Goal: Task Accomplishment & Management: Use online tool/utility

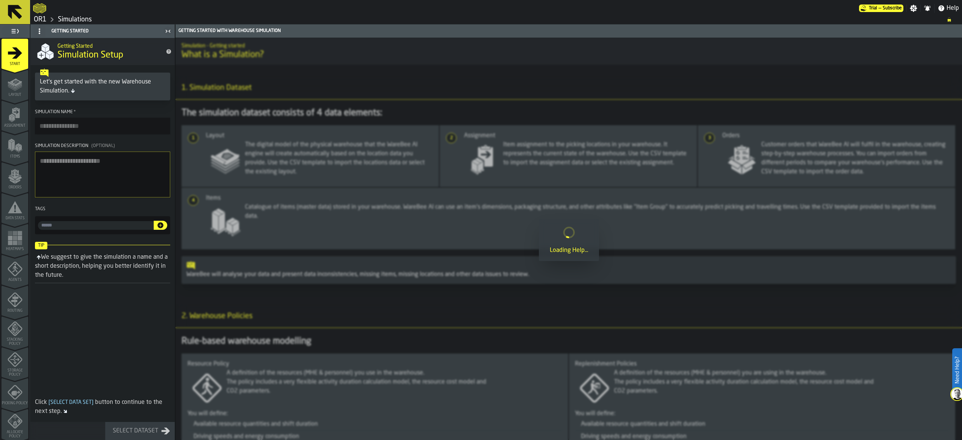
click at [14, 52] on icon "menu Start" at bounding box center [15, 52] width 14 height 11
click at [38, 16] on link "OR1" at bounding box center [40, 19] width 13 height 8
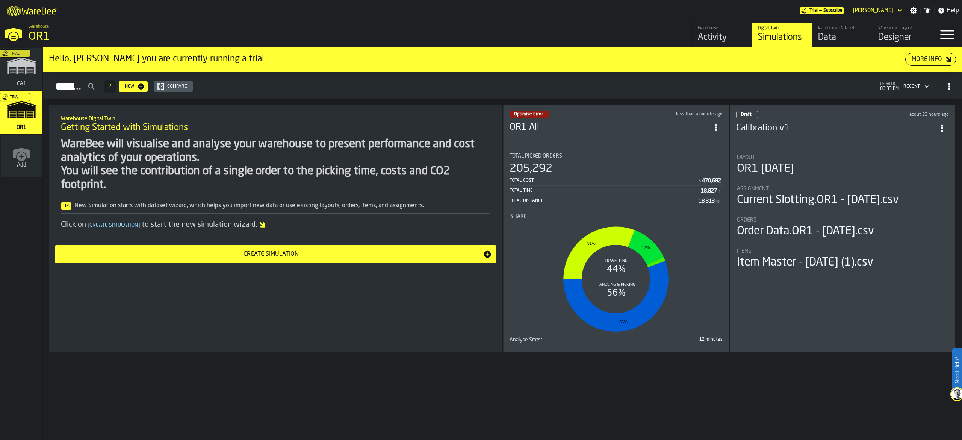
click at [479, 162] on div "205,292" at bounding box center [616, 169] width 213 height 14
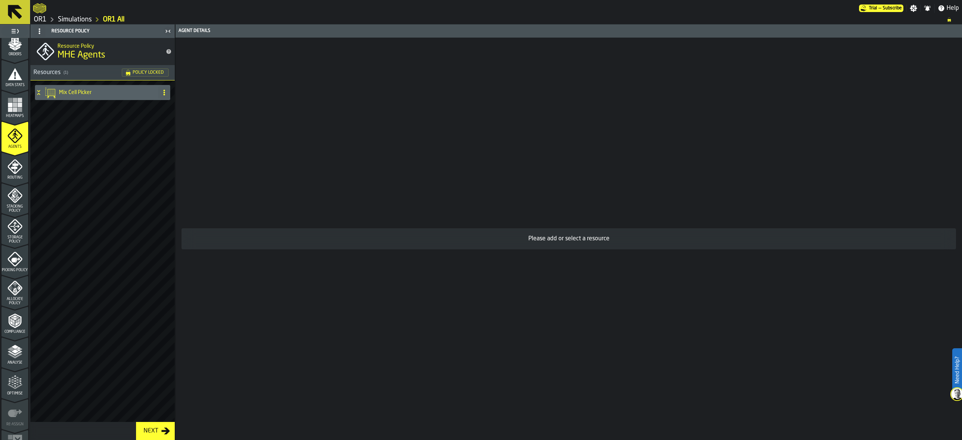
scroll to position [134, 0]
click at [14, 351] on polygon "menu Analyse" at bounding box center [14, 351] width 7 height 4
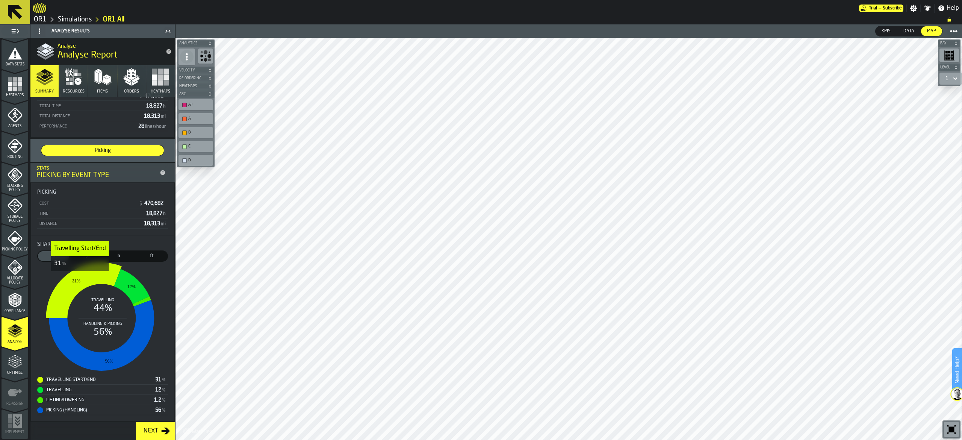
scroll to position [68, 0]
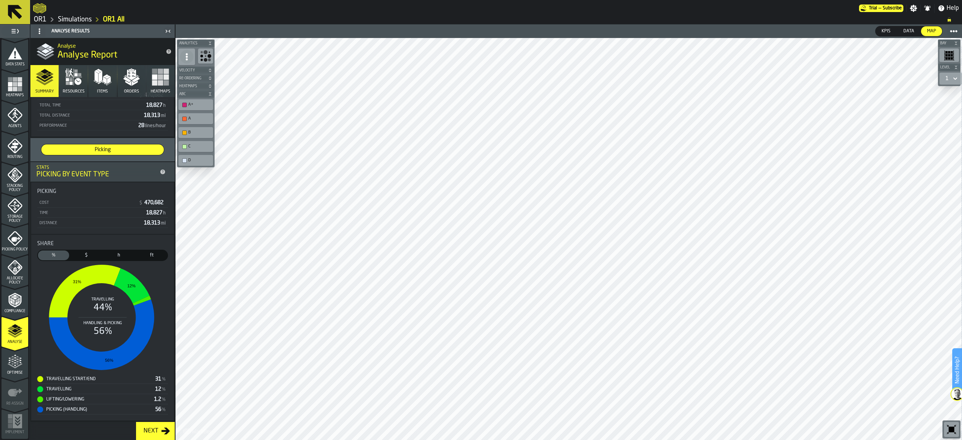
click at [16, 364] on polygon "menu Optimise" at bounding box center [17, 364] width 2 height 2
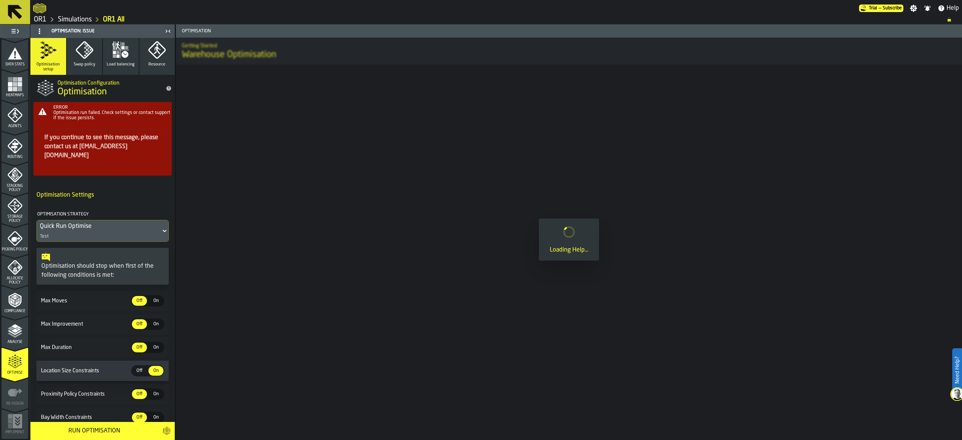
click at [81, 68] on button "Swap policy" at bounding box center [85, 56] width 36 height 37
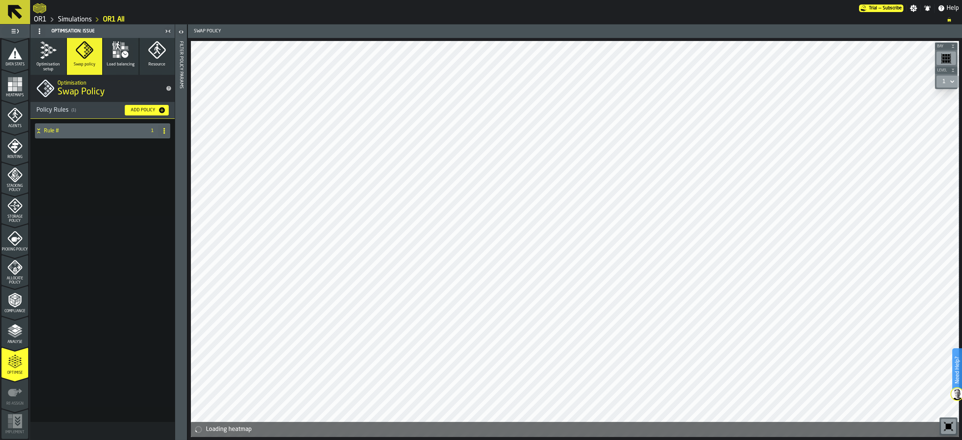
click at [39, 131] on icon at bounding box center [39, 131] width 8 height 6
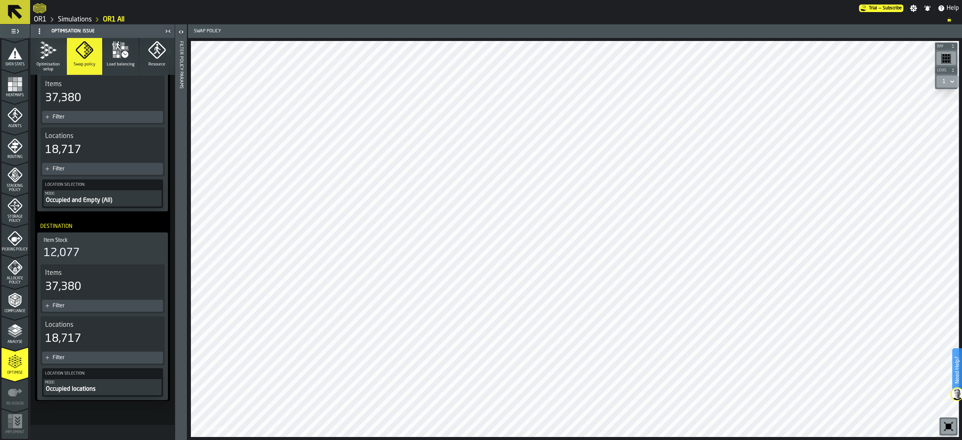
scroll to position [111, 0]
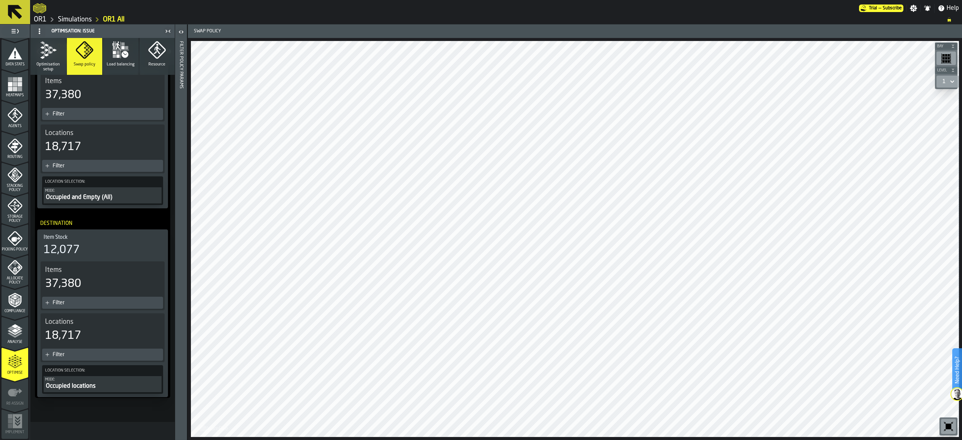
click at [57, 352] on div "Filter" at bounding box center [107, 355] width 108 height 6
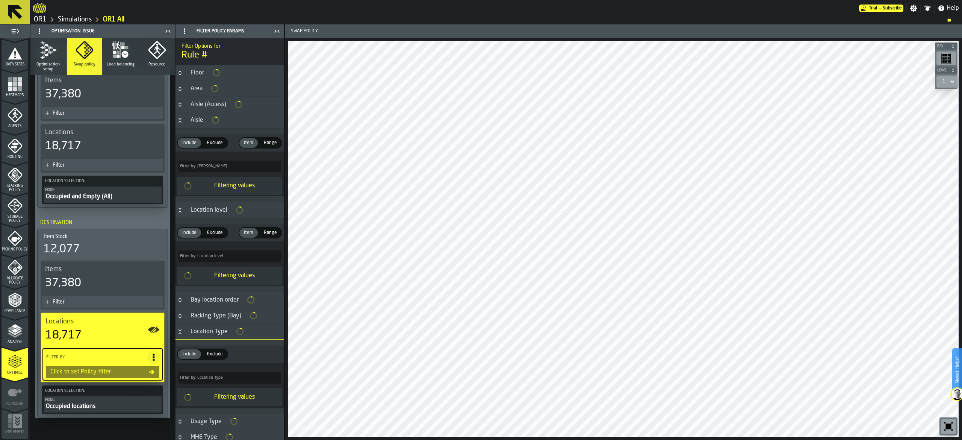
scroll to position [132, 0]
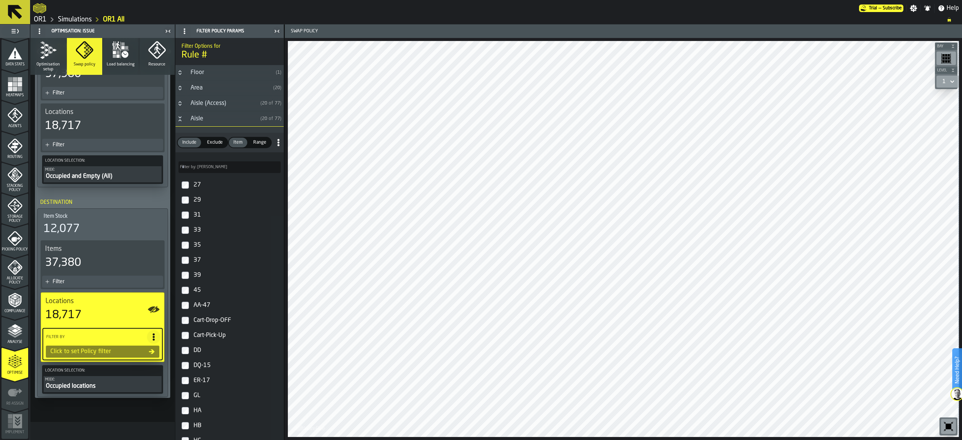
click at [220, 141] on span "Exclude" at bounding box center [215, 142] width 22 height 7
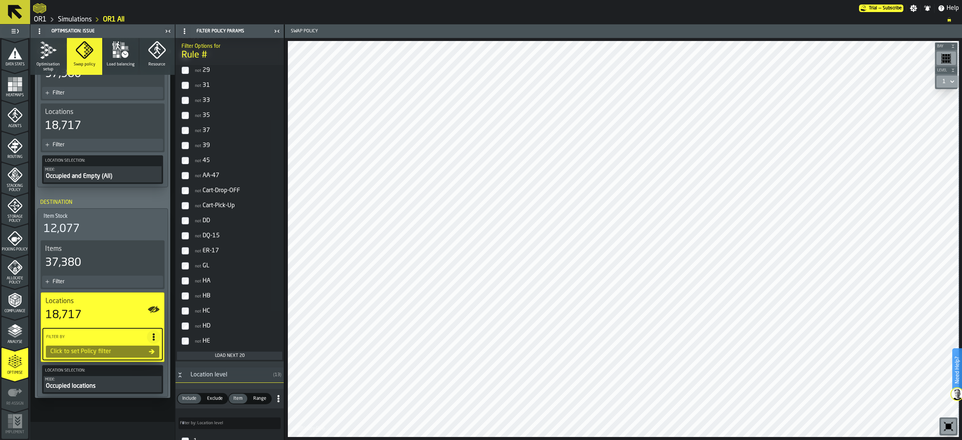
scroll to position [150, 0]
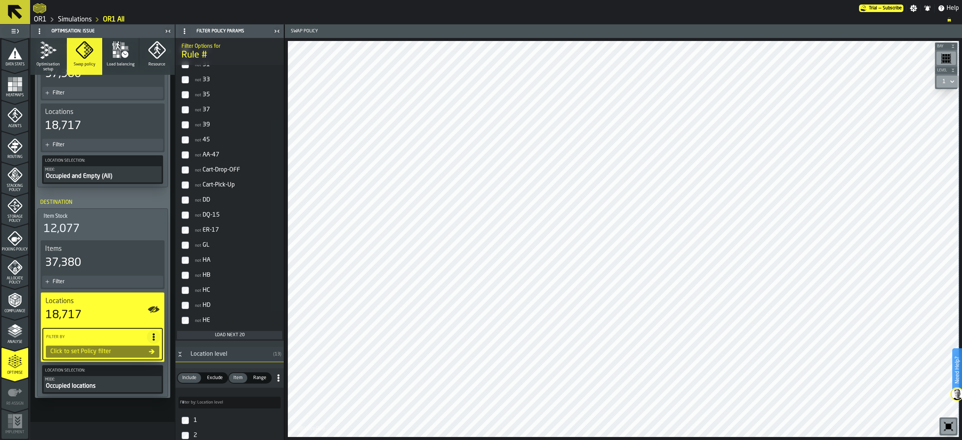
click at [236, 336] on div "Load next 20" at bounding box center [229, 334] width 99 height 5
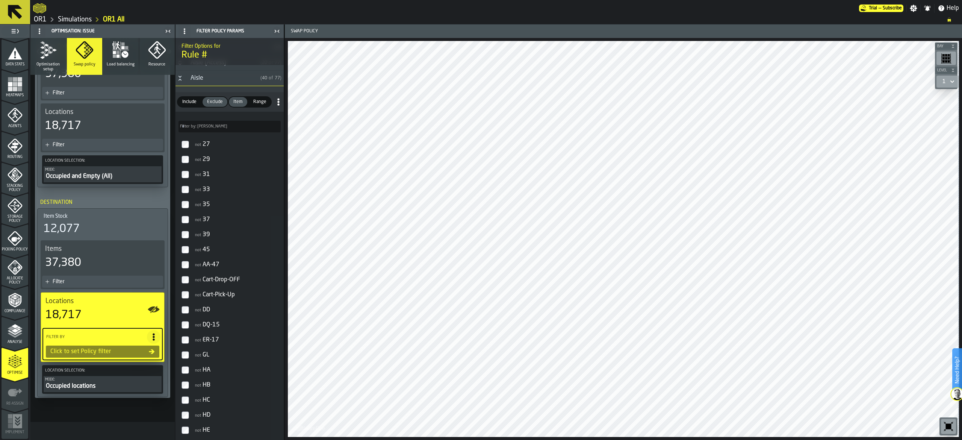
scroll to position [0, 0]
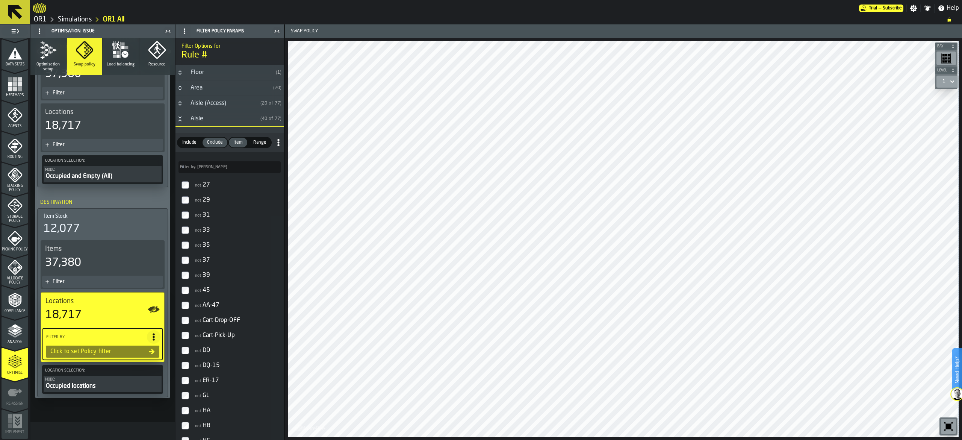
click at [231, 171] on input "Filter by: Aisle Filter by: [PERSON_NAME]" at bounding box center [230, 167] width 102 height 12
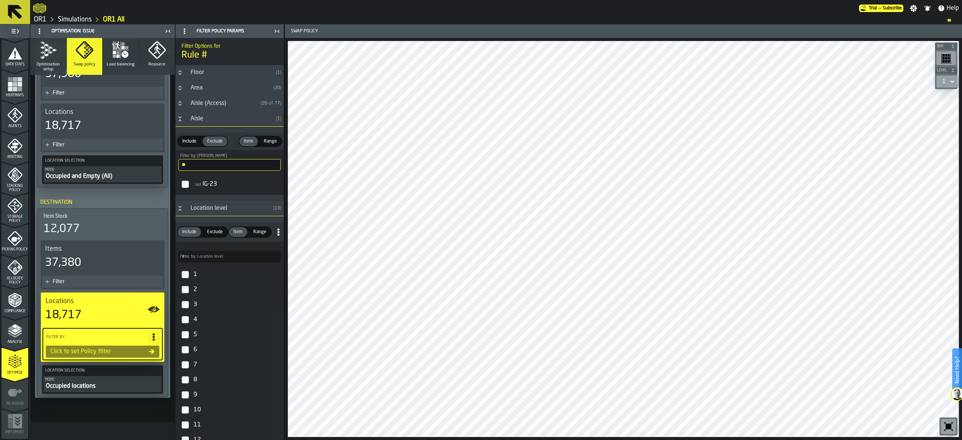
click at [188, 182] on label "not IG-23" at bounding box center [229, 184] width 105 height 18
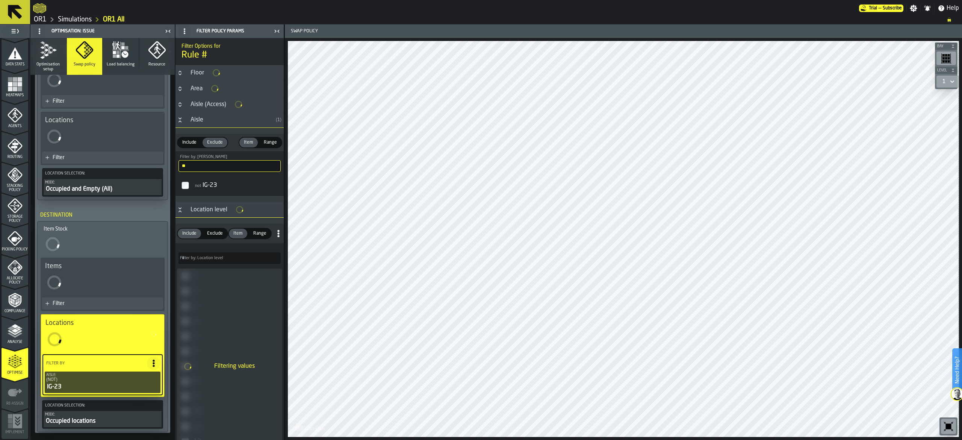
click at [206, 168] on input "**" at bounding box center [230, 166] width 102 height 12
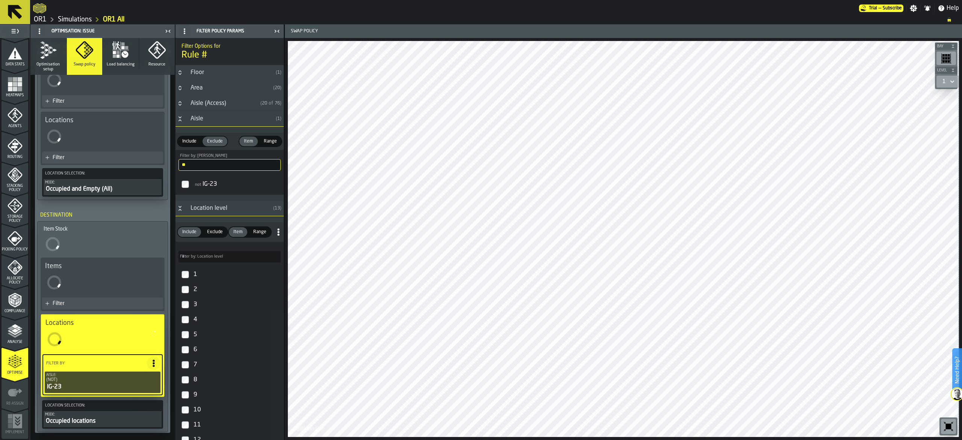
type input "*"
click at [193, 183] on div "not IF-21" at bounding box center [236, 184] width 89 height 12
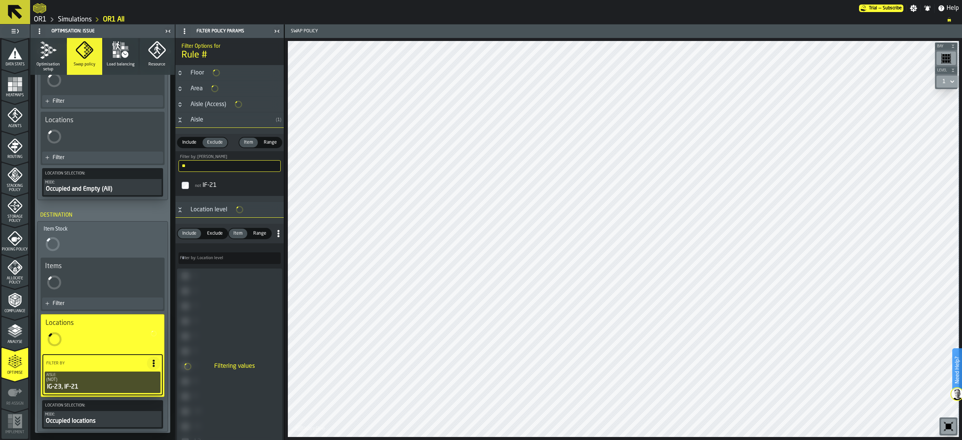
click at [210, 170] on input "**" at bounding box center [230, 166] width 102 height 12
click at [199, 166] on input "**" at bounding box center [230, 166] width 102 height 12
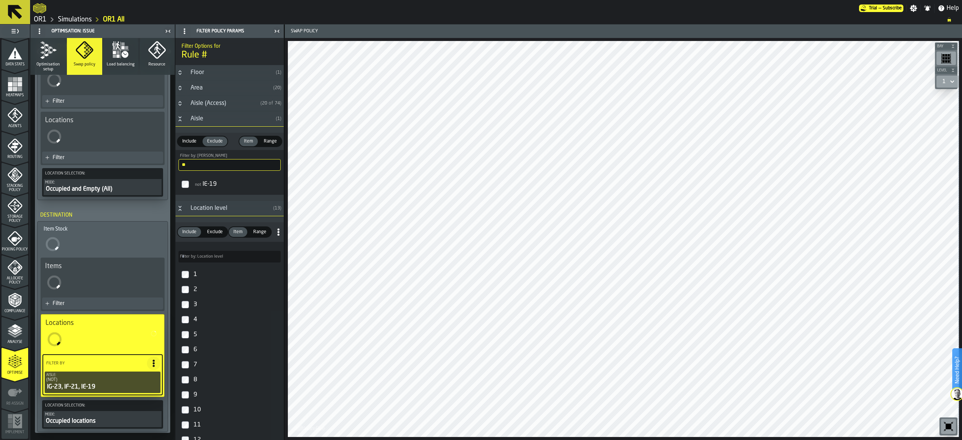
type input "*"
click at [208, 168] on input "**" at bounding box center [230, 165] width 102 height 12
drag, startPoint x: 208, startPoint y: 168, endPoint x: 7, endPoint y: 177, distance: 201.7
click at [7, 177] on aside "1 Start 2 Layout 3 Assignment 4 Items 5 Orders 6 Data Stats 7 Heatmaps 8 Agents…" at bounding box center [142, 231] width 284 height 415
type input "**"
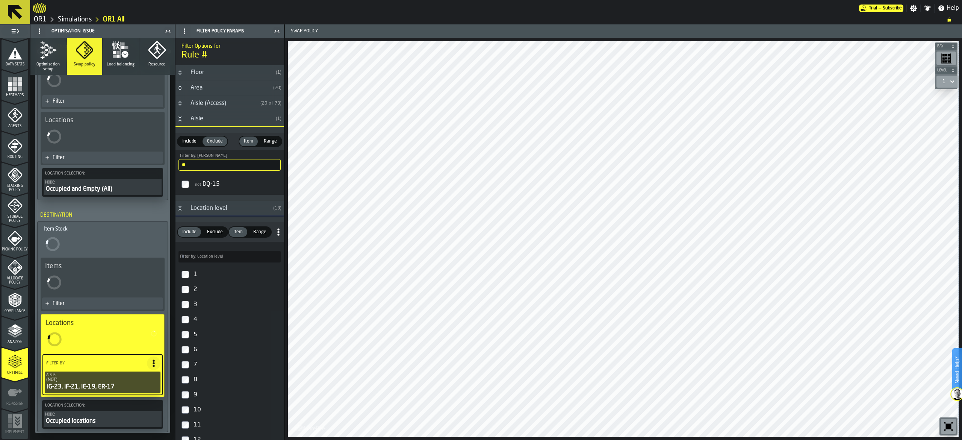
click at [199, 187] on span "not" at bounding box center [198, 185] width 6 height 4
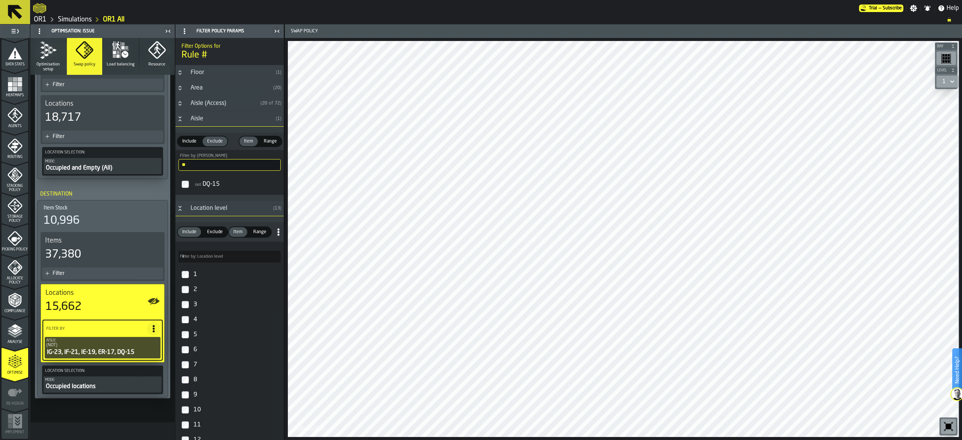
scroll to position [141, 0]
click at [152, 321] on span at bounding box center [154, 328] width 14 height 14
click at [140, 359] on div "Add (OR) Filter" at bounding box center [134, 361] width 39 height 9
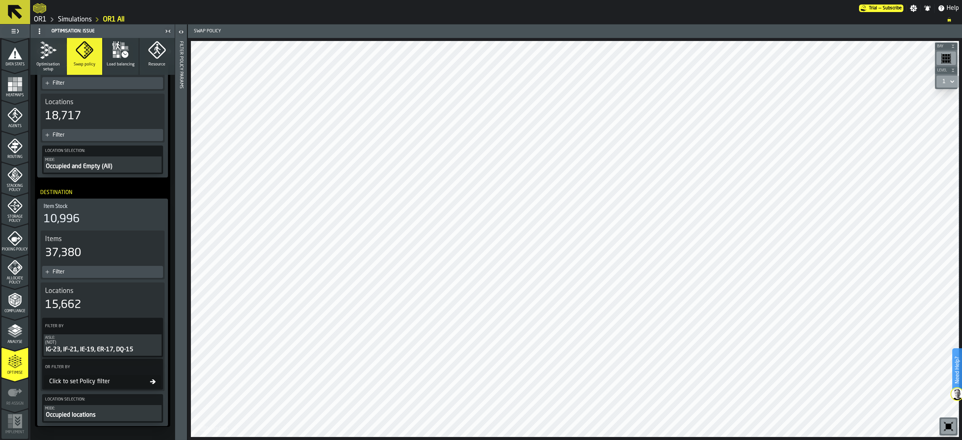
click at [92, 380] on div "Click to set Policy filter" at bounding box center [98, 381] width 104 height 9
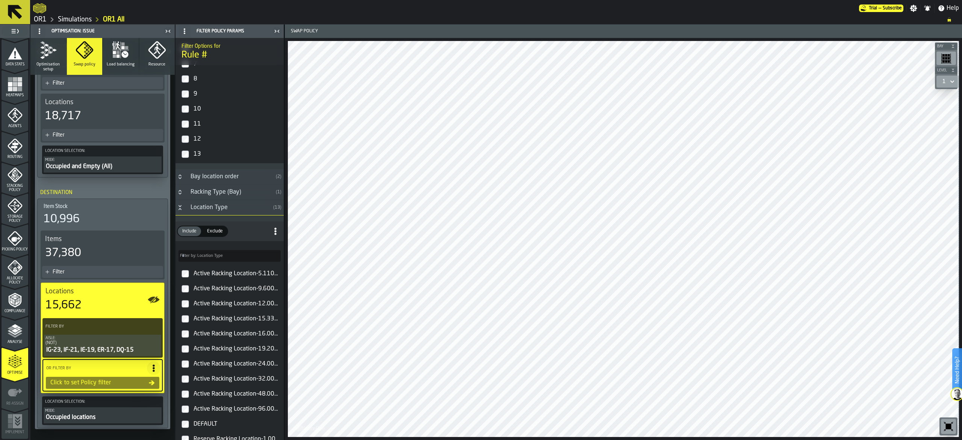
scroll to position [376, 0]
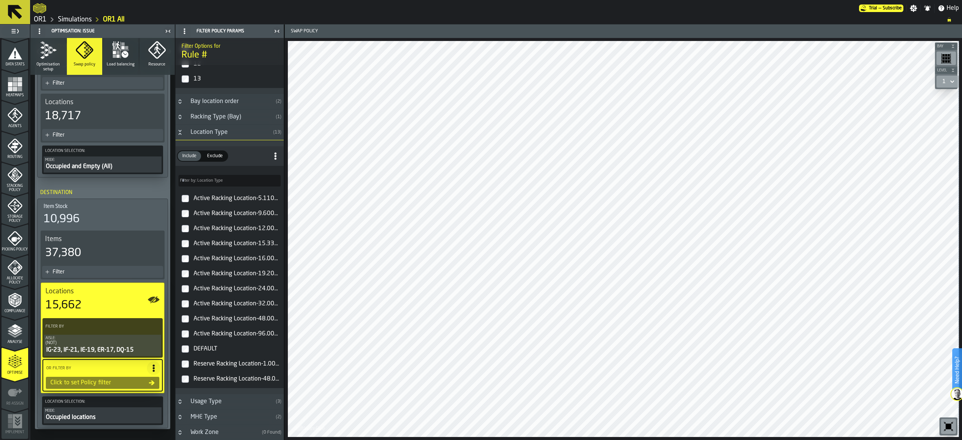
click at [208, 365] on div "Reserve Racking Location-1.000000000" at bounding box center [236, 364] width 89 height 12
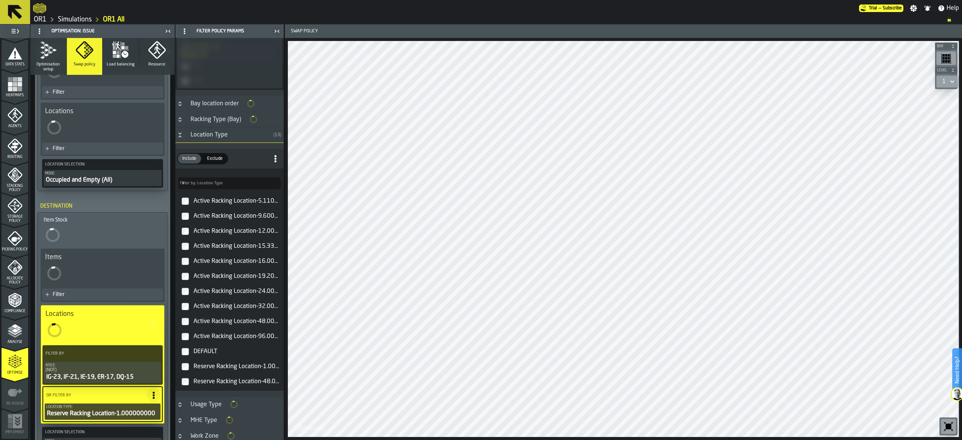
scroll to position [377, 0]
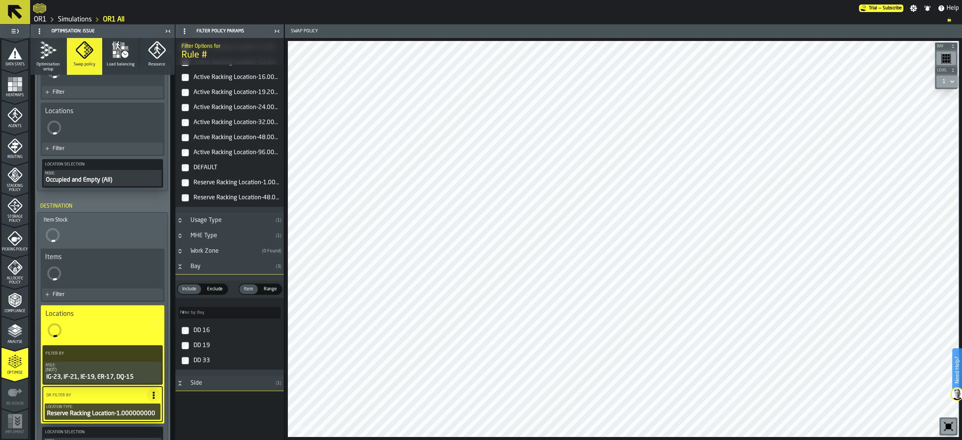
scroll to position [373, 0]
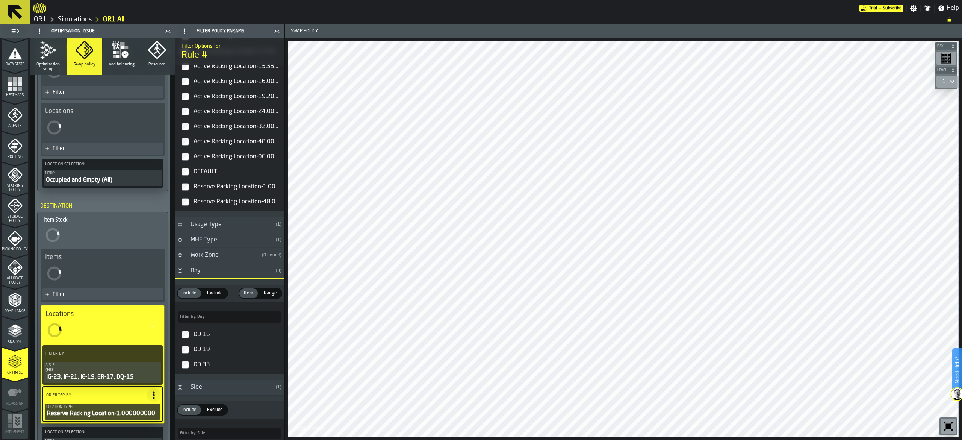
click at [220, 297] on span "Exclude" at bounding box center [215, 293] width 22 height 7
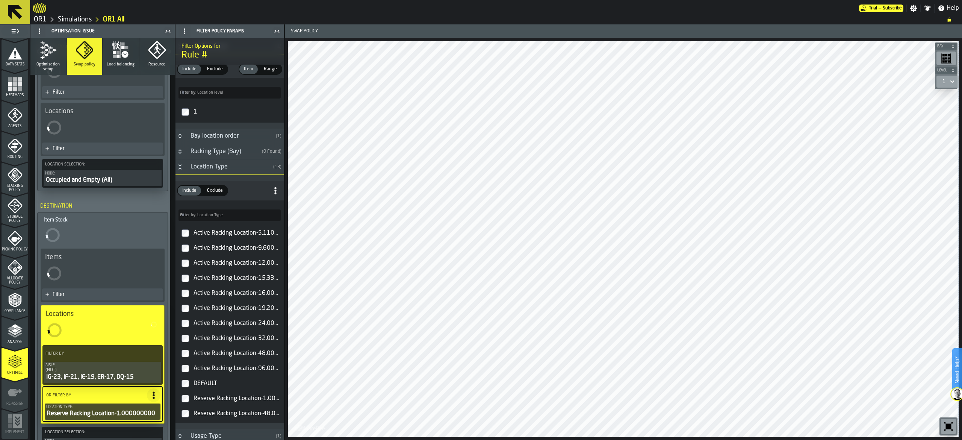
scroll to position [148, 0]
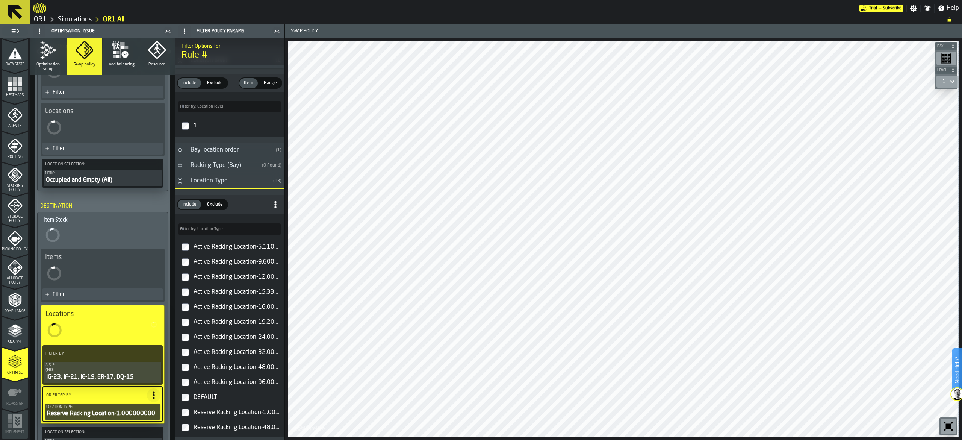
click at [220, 202] on label "Exclude Exclude" at bounding box center [215, 204] width 26 height 11
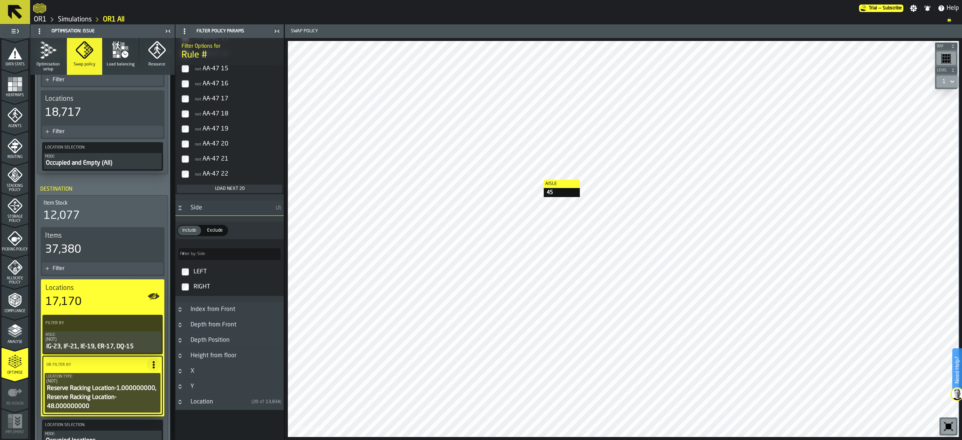
scroll to position [201, 0]
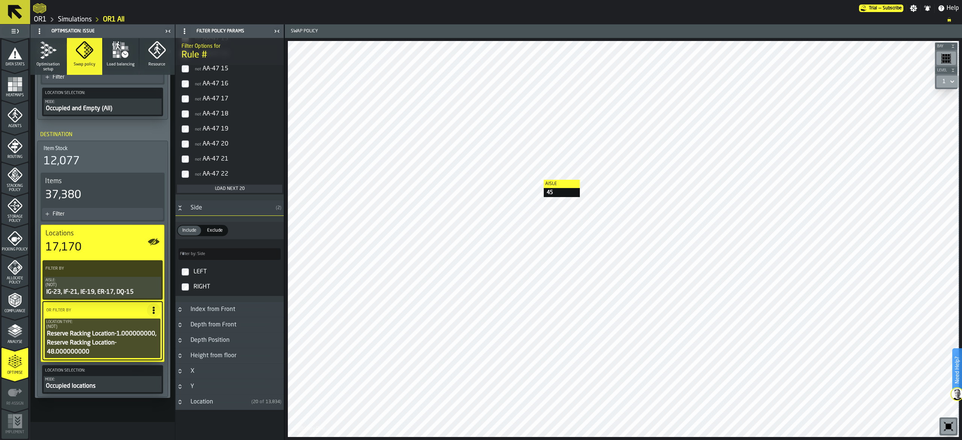
drag, startPoint x: 161, startPoint y: 239, endPoint x: 154, endPoint y: 242, distance: 7.9
click at [159, 241] on div "Locations 17,170" at bounding box center [102, 242] width 123 height 34
click at [153, 242] on icon "button-toggle-Show on Map" at bounding box center [154, 241] width 9 height 7
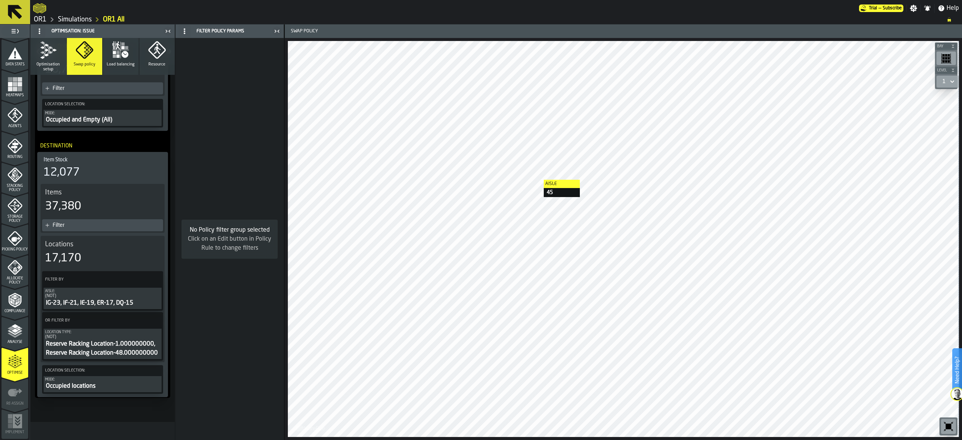
scroll to position [190, 0]
click at [155, 250] on icon "button-toggle-Show on Map" at bounding box center [154, 253] width 12 height 6
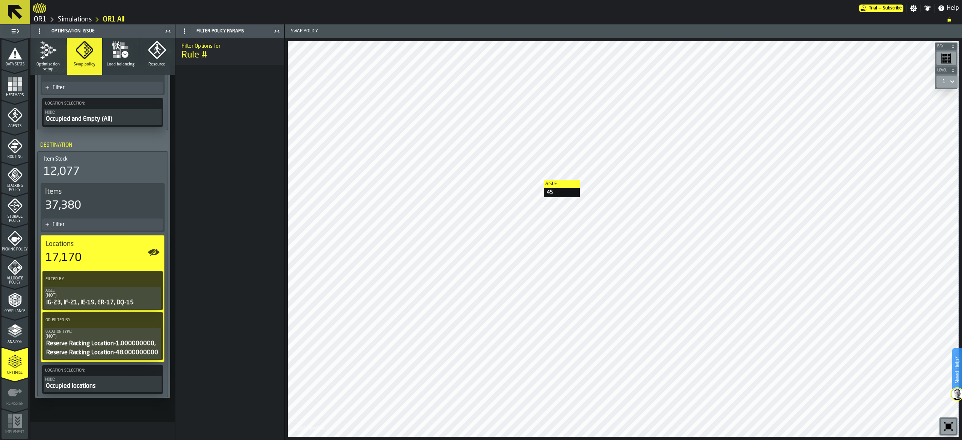
scroll to position [200, 0]
click at [0, 0] on icon "PolicyFilterItem-Location Type" at bounding box center [0, 0] width 0 height 0
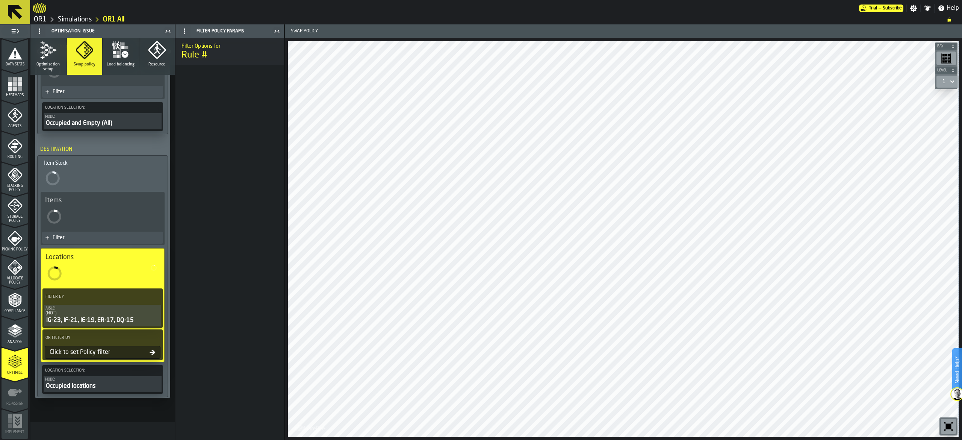
click at [154, 335] on icon at bounding box center [155, 338] width 8 height 8
click at [151, 353] on icon at bounding box center [153, 352] width 6 height 5
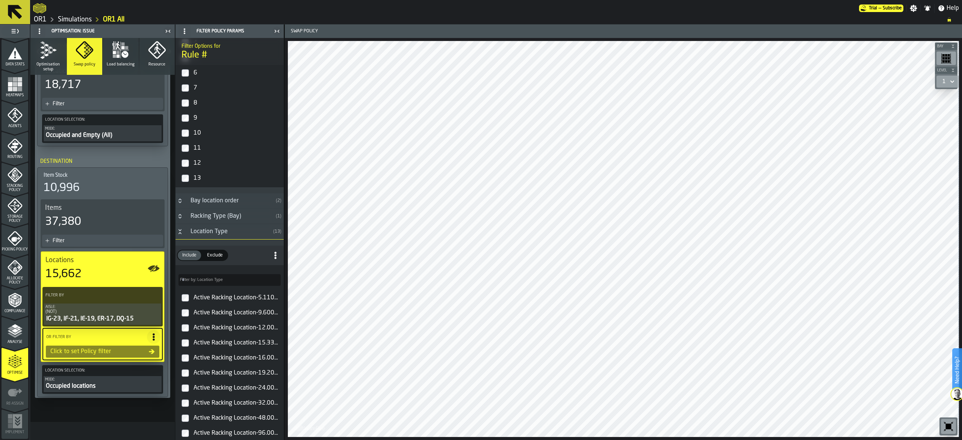
scroll to position [376, 0]
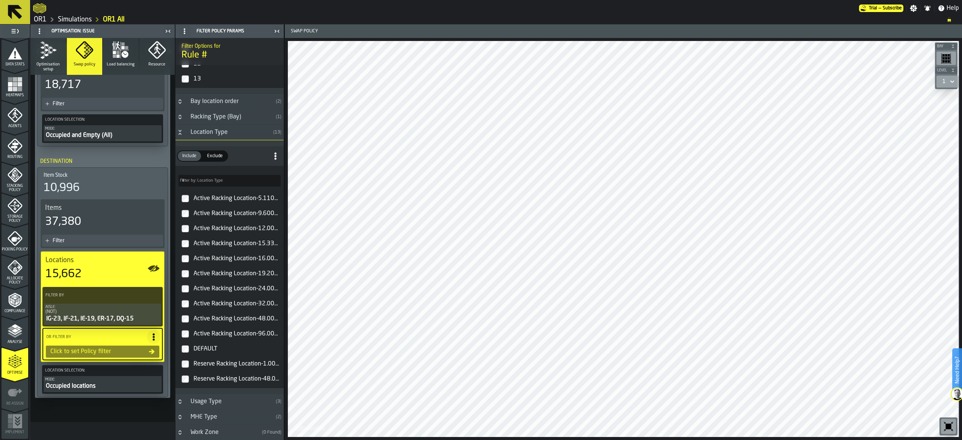
click at [217, 155] on div "Exclude" at bounding box center [215, 156] width 25 height 10
click at [193, 368] on div "not Reserve Racking Location-1.000000000" at bounding box center [236, 364] width 89 height 12
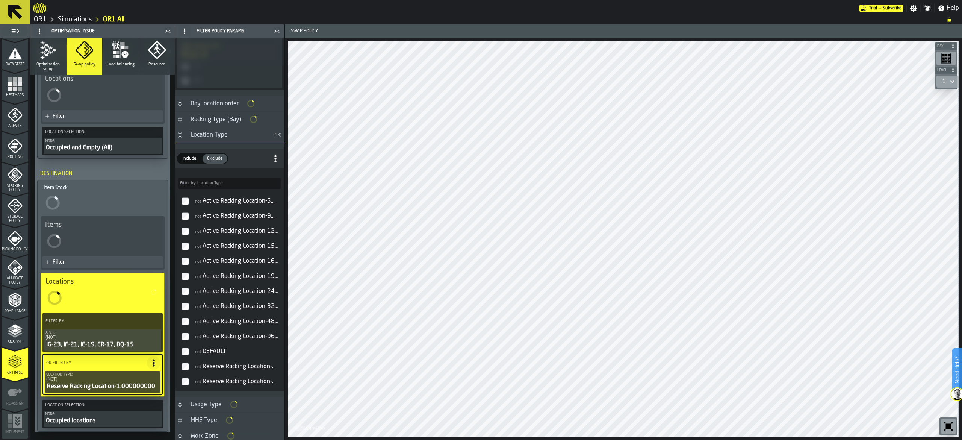
scroll to position [377, 0]
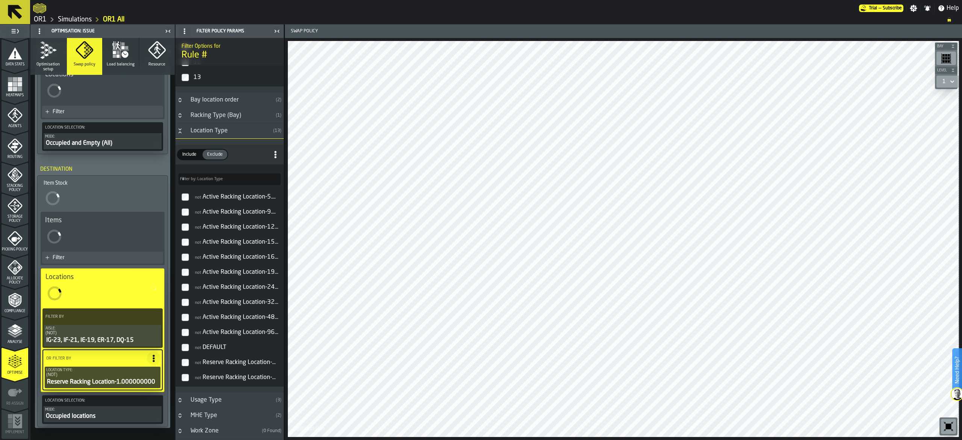
click at [199, 380] on span "not" at bounding box center [198, 378] width 6 height 4
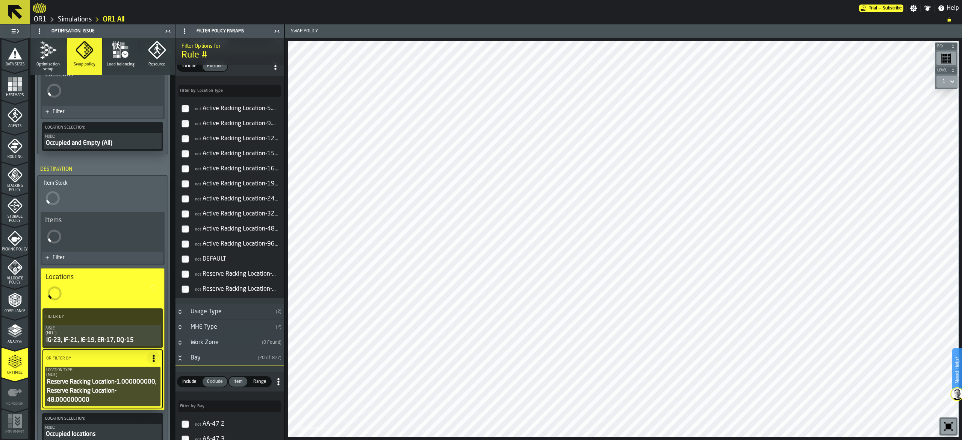
scroll to position [174, 0]
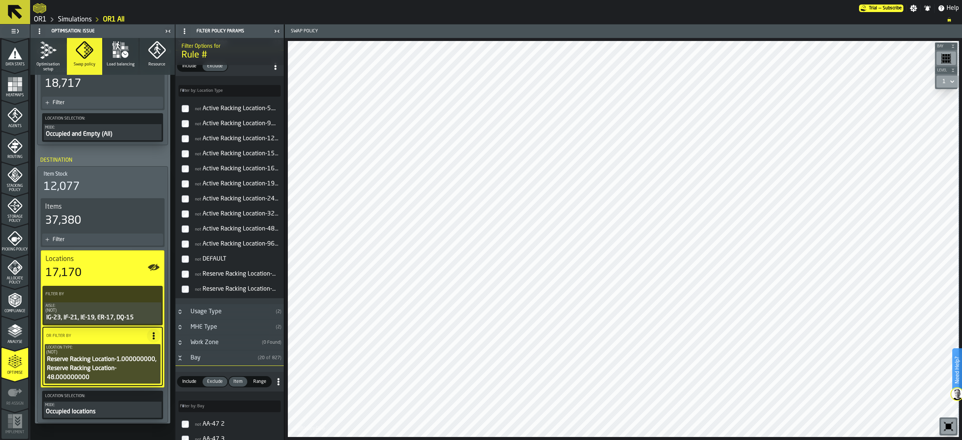
click at [154, 335] on icon at bounding box center [154, 336] width 8 height 8
click at [132, 374] on li "Add (OR) Filter" at bounding box center [135, 370] width 48 height 18
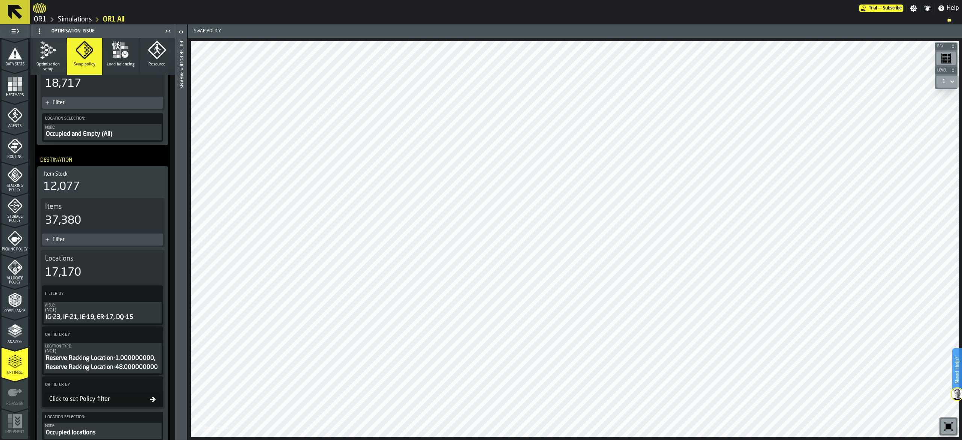
click at [184, 320] on header "Filter Policy Params" at bounding box center [181, 231] width 12 height 415
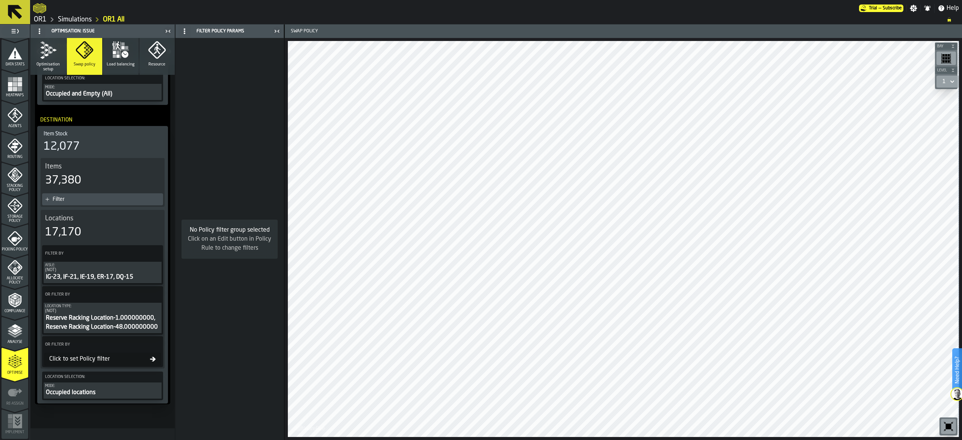
scroll to position [223, 0]
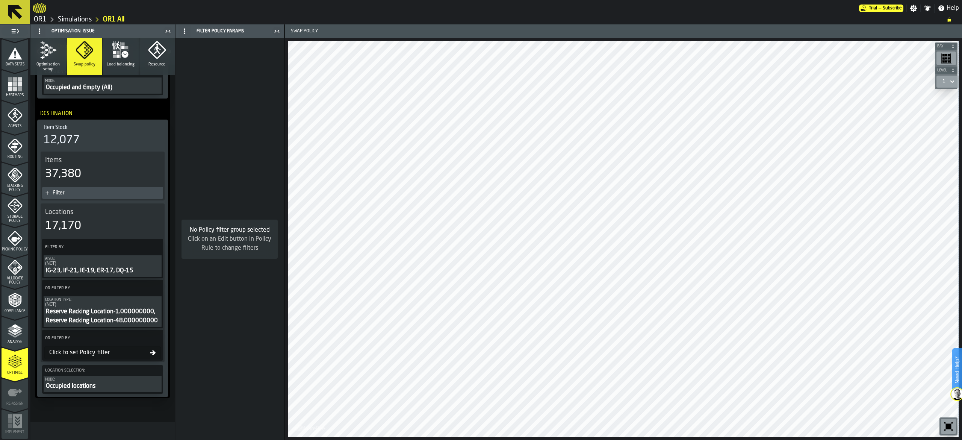
click at [123, 347] on div "Click to set Policy filter" at bounding box center [102, 352] width 117 height 13
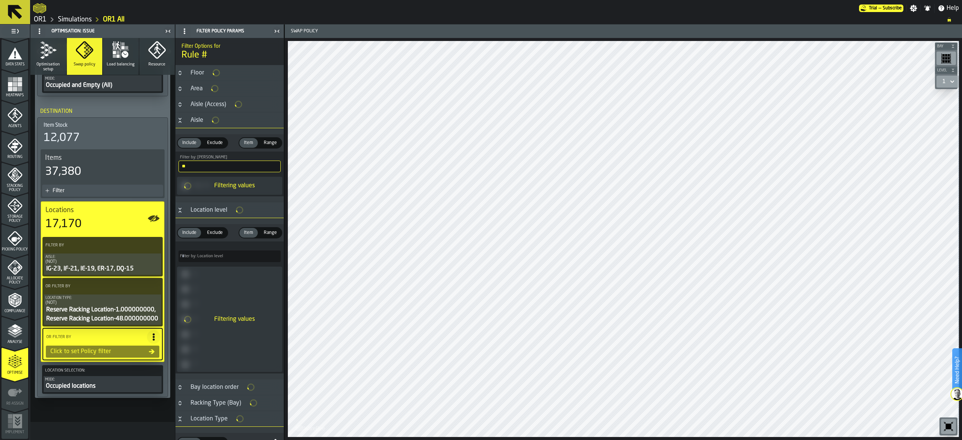
click at [122, 356] on div "Click to set Policy filter" at bounding box center [98, 351] width 102 height 9
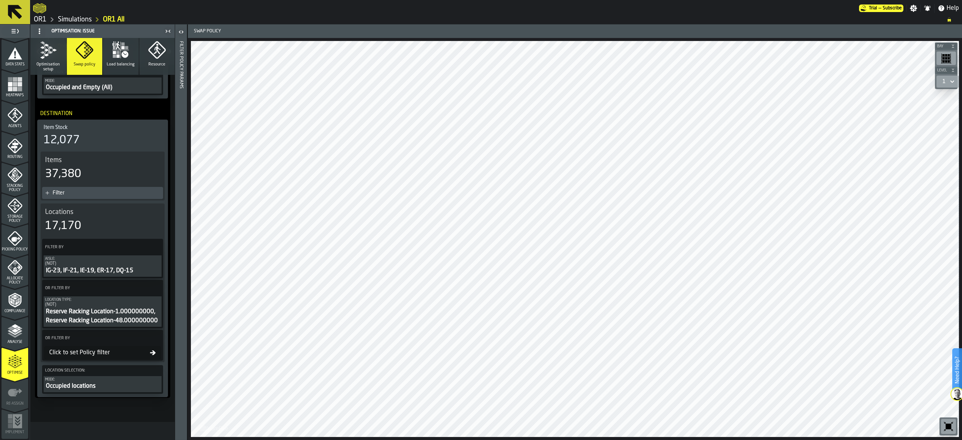
click at [104, 350] on div "Click to set Policy filter" at bounding box center [98, 352] width 104 height 9
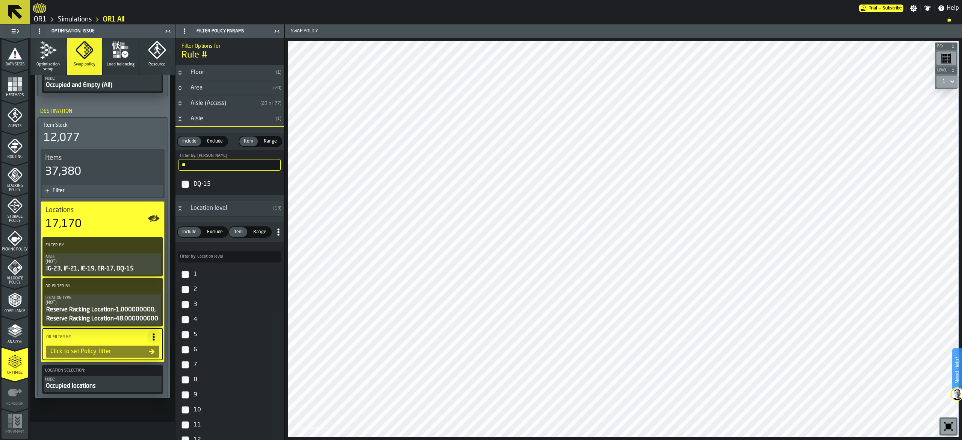
drag, startPoint x: 211, startPoint y: 167, endPoint x: 171, endPoint y: 163, distance: 39.6
click at [171, 163] on aside "1 Start 2 Layout 3 Assignment 4 Items 5 Orders 6 Data Stats 7 Heatmaps 8 Agents…" at bounding box center [142, 231] width 284 height 415
click at [272, 166] on input "**" at bounding box center [230, 165] width 102 height 12
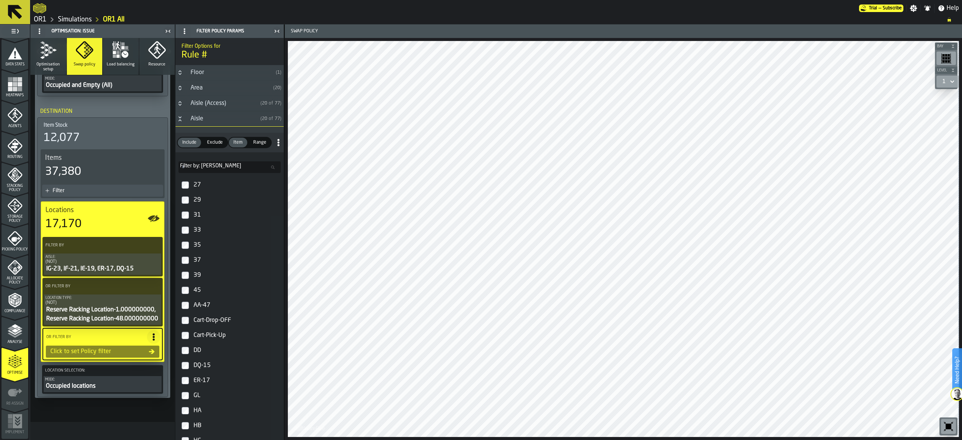
scroll to position [233, 0]
click at [0, 0] on icon "PolicyFilterItem-Location Type" at bounding box center [0, 0] width 0 height 0
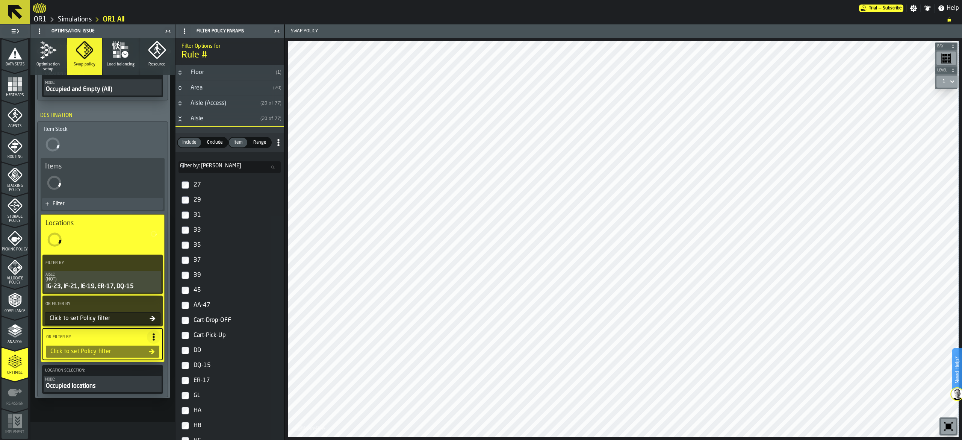
click at [153, 302] on circle at bounding box center [154, 301] width 2 height 2
click at [140, 317] on div "Clear Filter" at bounding box center [134, 319] width 39 height 9
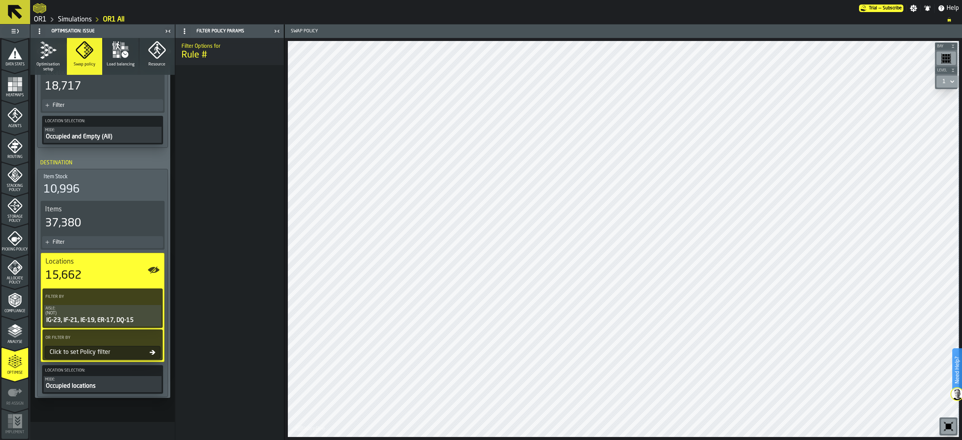
scroll to position [173, 0]
click at [220, 278] on div "Filter Options for Rule #" at bounding box center [230, 239] width 108 height 402
click at [150, 353] on icon at bounding box center [153, 352] width 6 height 6
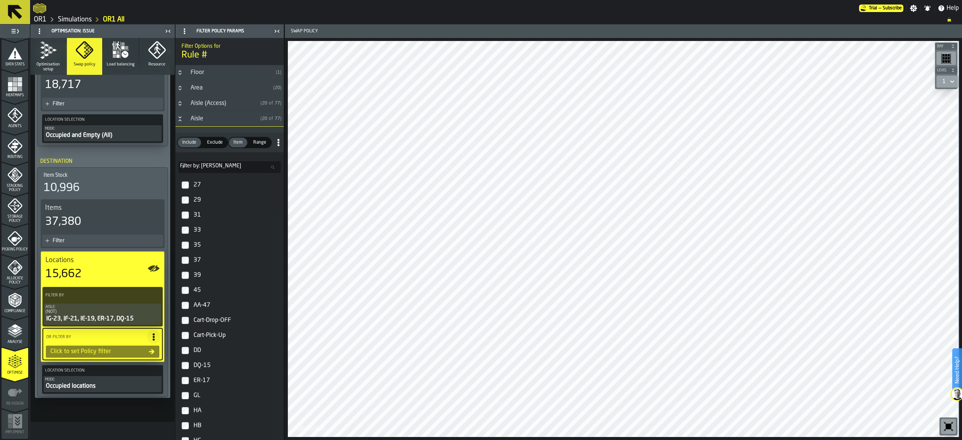
click at [212, 147] on div "Exclude" at bounding box center [215, 143] width 25 height 10
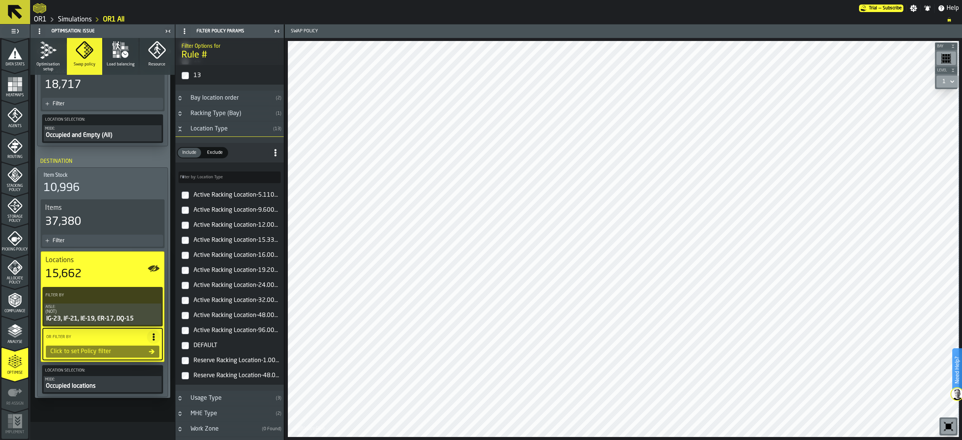
scroll to position [751, 0]
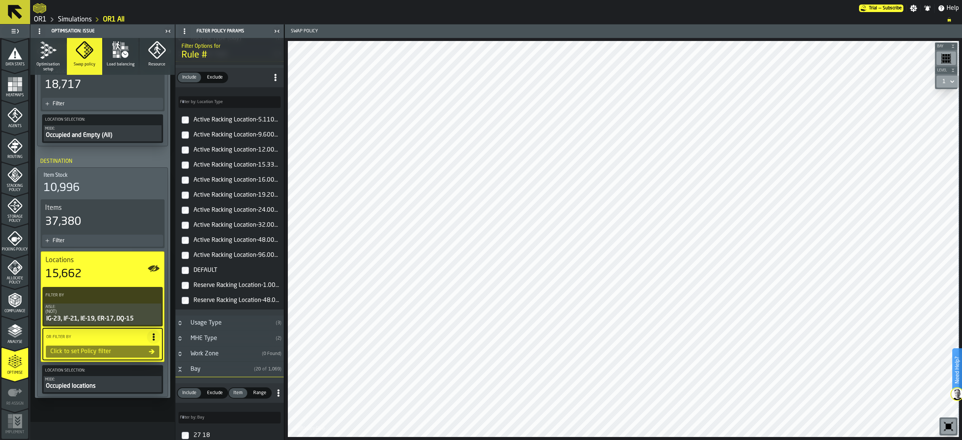
click at [203, 274] on div "DEFAULT" at bounding box center [236, 270] width 89 height 12
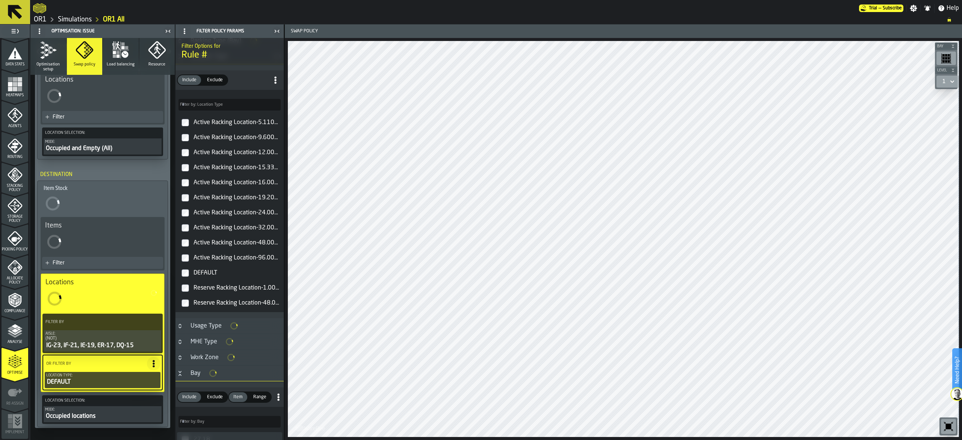
scroll to position [753, 0]
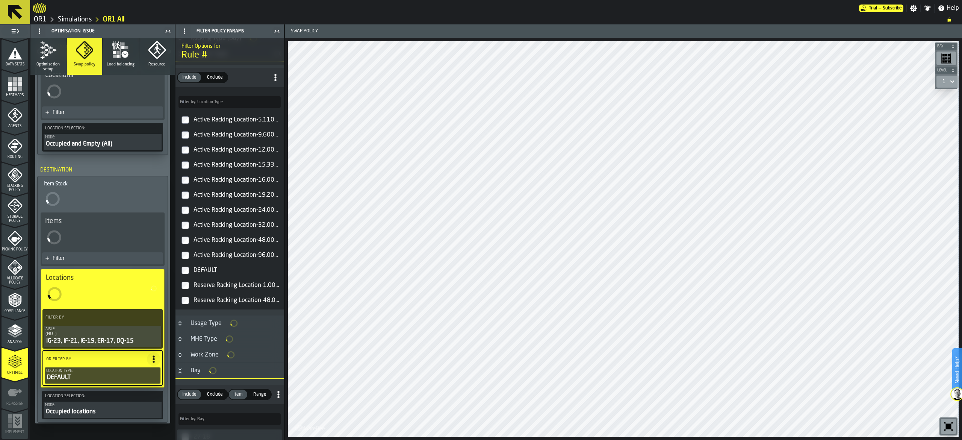
click at [202, 291] on div "Reserve Racking Location-1.000000000" at bounding box center [236, 285] width 89 height 12
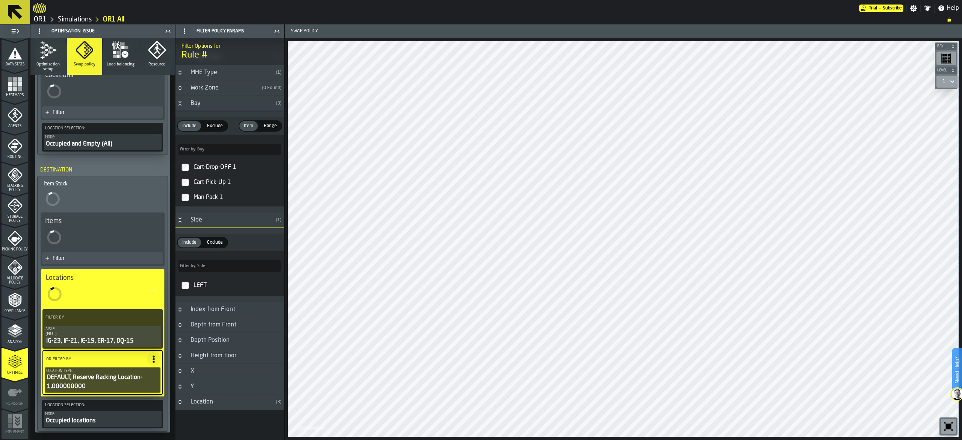
click at [205, 41] on div "Reserve Racking Location-48.000000000" at bounding box center [236, 35] width 89 height 12
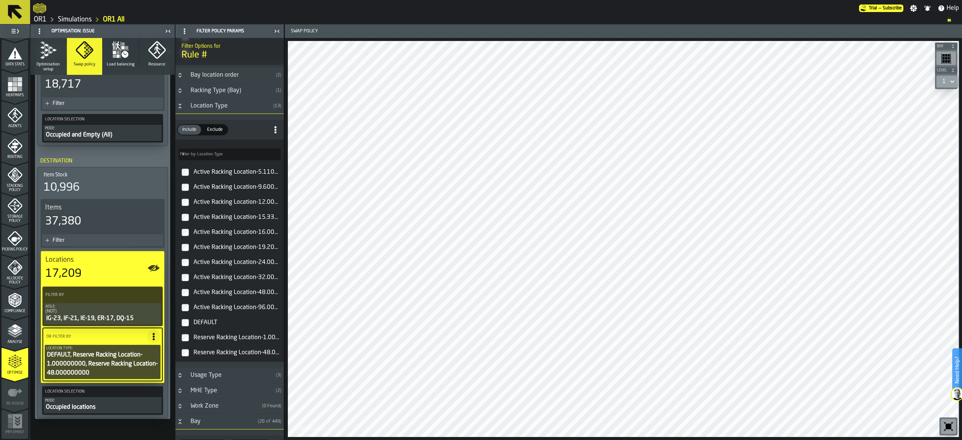
scroll to position [664, 0]
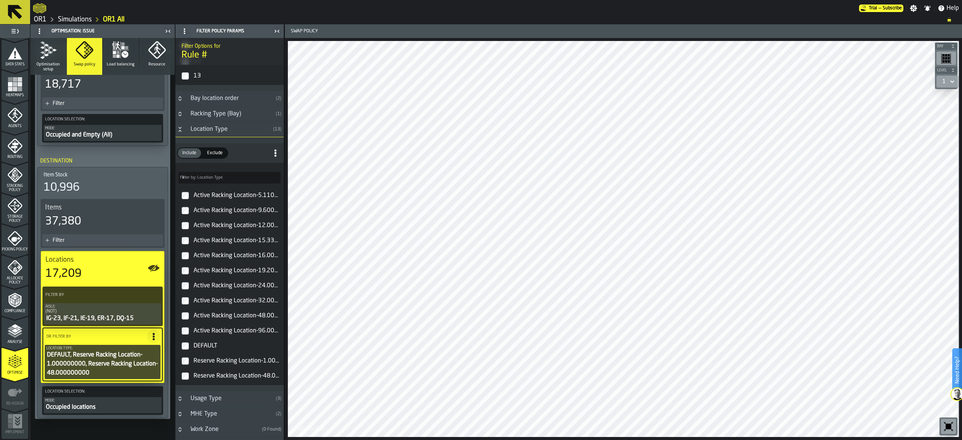
click at [209, 152] on div "Exclude" at bounding box center [215, 153] width 25 height 10
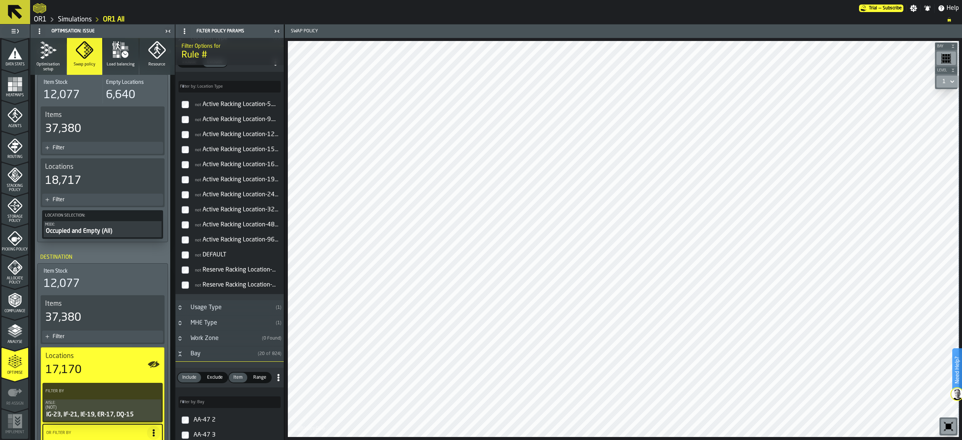
scroll to position [0, 0]
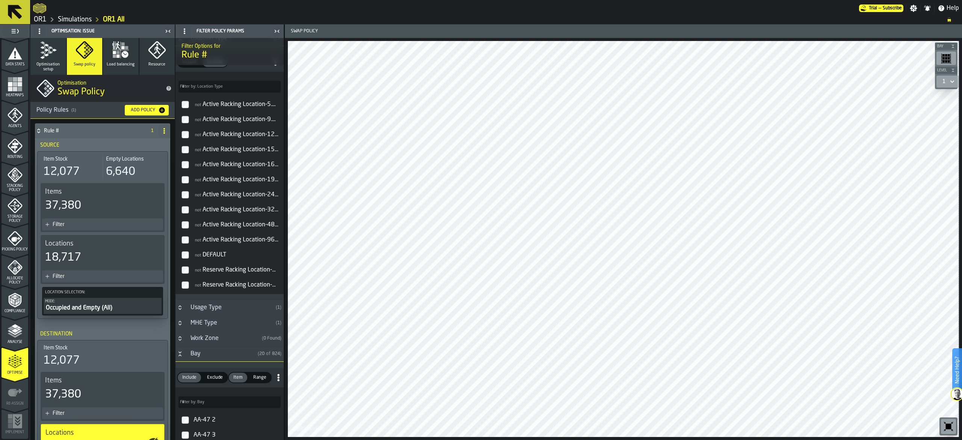
click at [63, 277] on div "Filter" at bounding box center [107, 276] width 108 height 6
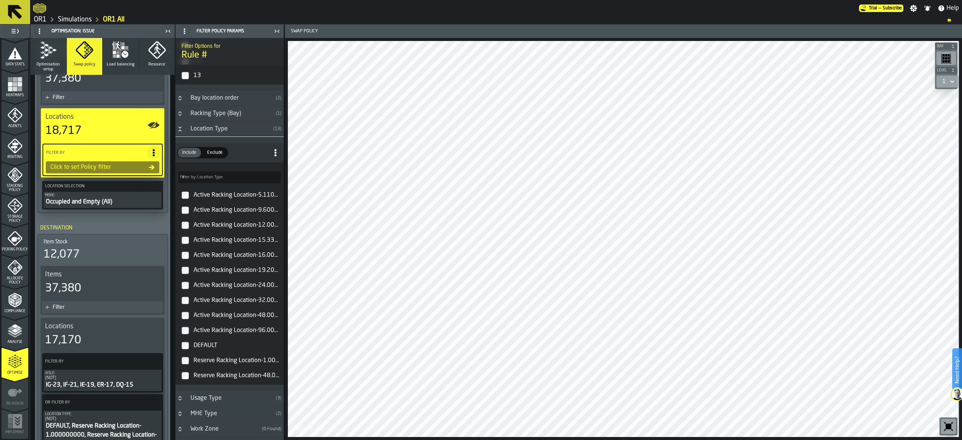
scroll to position [150, 0]
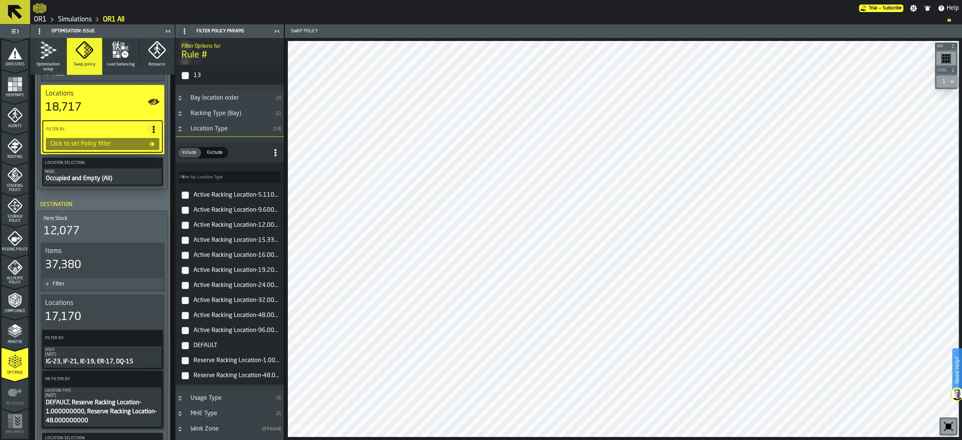
click at [153, 124] on span at bounding box center [154, 130] width 14 height 14
click at [64, 141] on div "Click to set Policy filter" at bounding box center [98, 143] width 102 height 9
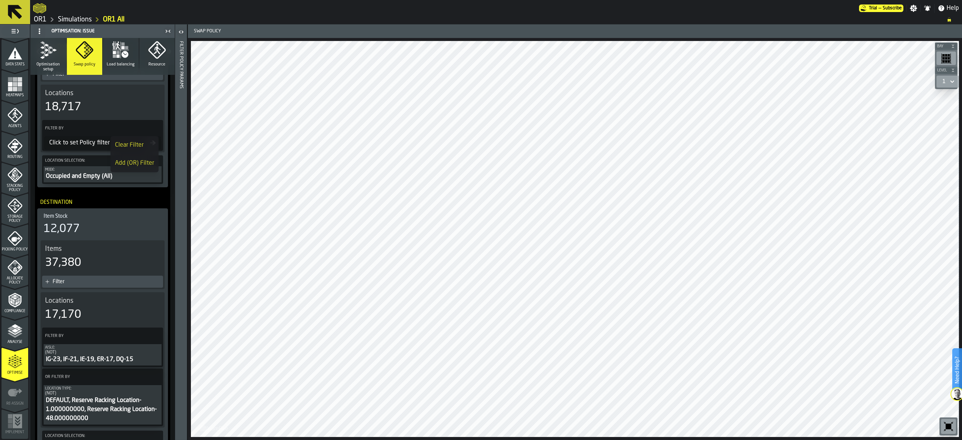
click at [76, 144] on div "Click to set Policy filter" at bounding box center [98, 142] width 104 height 9
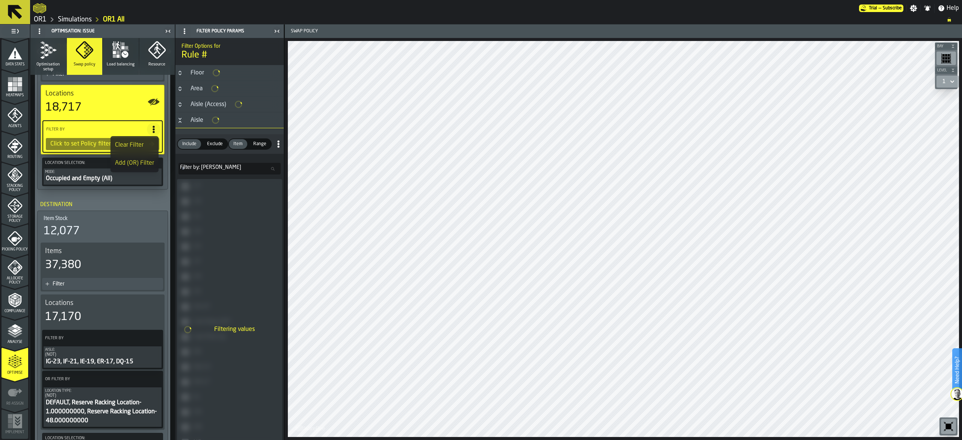
click at [132, 164] on div "Add (OR) Filter" at bounding box center [134, 163] width 39 height 9
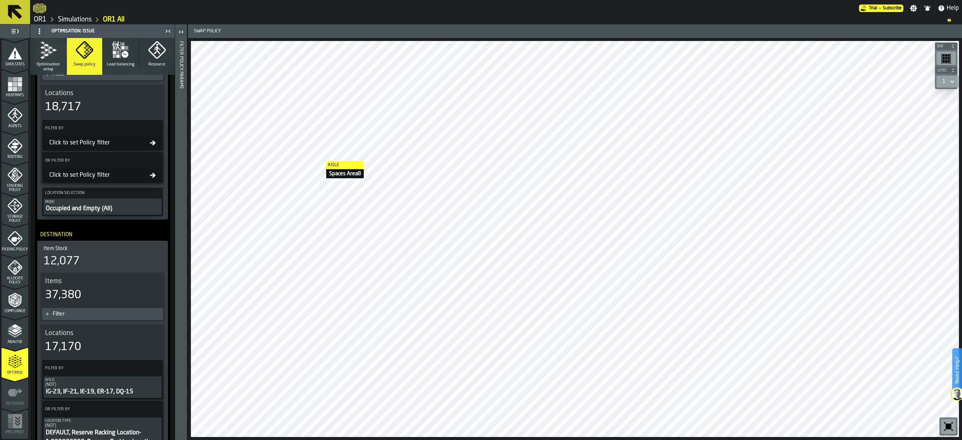
click at [153, 141] on icon at bounding box center [153, 143] width 6 height 6
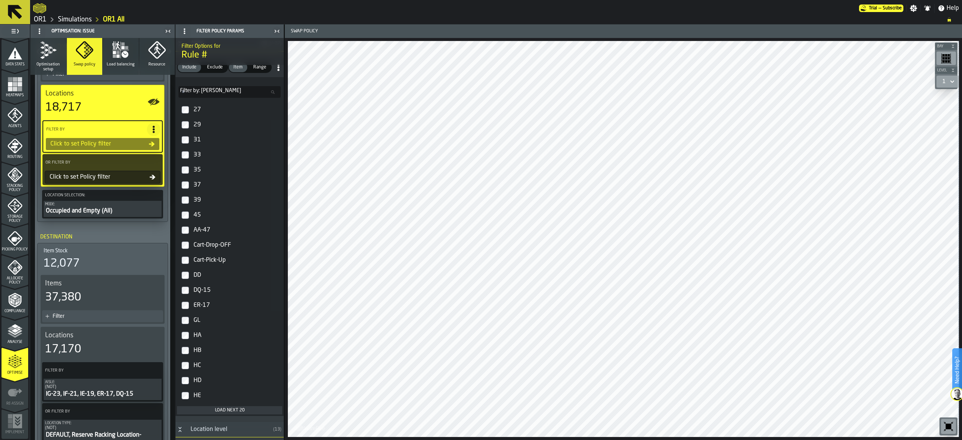
scroll to position [0, 0]
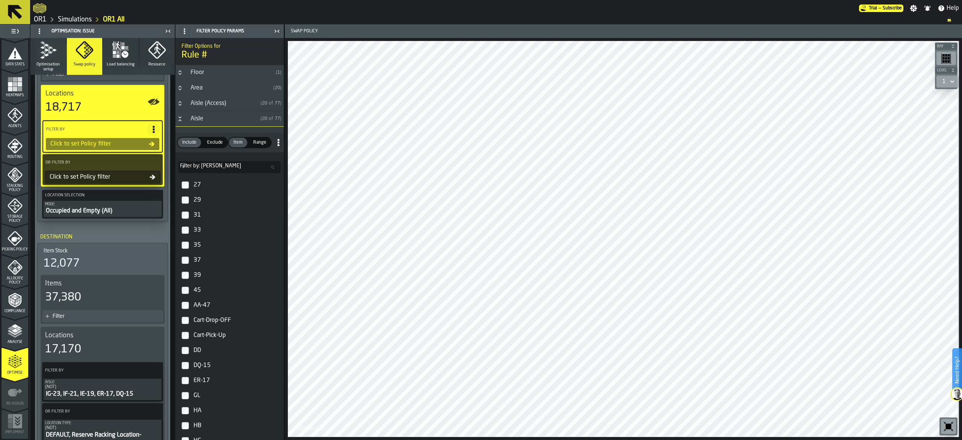
click at [215, 143] on span "Exclude" at bounding box center [215, 142] width 22 height 7
click at [214, 166] on input "Filter by: Aisle Filter by: [PERSON_NAME]" at bounding box center [230, 168] width 102 height 12
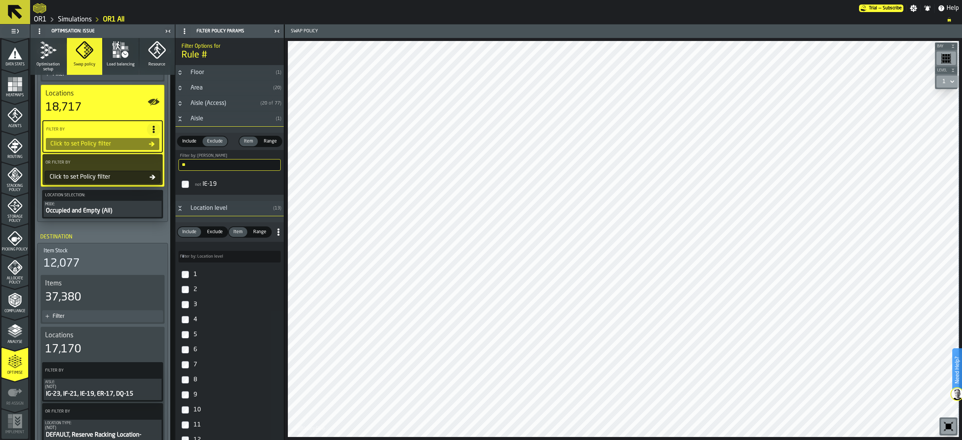
click at [205, 189] on div "not IE-19" at bounding box center [236, 184] width 89 height 12
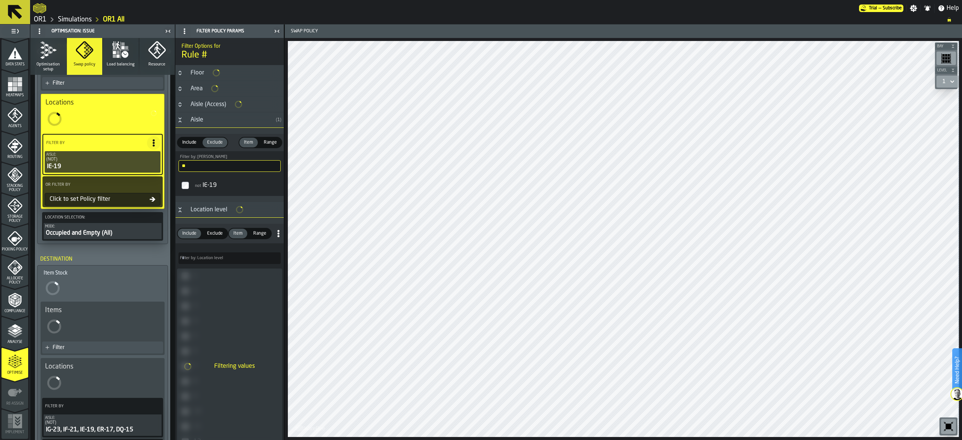
scroll to position [159, 0]
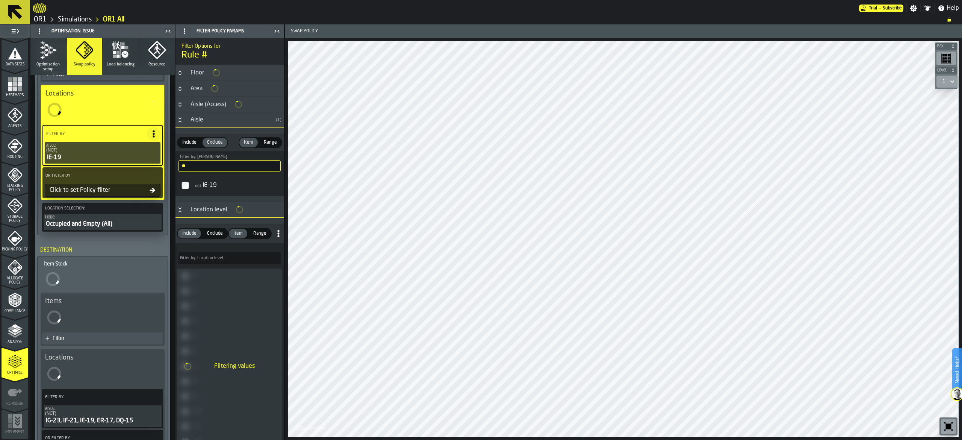
click at [208, 168] on input "**" at bounding box center [230, 166] width 102 height 12
click at [208, 162] on input "**" at bounding box center [230, 166] width 102 height 12
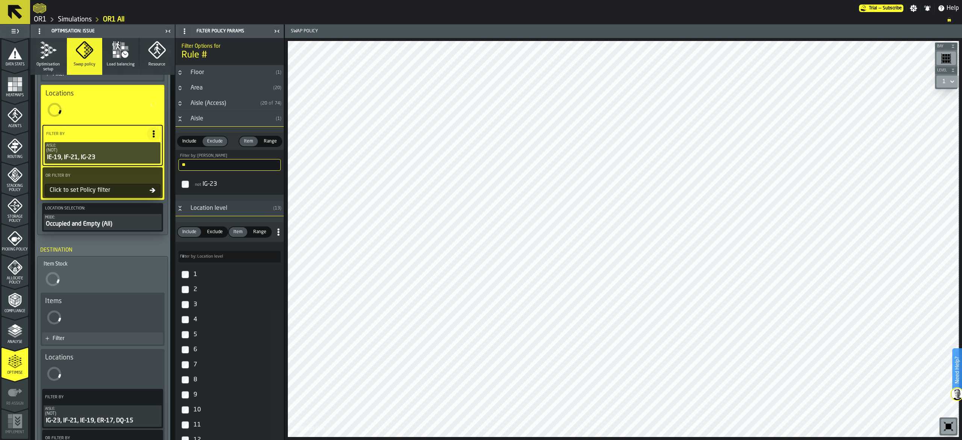
click at [228, 168] on input "**" at bounding box center [230, 165] width 102 height 12
type input "*"
click at [193, 170] on input "**" at bounding box center [230, 165] width 102 height 12
type input "*"
type input "**"
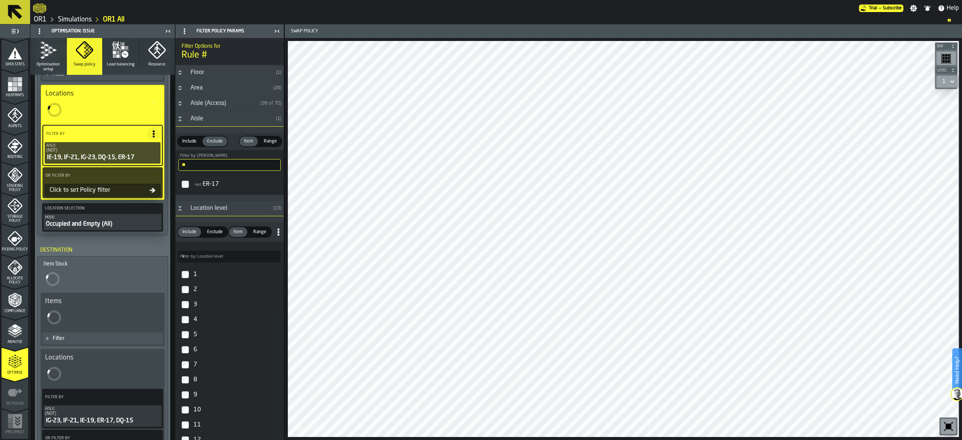
click at [150, 192] on icon at bounding box center [153, 190] width 6 height 6
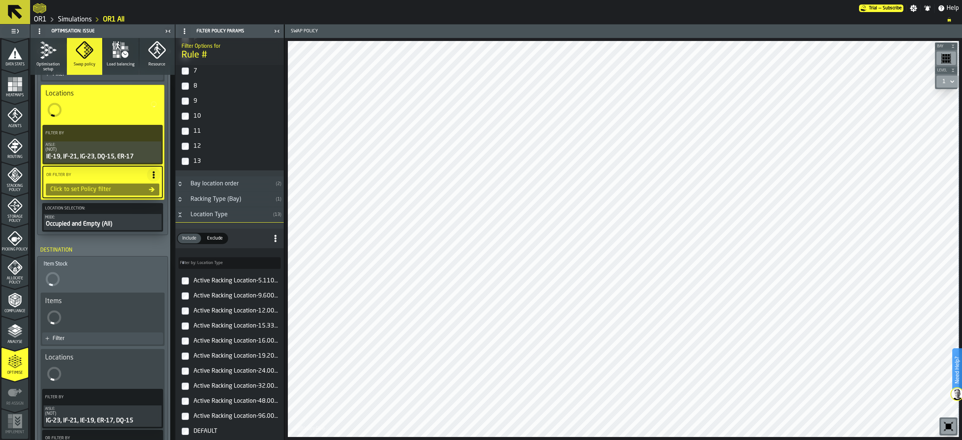
scroll to position [301, 0]
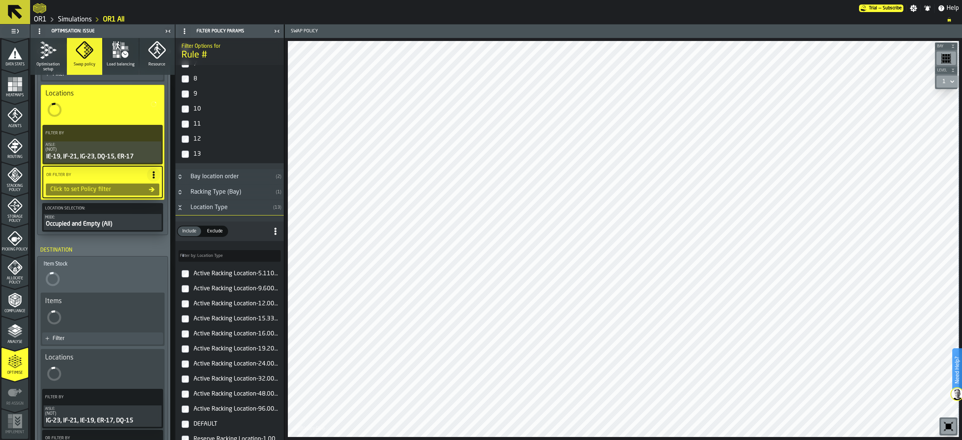
click at [217, 228] on label "Exclude Exclude" at bounding box center [215, 231] width 26 height 11
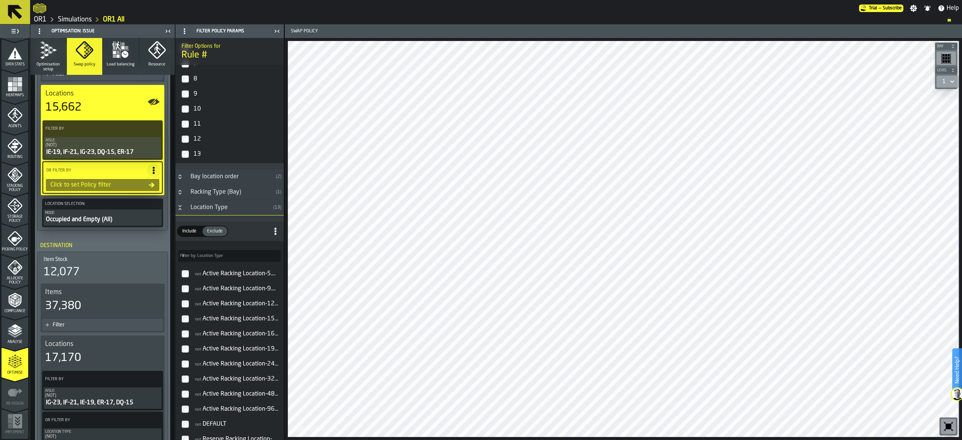
scroll to position [451, 0]
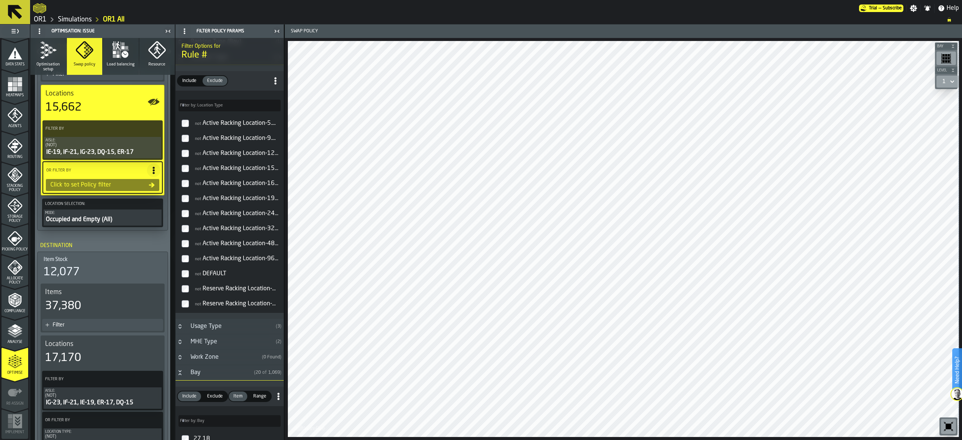
drag, startPoint x: 208, startPoint y: 277, endPoint x: 208, endPoint y: 290, distance: 13.5
click at [208, 277] on div "not DEFAULT" at bounding box center [236, 274] width 89 height 12
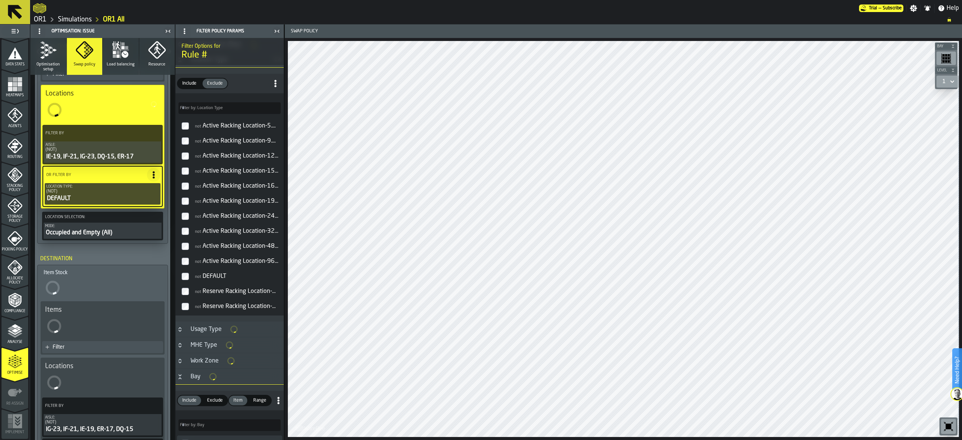
scroll to position [453, 0]
click at [208, 290] on div "not Reserve Racking Location-1.000000000" at bounding box center [236, 289] width 89 height 12
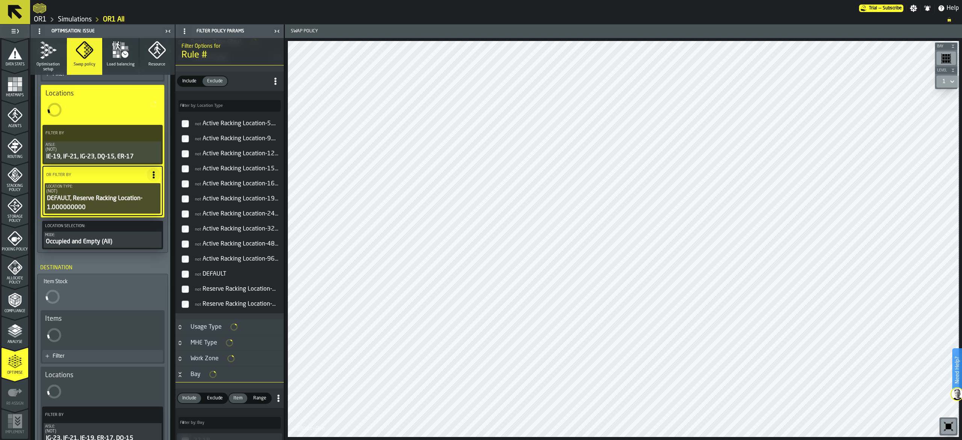
click at [209, 308] on div "not Reserve Racking Location-48.000000000" at bounding box center [236, 304] width 89 height 12
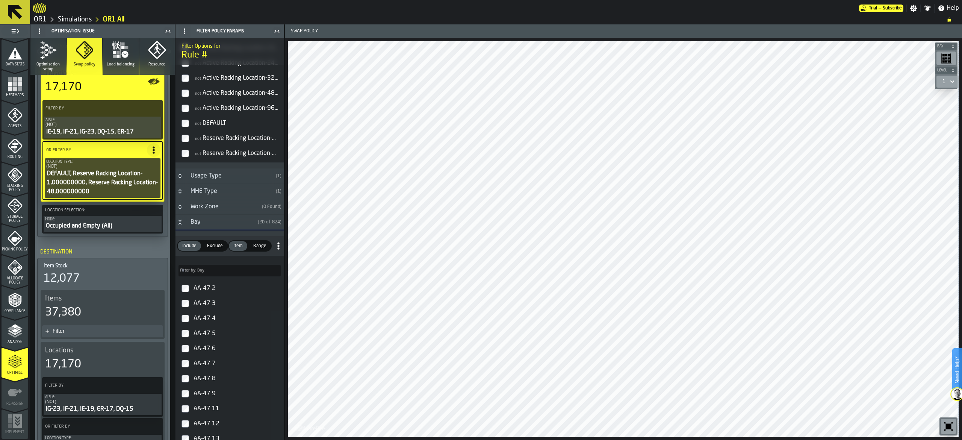
scroll to position [138, 0]
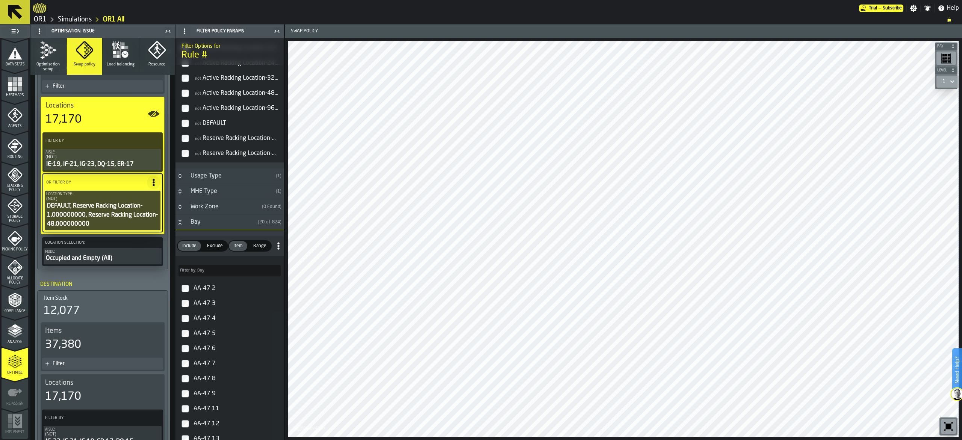
click at [153, 180] on circle at bounding box center [154, 180] width 2 height 2
click at [85, 180] on label "OR Filter By" at bounding box center [96, 183] width 102 height 8
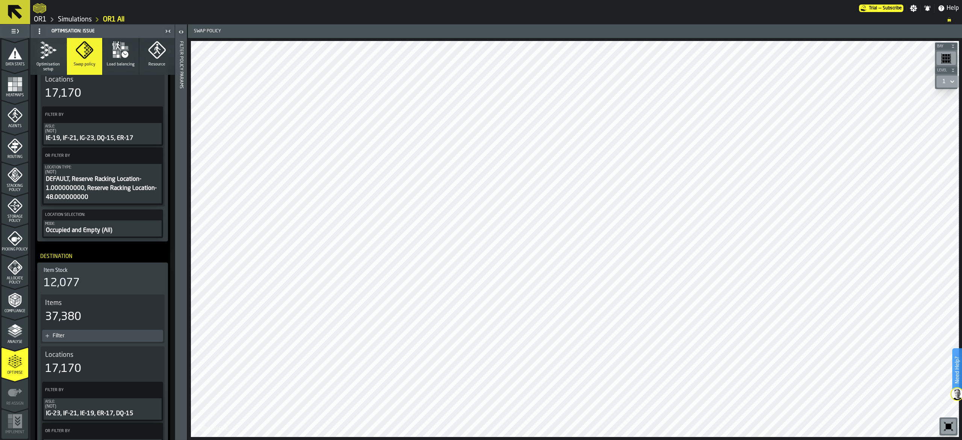
scroll to position [136, 0]
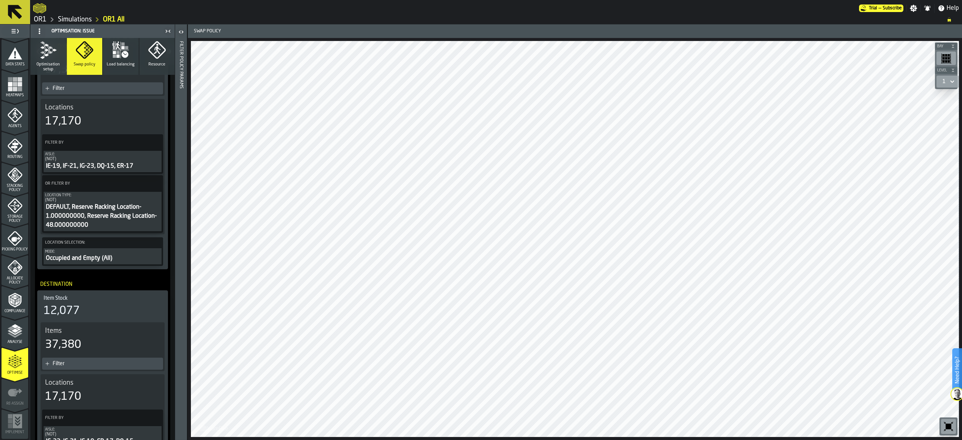
click at [151, 182] on icon at bounding box center [155, 184] width 8 height 8
click at [145, 202] on div "Clear Filter" at bounding box center [135, 199] width 39 height 9
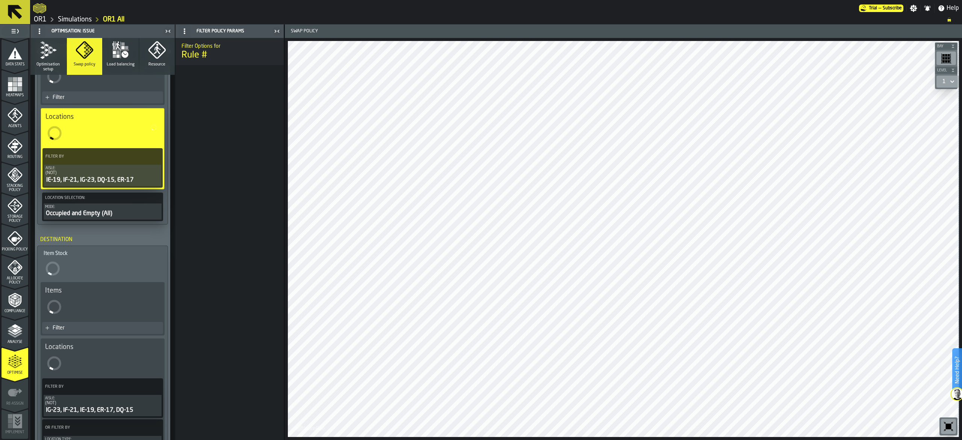
click at [130, 174] on div "(NOT)" at bounding box center [102, 172] width 114 height 5
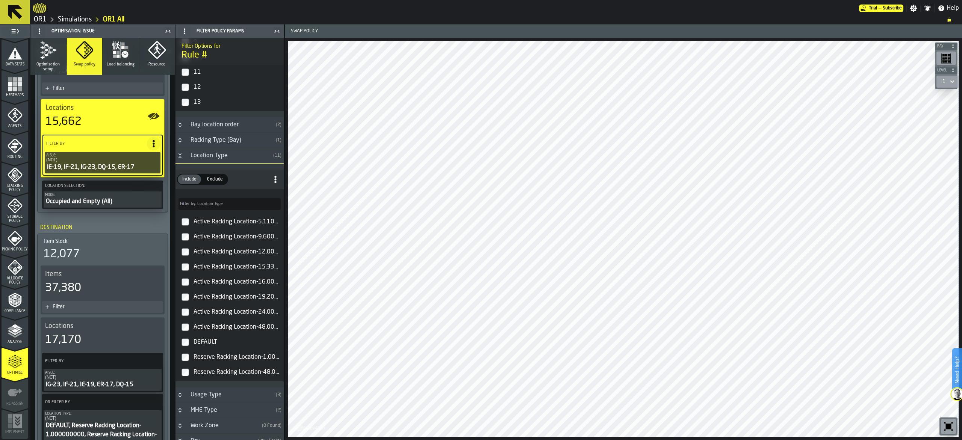
scroll to position [376, 0]
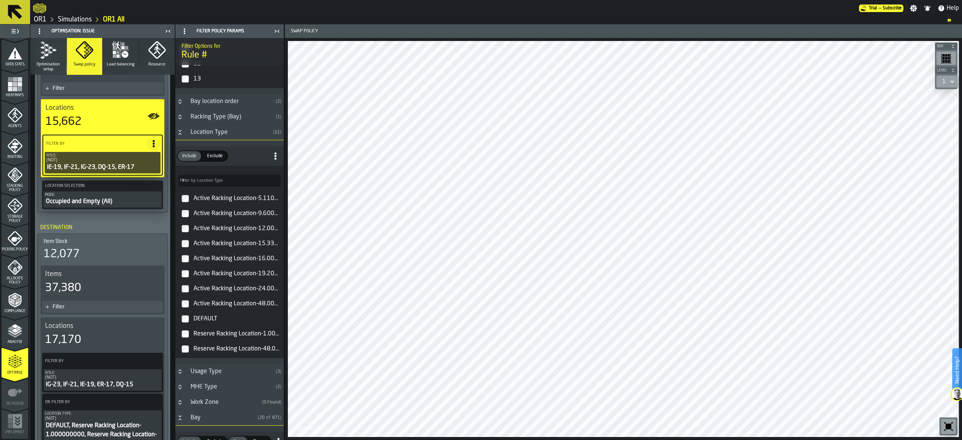
click at [196, 325] on div "DEFAULT" at bounding box center [236, 319] width 89 height 12
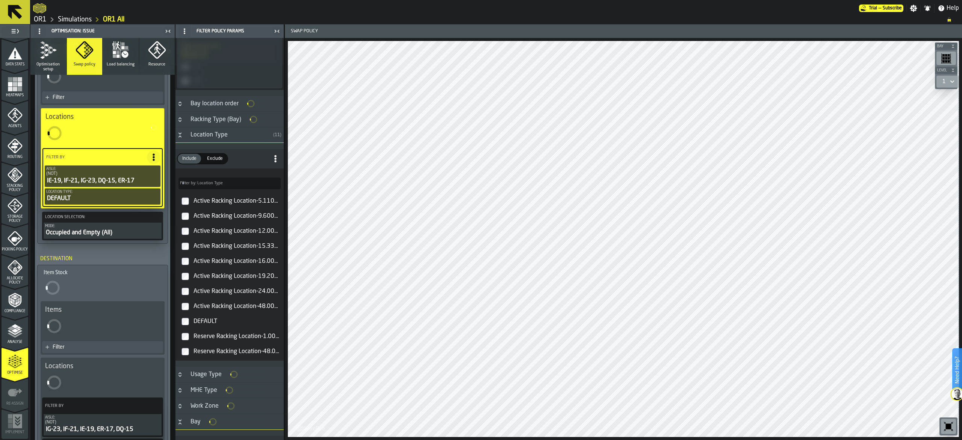
scroll to position [377, 0]
click at [196, 338] on div "Reserve Racking Location-1.000000000" at bounding box center [236, 335] width 89 height 12
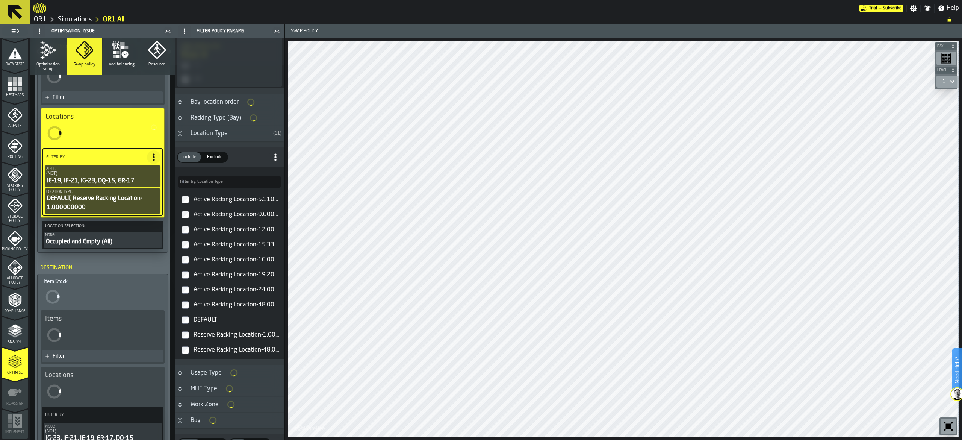
click at [191, 352] on label "Reserve Racking Location-48.000000000" at bounding box center [229, 350] width 105 height 15
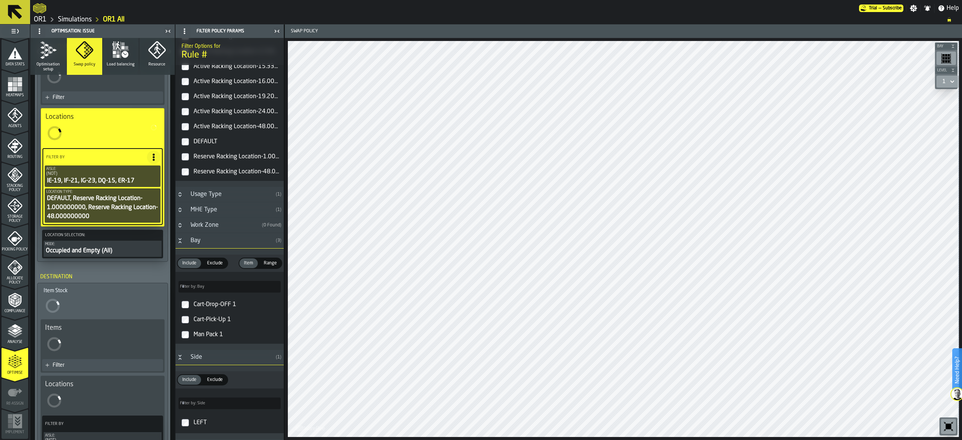
click at [219, 159] on div "Reserve Racking Location-1.000000000" at bounding box center [236, 157] width 89 height 12
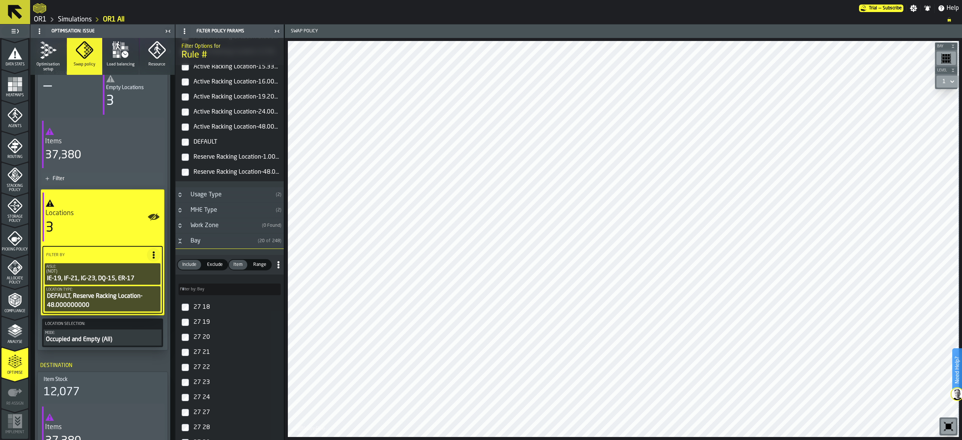
scroll to position [186, 0]
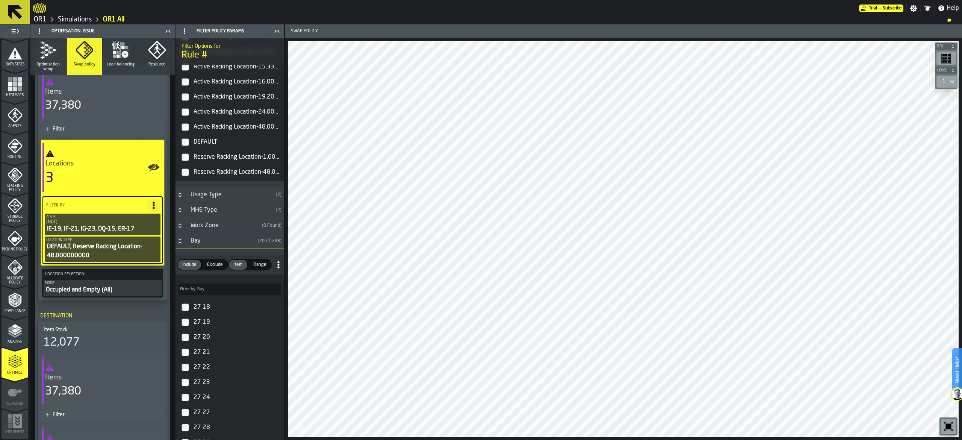
click at [151, 153] on label "button-toggle-Show on Map" at bounding box center [154, 167] width 12 height 49
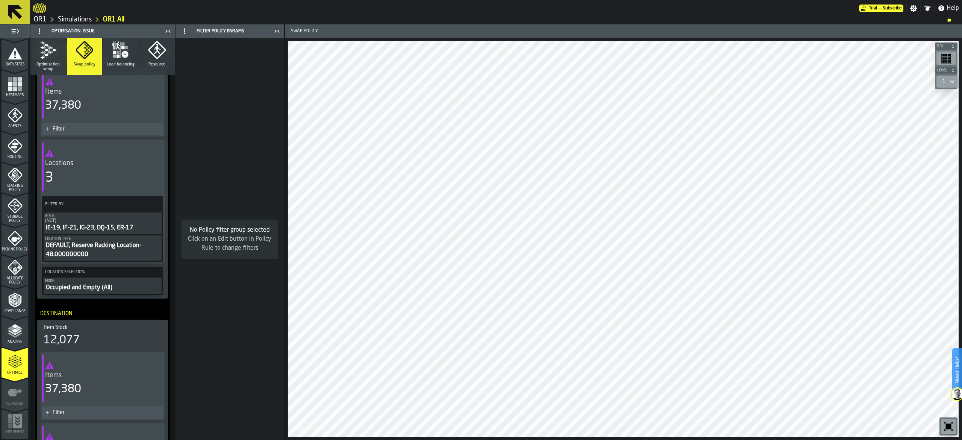
click at [150, 164] on icon "button-toggle-Show on Map" at bounding box center [154, 167] width 12 height 12
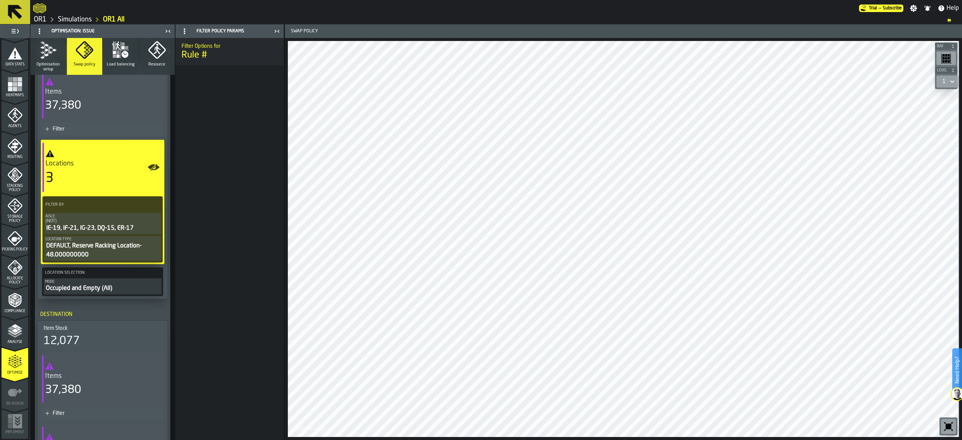
click at [126, 247] on div "DEFAULT, Reserve Racking Location-48.000000000" at bounding box center [102, 250] width 114 height 18
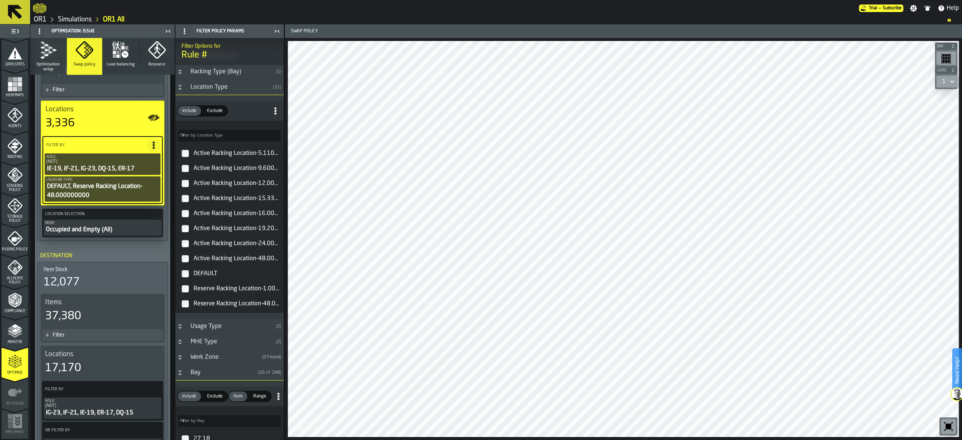
scroll to position [451, 0]
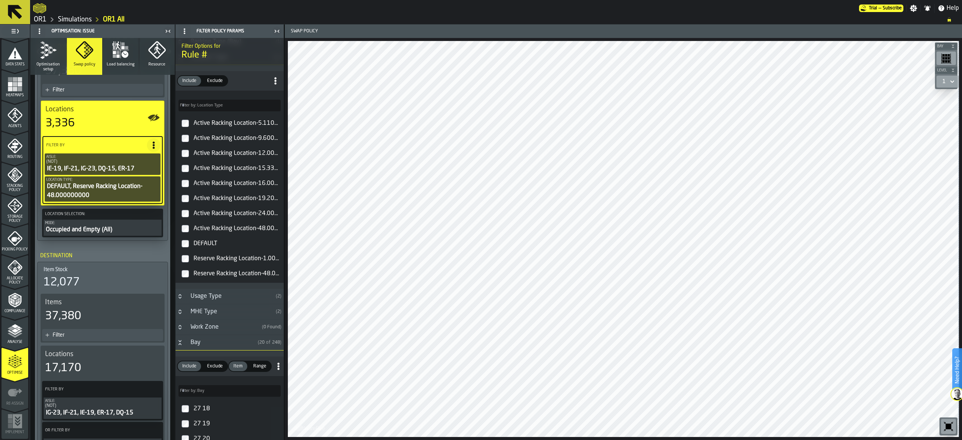
click at [209, 81] on span "Exclude" at bounding box center [215, 80] width 22 height 7
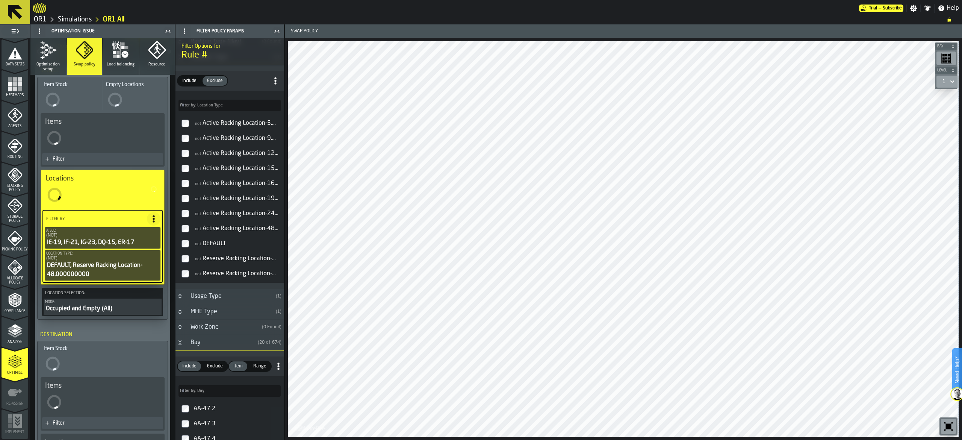
scroll to position [61, 0]
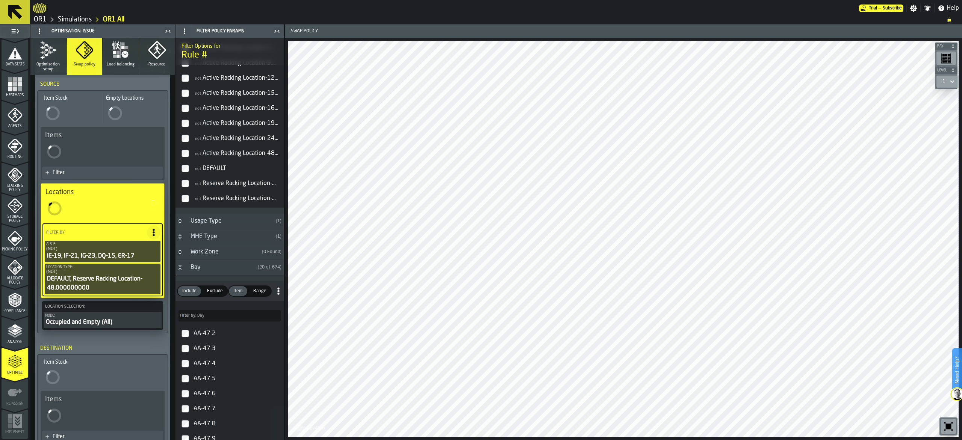
click at [203, 186] on div "not Reserve Racking Location-1.000000000" at bounding box center [236, 183] width 89 height 12
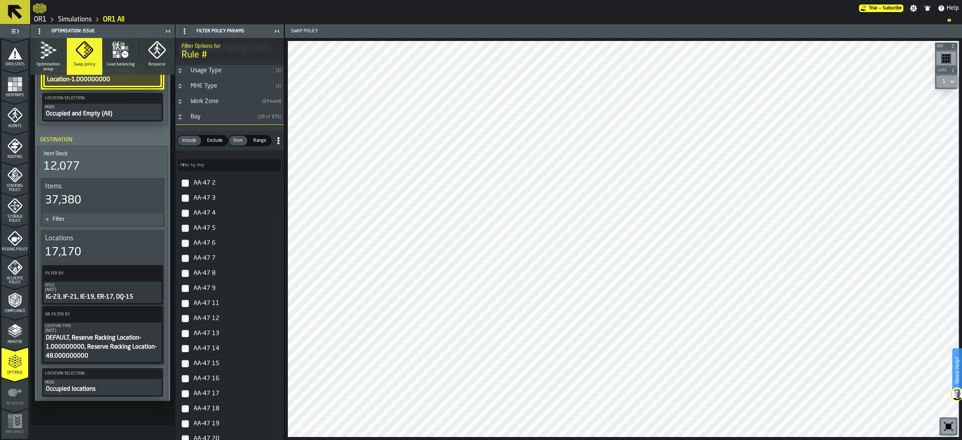
scroll to position [271, 0]
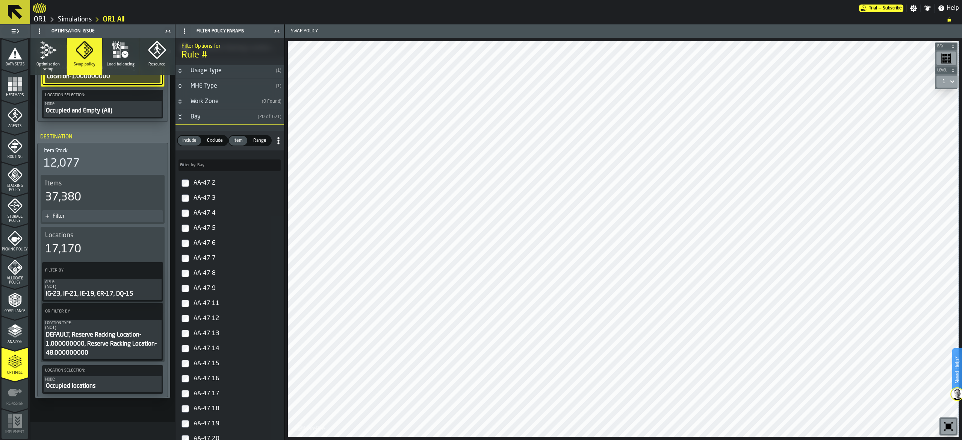
click at [152, 308] on icon at bounding box center [155, 312] width 8 height 8
click at [144, 323] on div "Clear Filter" at bounding box center [135, 325] width 39 height 9
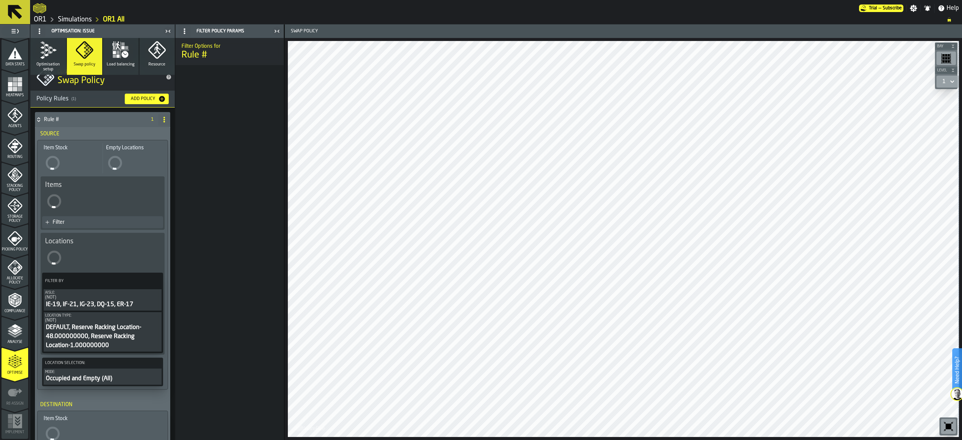
scroll to position [86, 0]
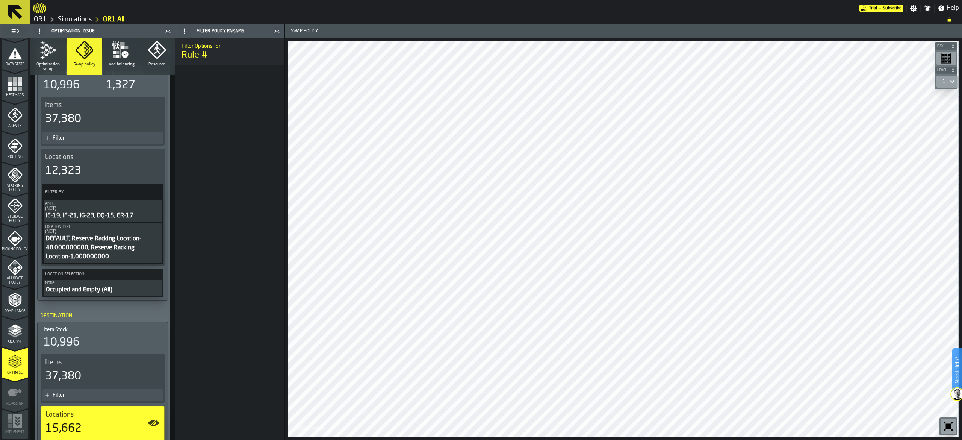
click at [151, 194] on icon at bounding box center [155, 192] width 8 height 8
click at [141, 226] on div "Add (OR) Filter" at bounding box center [135, 225] width 39 height 9
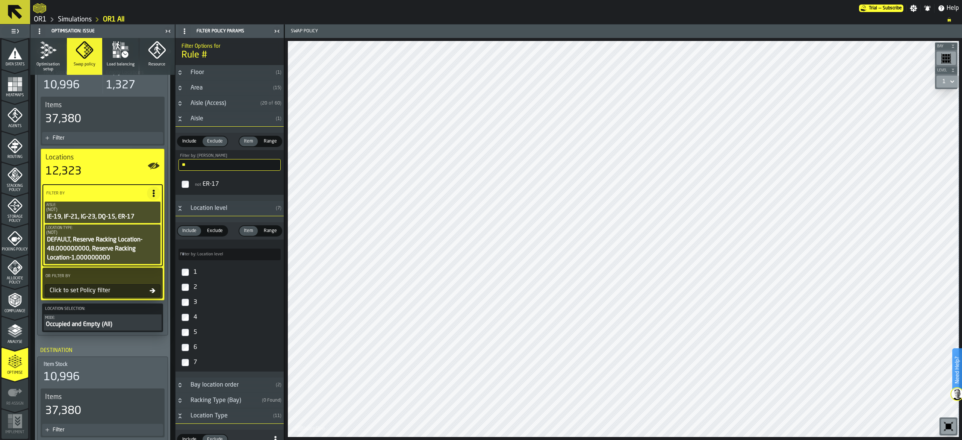
click at [111, 233] on div "(NOT)" at bounding box center [102, 232] width 113 height 5
click at [147, 236] on div "DEFAULT, Reserve Racking Location-48.000000000, Reserve Racking Location-1.0000…" at bounding box center [102, 248] width 113 height 27
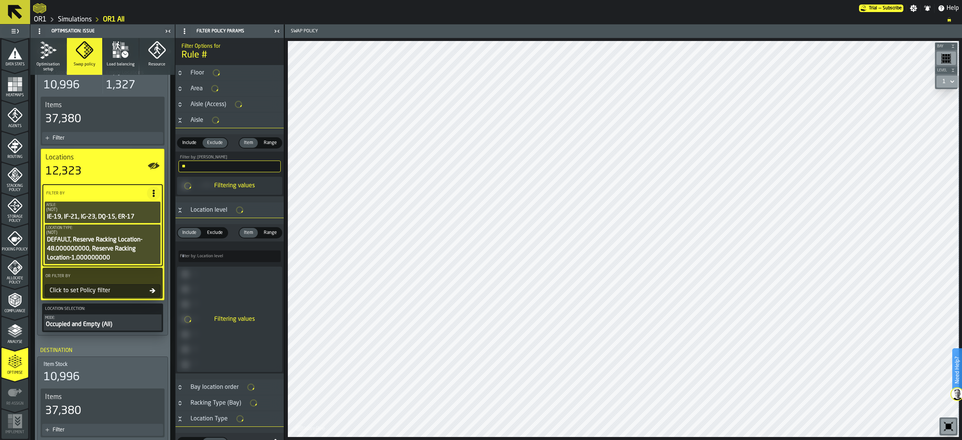
click at [140, 231] on div "(NOT)" at bounding box center [102, 232] width 113 height 5
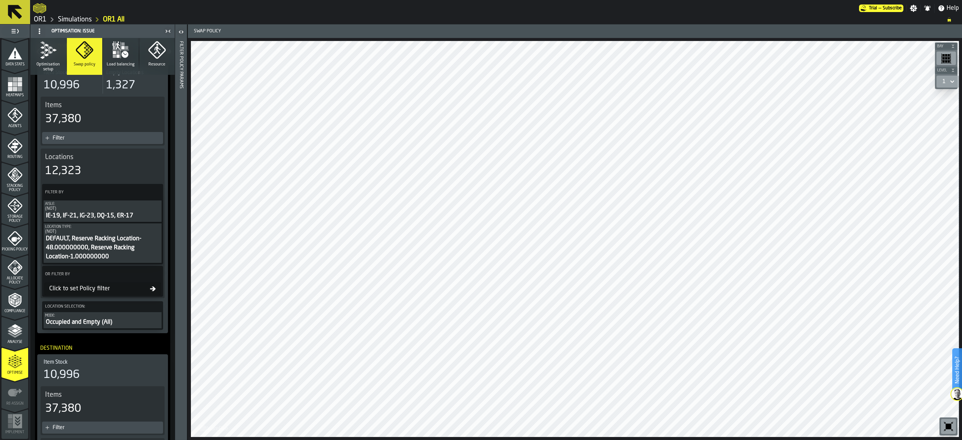
click at [127, 237] on div "DEFAULT, Reserve Racking Location-48.000000000, Reserve Racking Location-1.0000…" at bounding box center [102, 247] width 115 height 27
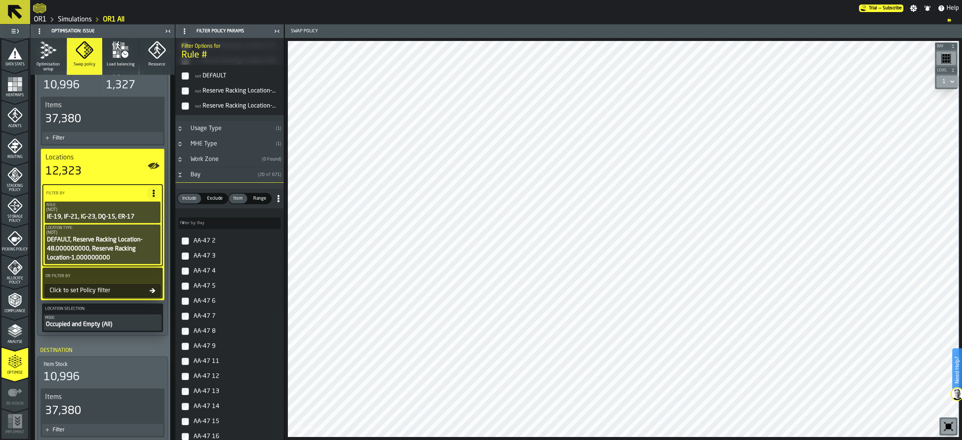
scroll to position [677, 0]
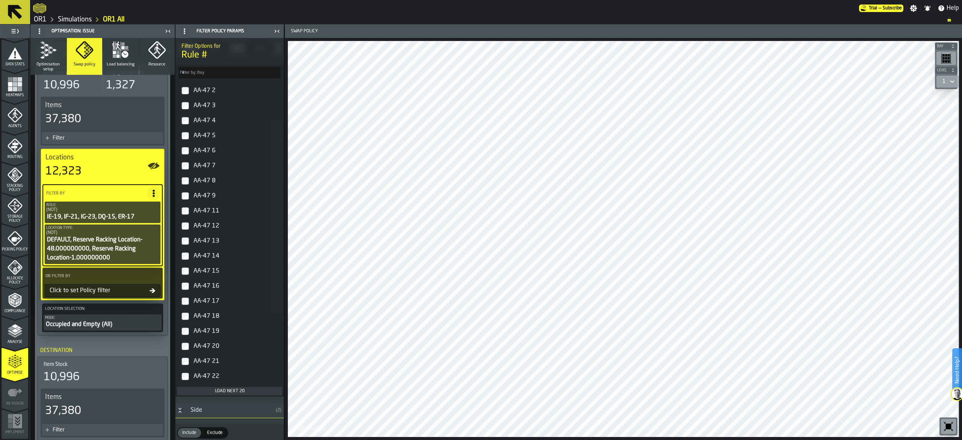
click at [221, 394] on div "Load next 20" at bounding box center [229, 390] width 99 height 5
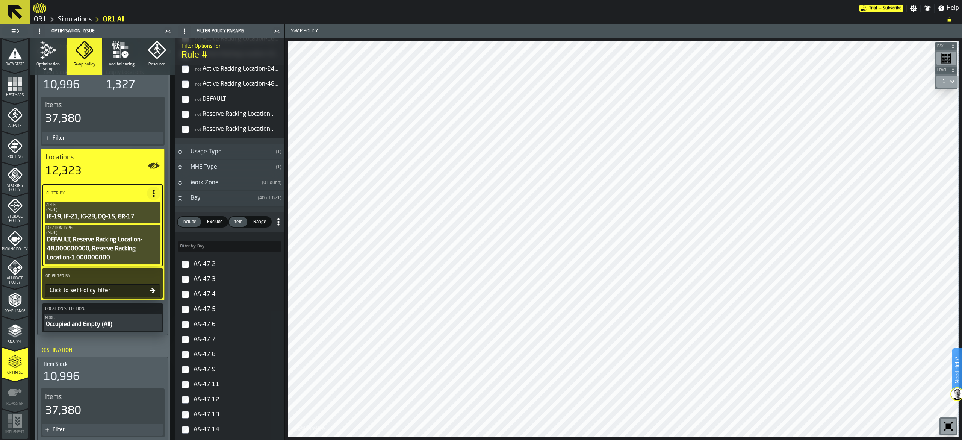
scroll to position [526, 0]
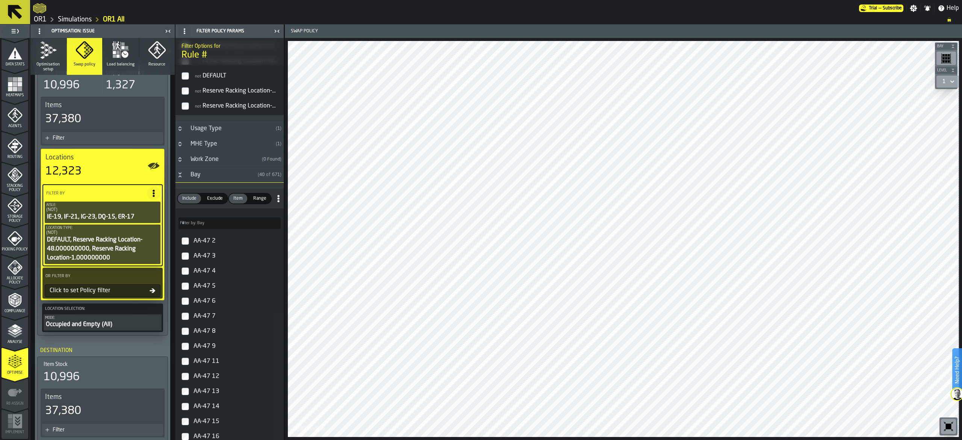
click at [220, 202] on span "Exclude" at bounding box center [215, 198] width 22 height 7
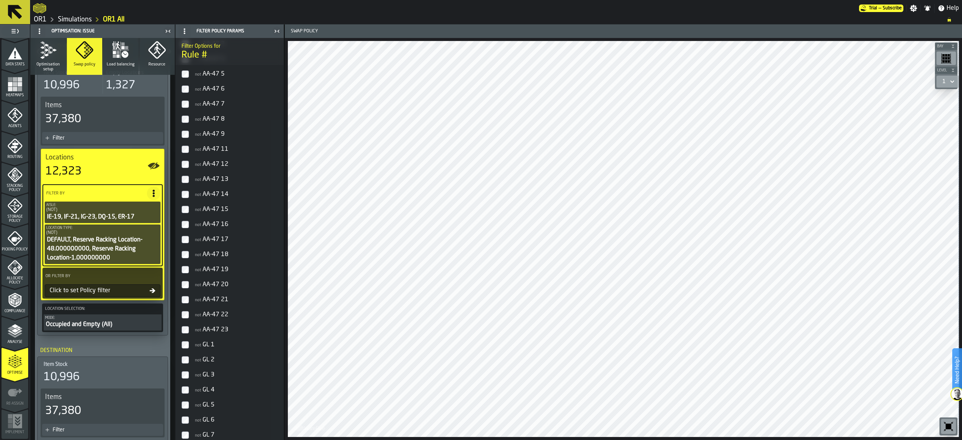
scroll to position [751, 0]
click at [211, 278] on div "not AA-47 20" at bounding box center [236, 272] width 89 height 12
click at [216, 291] on div "not AA-47 21" at bounding box center [236, 287] width 89 height 12
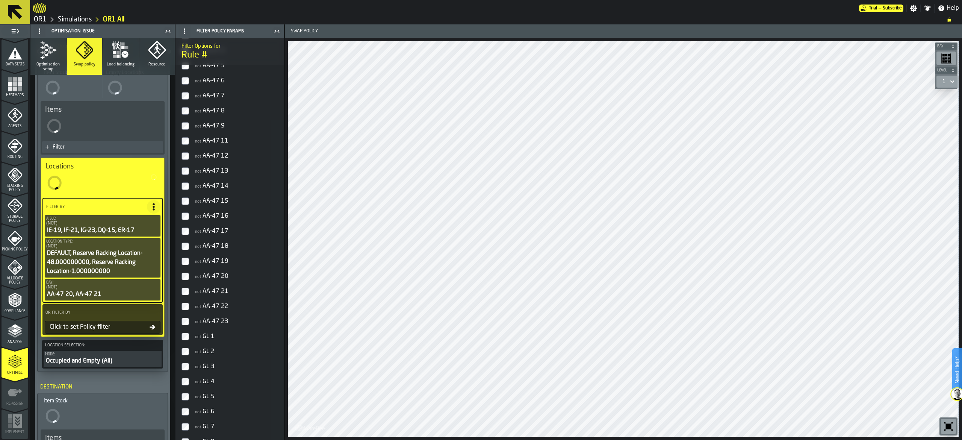
scroll to position [755, 0]
drag, startPoint x: 213, startPoint y: 302, endPoint x: 209, endPoint y: 317, distance: 15.4
click at [213, 302] on div "not AA-47 22" at bounding box center [236, 302] width 89 height 12
click at [208, 319] on div "not AA-47 23" at bounding box center [236, 317] width 89 height 12
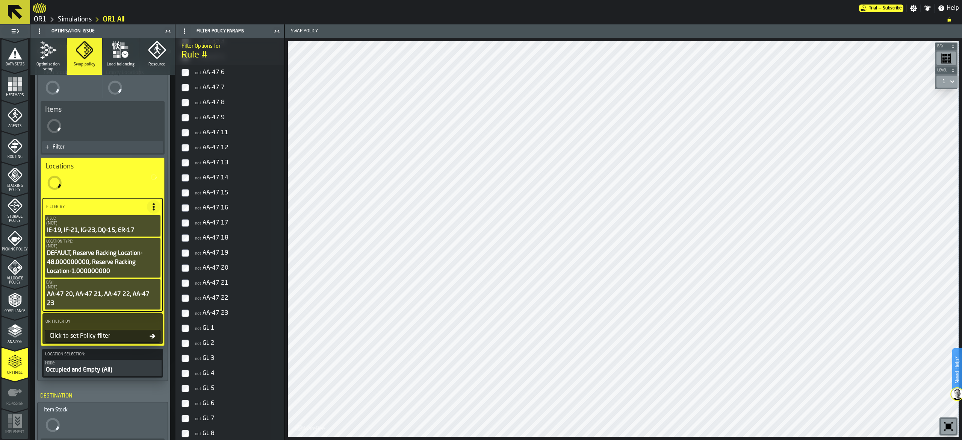
scroll to position [751, 0]
click at [89, 336] on div "Click to set Policy filter" at bounding box center [98, 336] width 103 height 9
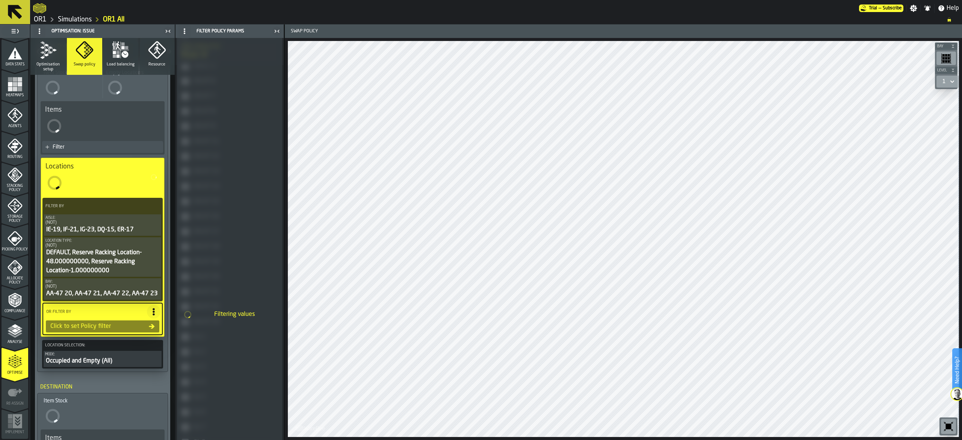
scroll to position [755, 0]
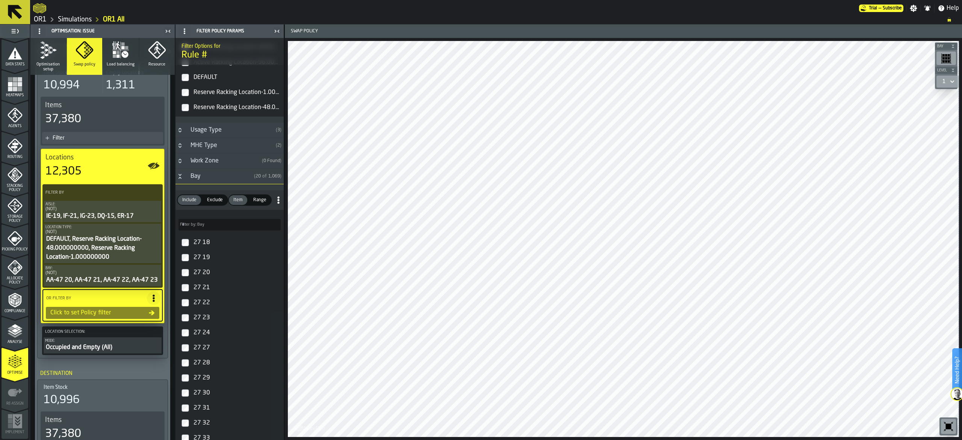
click at [229, 178] on div "Bay" at bounding box center [218, 176] width 65 height 9
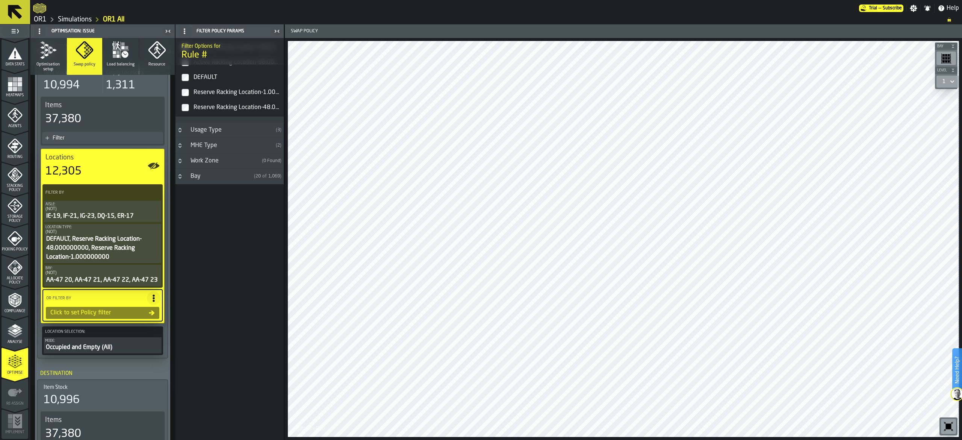
scroll to position [638, 0]
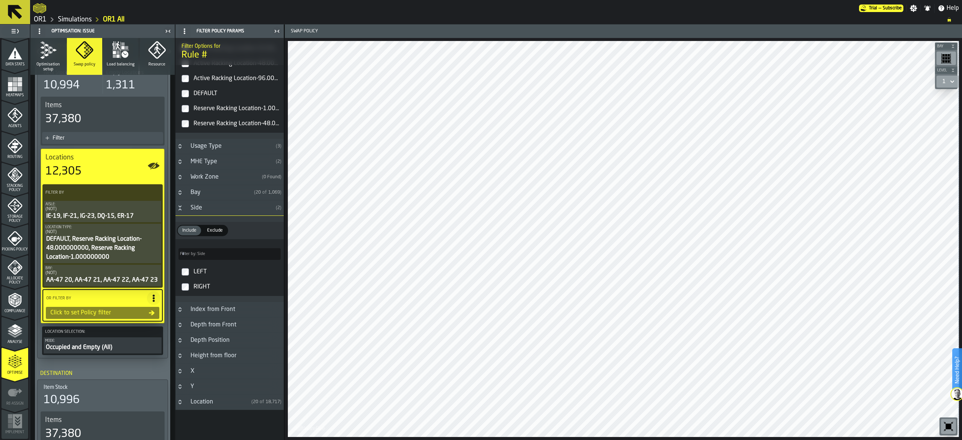
click at [212, 191] on div "Bay" at bounding box center [218, 192] width 65 height 9
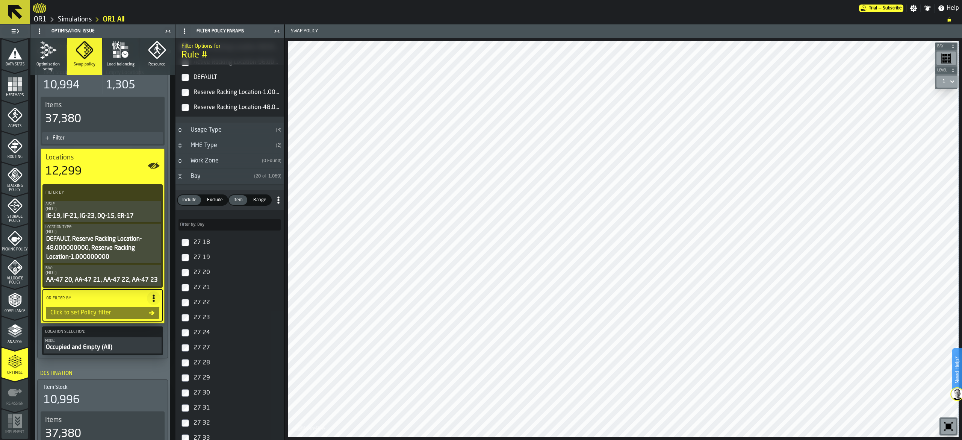
click at [211, 228] on input "Filter by: Bay Filter by: Bay" at bounding box center [230, 225] width 102 height 12
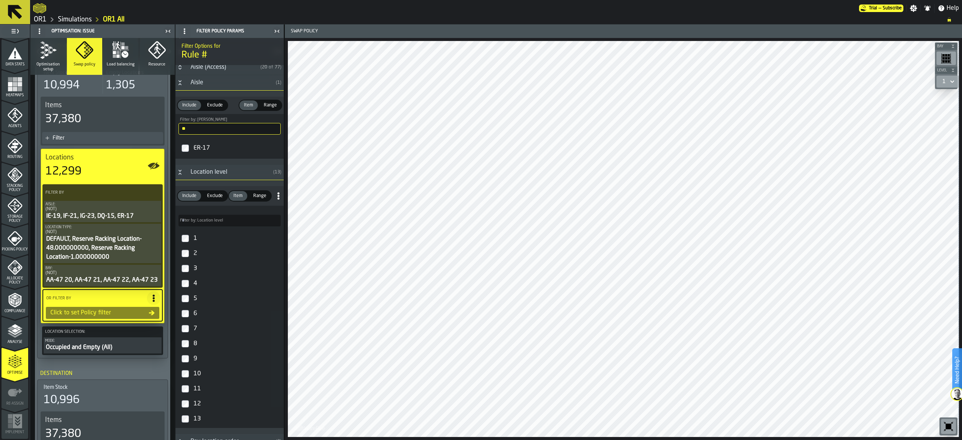
scroll to position [0, 0]
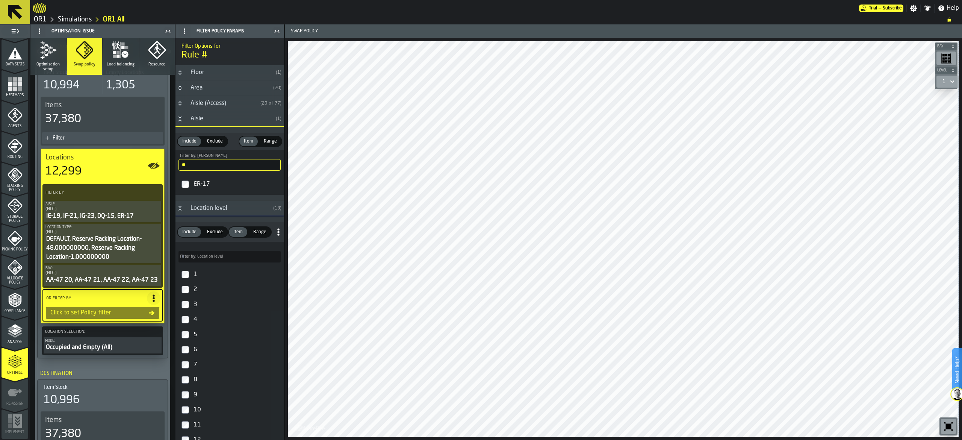
type input "**"
click at [234, 120] on div "Aisle" at bounding box center [229, 118] width 87 height 9
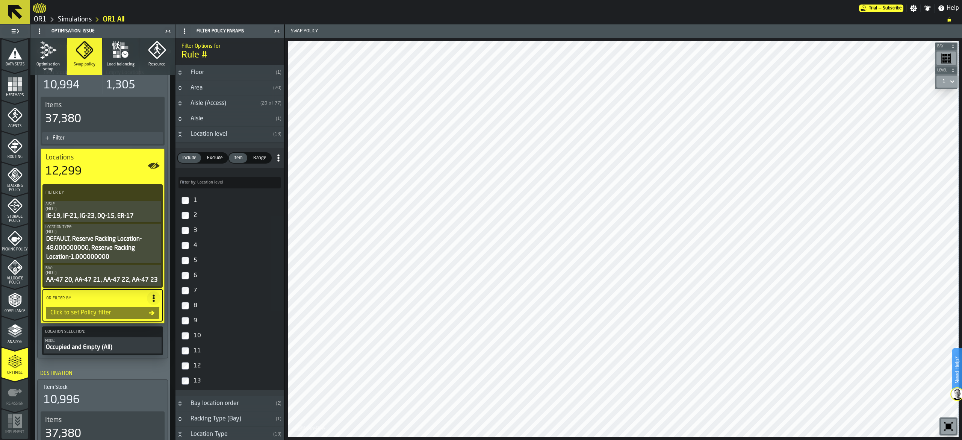
click at [251, 185] on input "Filter by: Location level Filter by: Location level" at bounding box center [230, 183] width 102 height 12
type input "**"
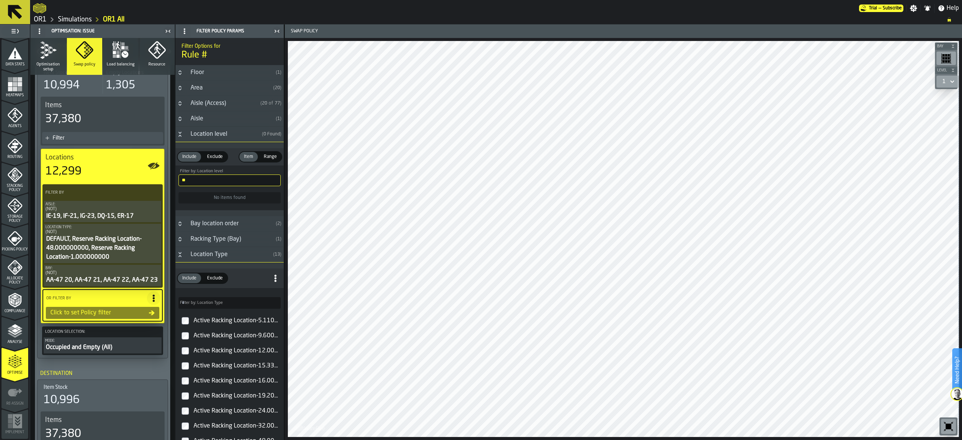
drag, startPoint x: 223, startPoint y: 185, endPoint x: 127, endPoint y: 176, distance: 96.7
click at [127, 176] on aside "1 Start 2 Layout 3 Assignment 4 Items 5 Orders 6 Data Stats 7 Heatmaps 8 Agents…" at bounding box center [142, 231] width 284 height 415
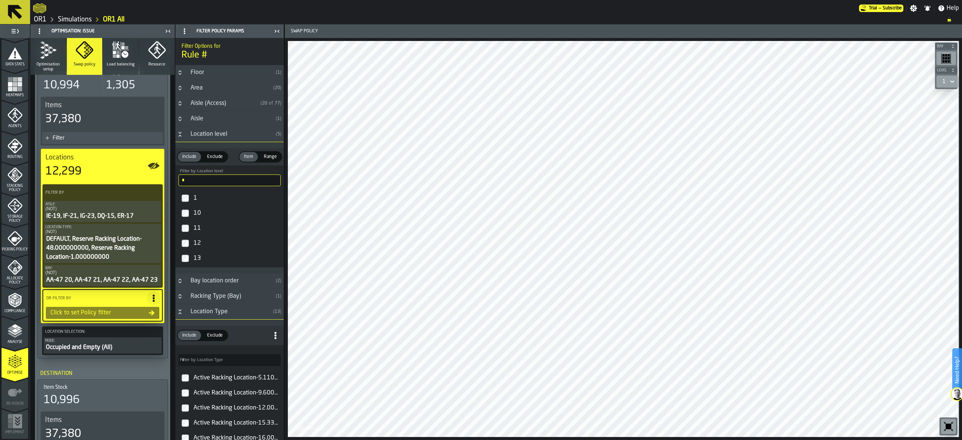
type input "*"
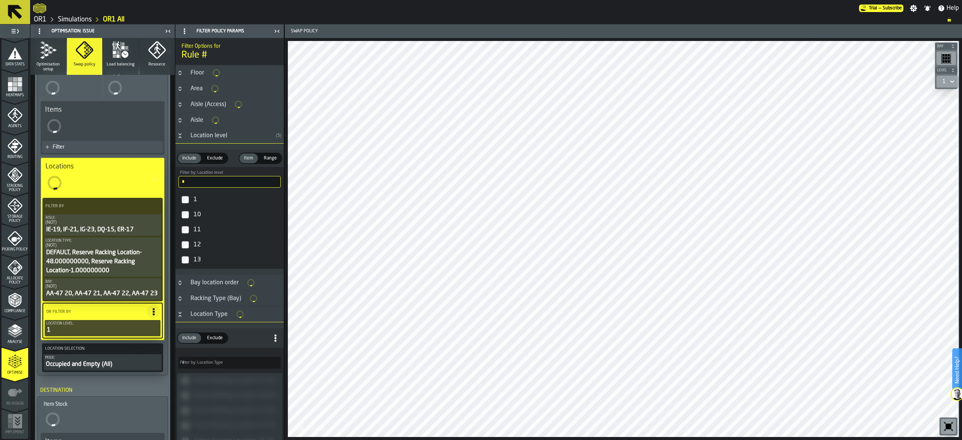
click at [203, 118] on div "Aisle" at bounding box center [197, 120] width 22 height 9
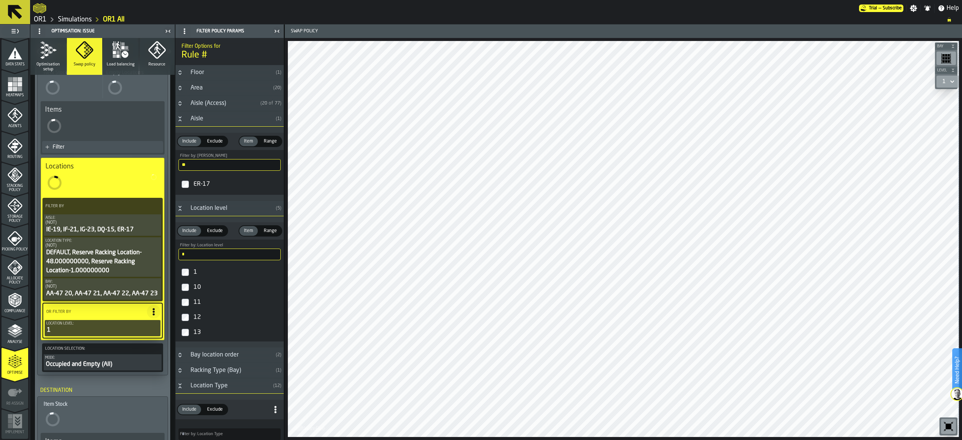
drag, startPoint x: 214, startPoint y: 168, endPoint x: 148, endPoint y: 165, distance: 65.9
click at [148, 165] on aside "1 Start 2 Layout 3 Assignment 4 Items 5 Orders 6 Data Stats 7 Heatmaps 8 Agents…" at bounding box center [142, 231] width 284 height 415
type input "**"
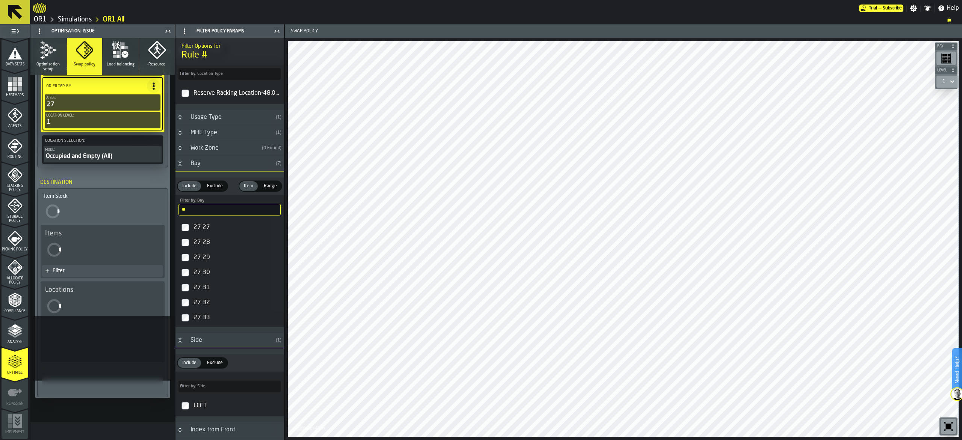
scroll to position [325, 0]
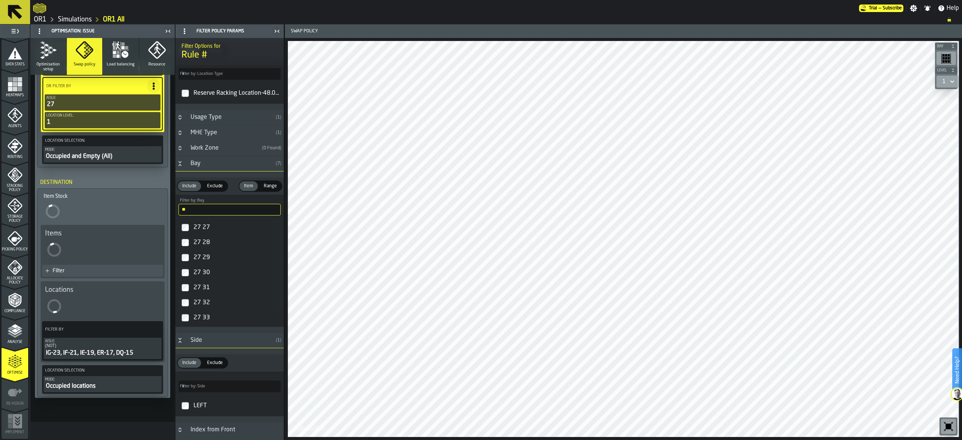
click at [121, 346] on div "(NOT)" at bounding box center [102, 345] width 115 height 5
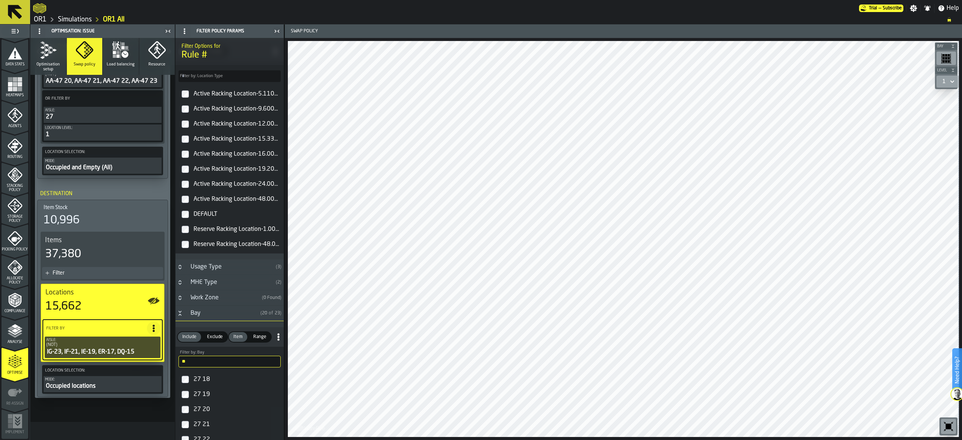
scroll to position [289, 0]
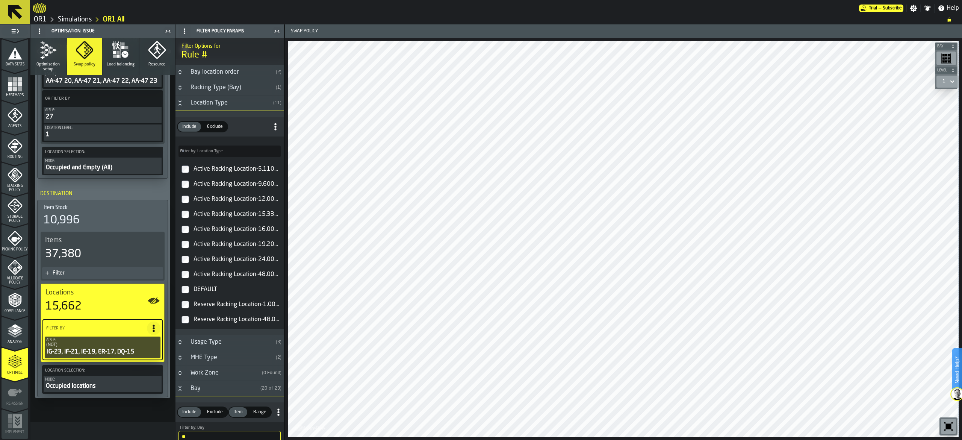
click at [216, 129] on span "Exclude" at bounding box center [215, 126] width 22 height 7
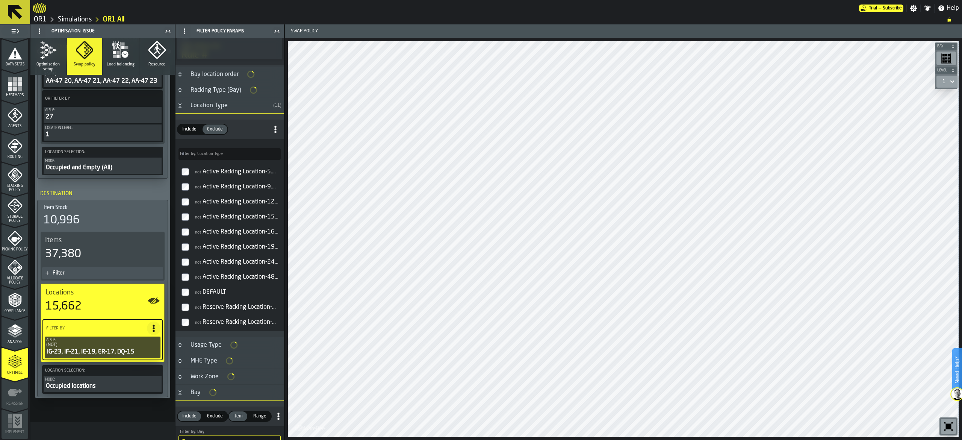
scroll to position [284, 0]
drag, startPoint x: 214, startPoint y: 292, endPoint x: 211, endPoint y: 308, distance: 16.0
click at [214, 293] on div "not DEFAULT" at bounding box center [236, 291] width 89 height 12
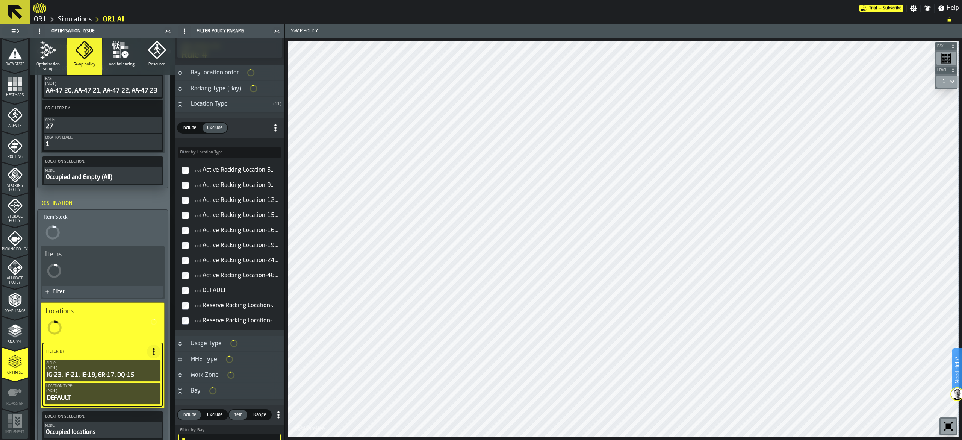
scroll to position [302, 0]
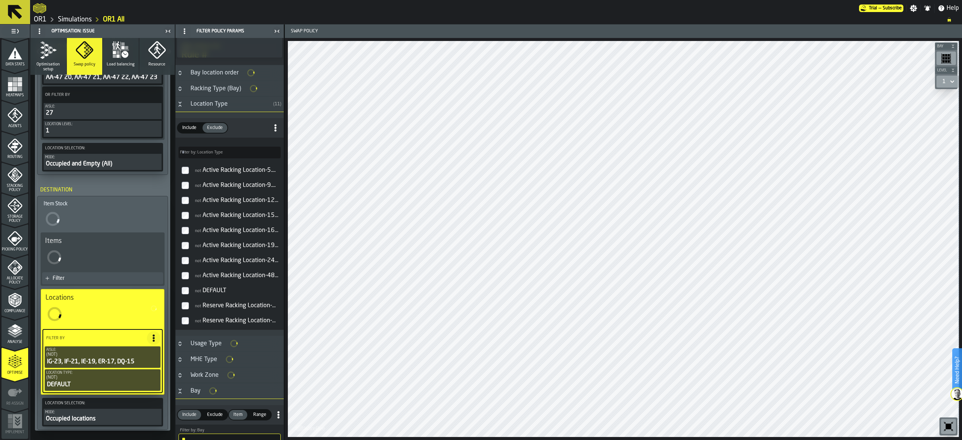
click at [211, 308] on div "not Reserve Racking Location-1.000000000" at bounding box center [236, 306] width 89 height 12
click at [205, 325] on div "not Reserve Racking Location-48.000000000" at bounding box center [236, 321] width 89 height 12
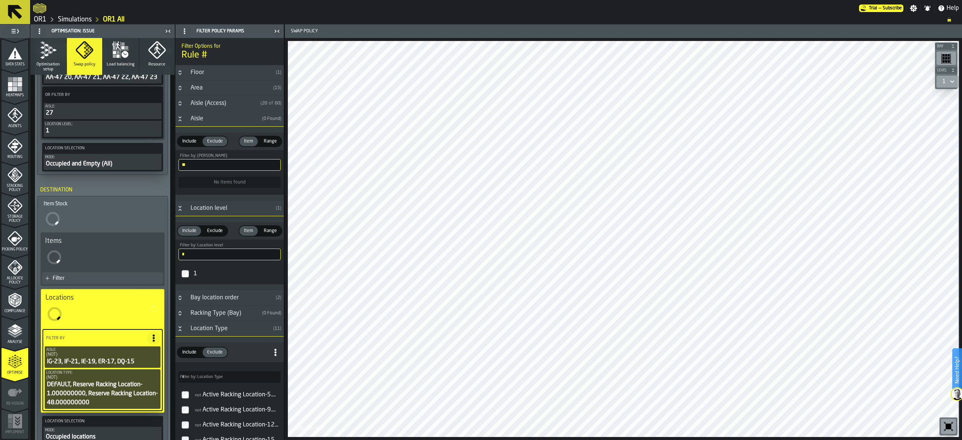
scroll to position [289, 0]
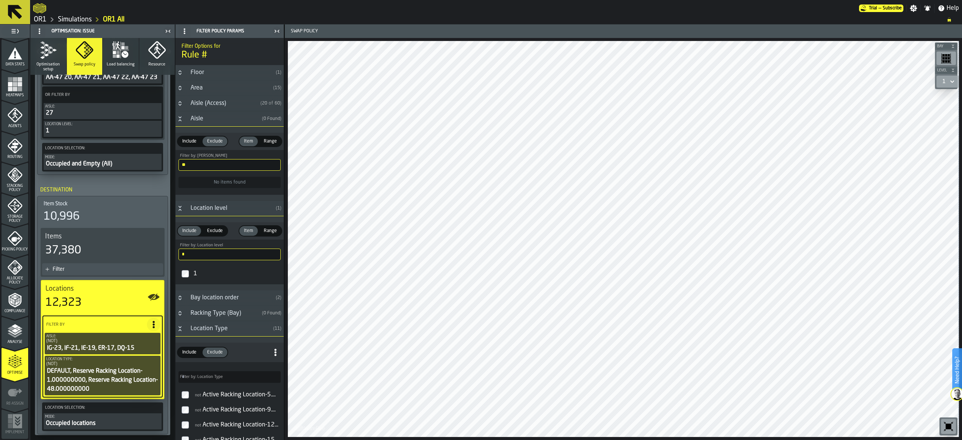
click at [240, 120] on div "Aisle" at bounding box center [222, 118] width 73 height 9
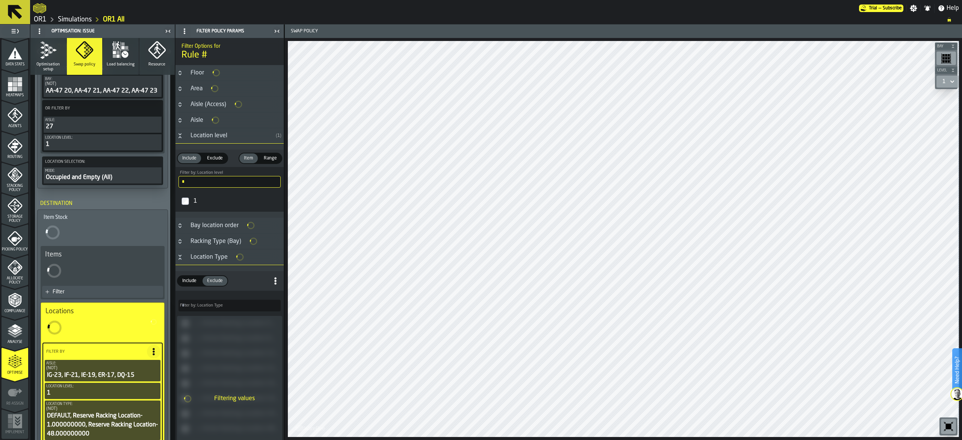
scroll to position [302, 0]
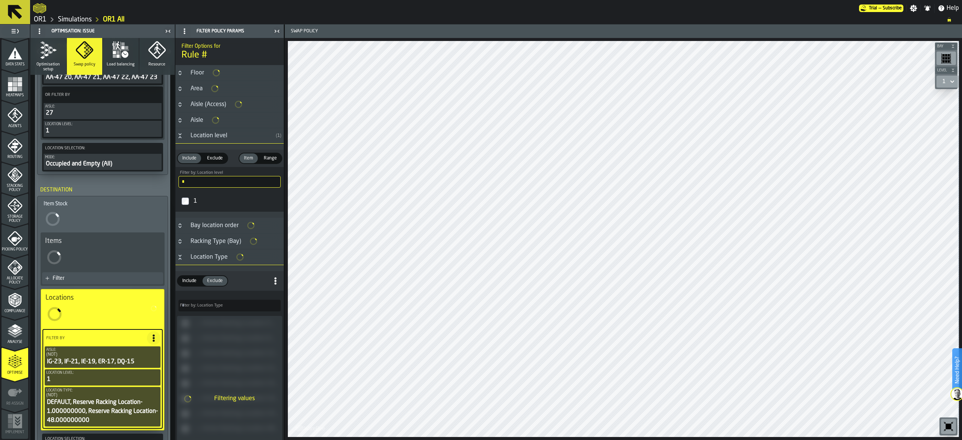
click at [202, 115] on h3 "Aisle" at bounding box center [230, 120] width 108 height 16
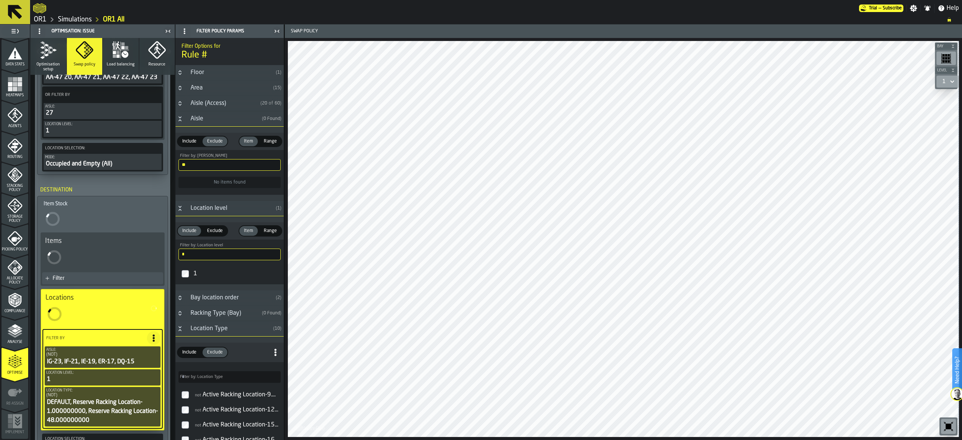
click at [204, 162] on input "**" at bounding box center [230, 165] width 102 height 12
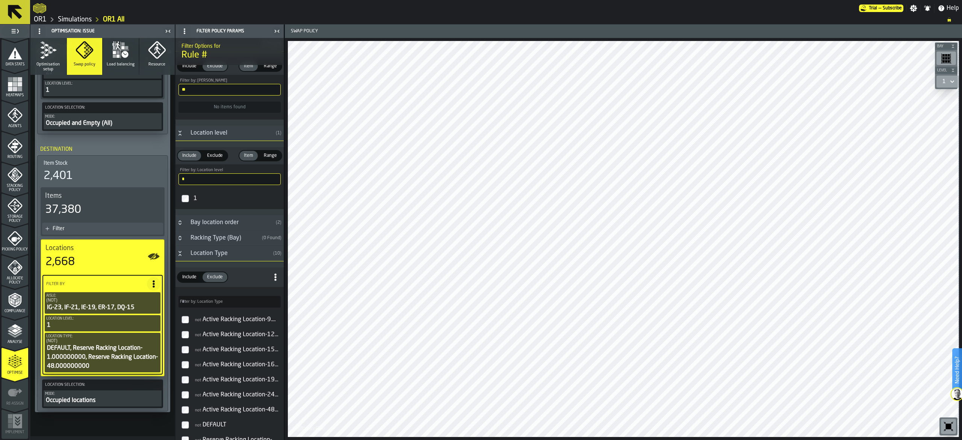
scroll to position [348, 0]
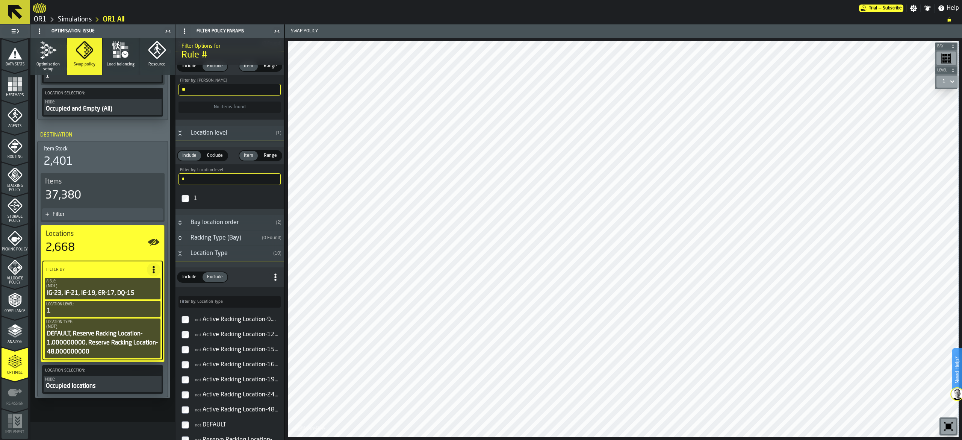
click at [0, 0] on icon "PolicyFilterItem-Location level" at bounding box center [0, 0] width 0 height 0
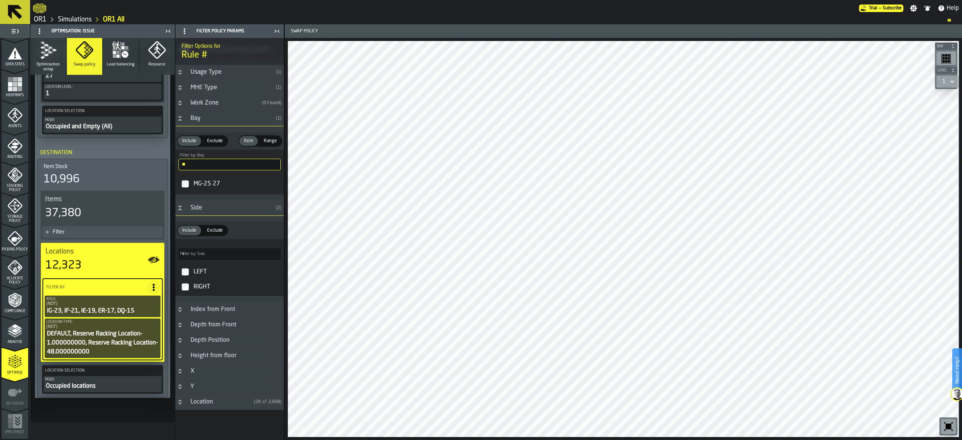
scroll to position [413, 0]
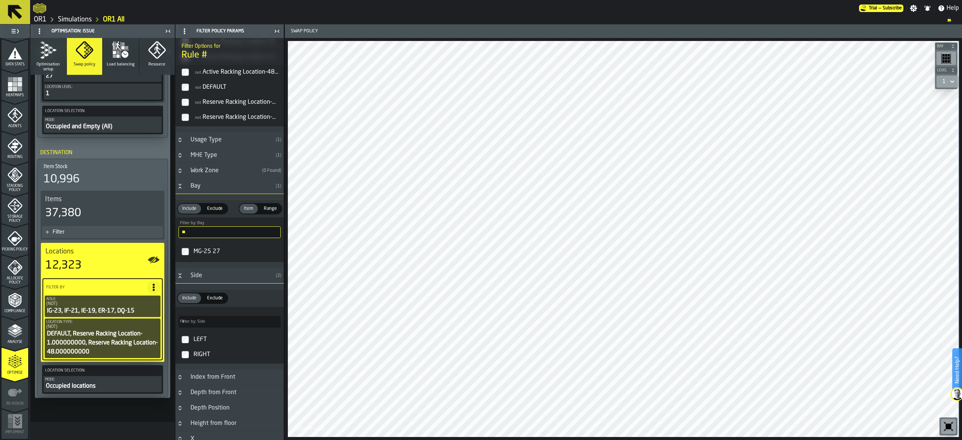
click at [227, 238] on input "**" at bounding box center [230, 232] width 102 height 12
type input "*"
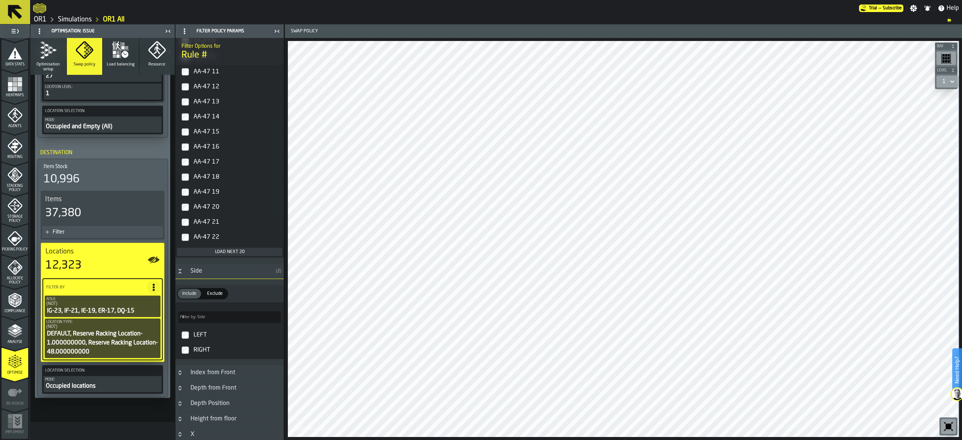
click at [241, 255] on div "Load next 20" at bounding box center [229, 251] width 99 height 5
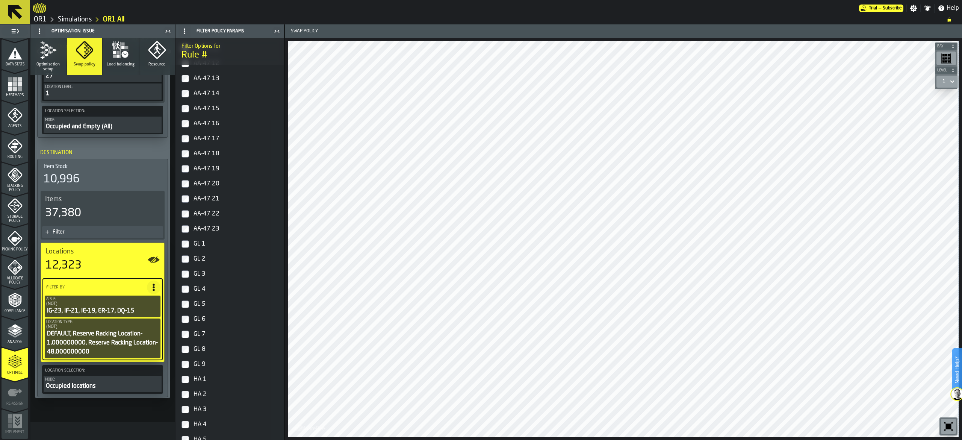
scroll to position [714, 0]
click at [215, 258] on div "AA-47 23" at bounding box center [236, 252] width 89 height 12
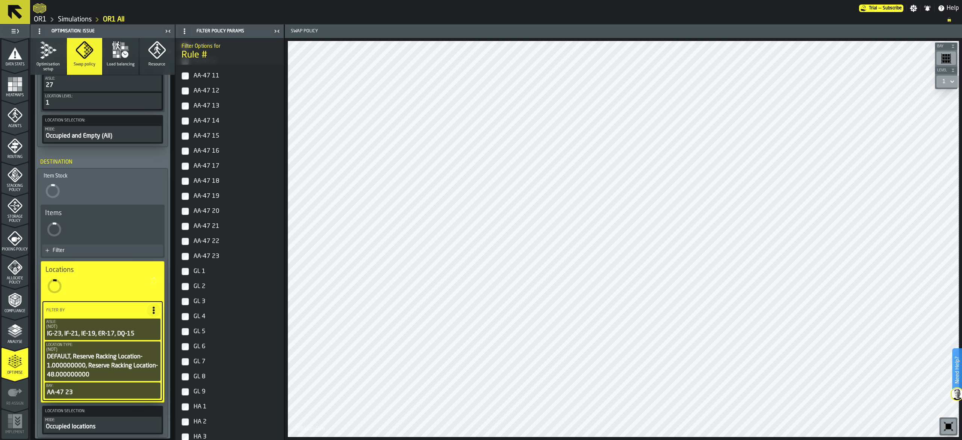
scroll to position [718, 0]
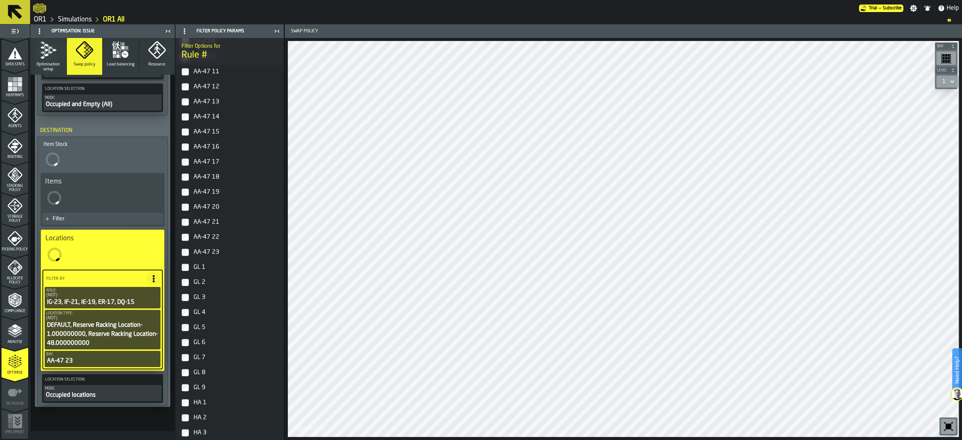
click at [222, 241] on div "AA-47 22" at bounding box center [236, 237] width 89 height 12
click at [221, 227] on div "AA-47 21" at bounding box center [236, 222] width 89 height 12
click at [218, 213] on div "AA-47 20" at bounding box center [236, 207] width 89 height 12
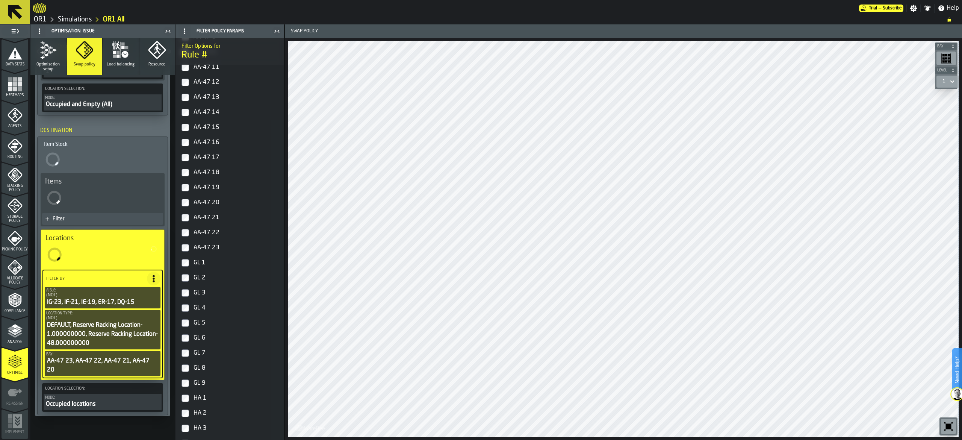
scroll to position [591, 0]
click at [154, 276] on span at bounding box center [154, 279] width 14 height 14
click at [128, 320] on li "Add (OR) Filter" at bounding box center [135, 315] width 48 height 18
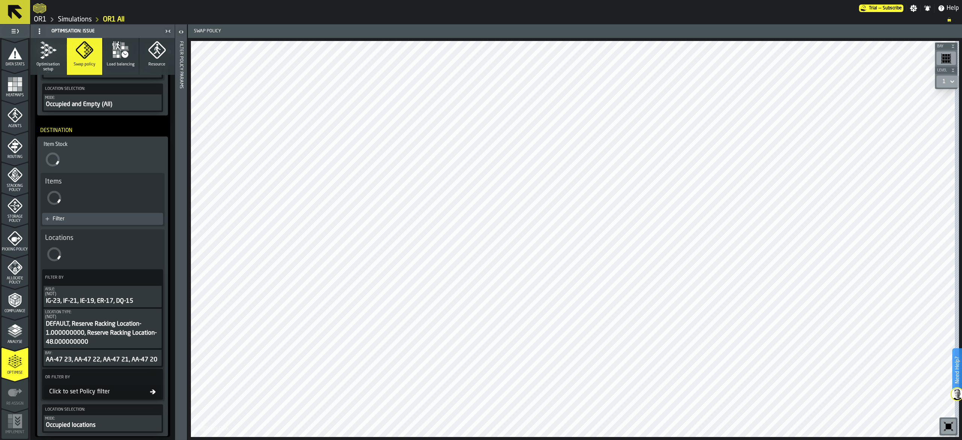
scroll to position [406, 0]
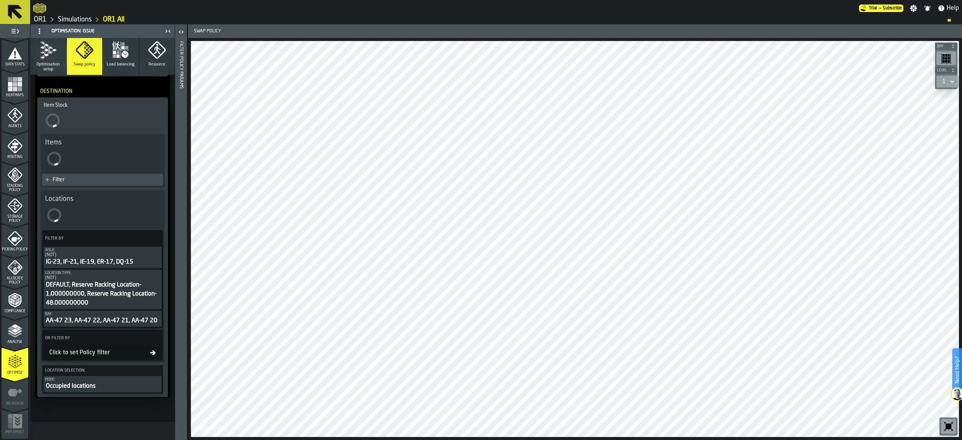
click at [106, 349] on div "Click to set Policy filter" at bounding box center [98, 352] width 104 height 9
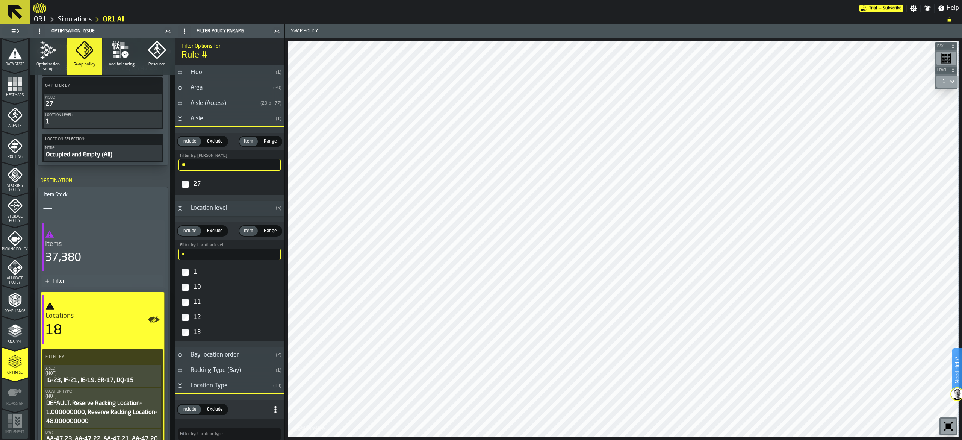
scroll to position [501, 0]
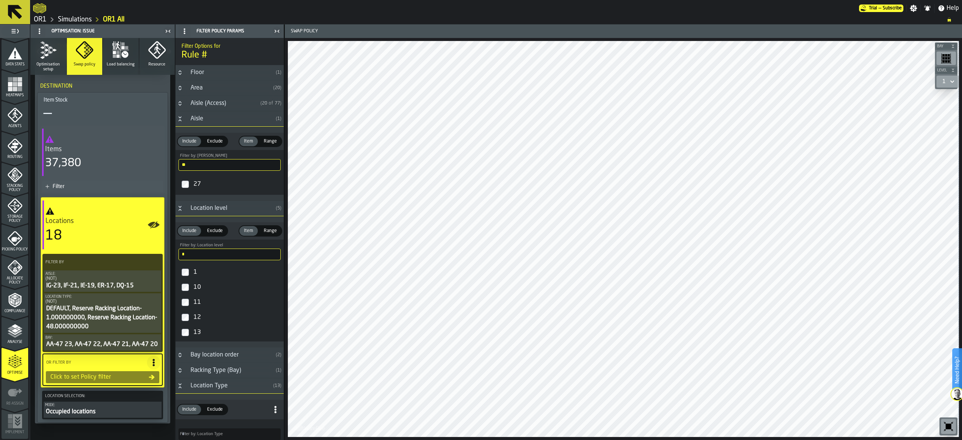
click at [198, 183] on div "27" at bounding box center [236, 184] width 89 height 12
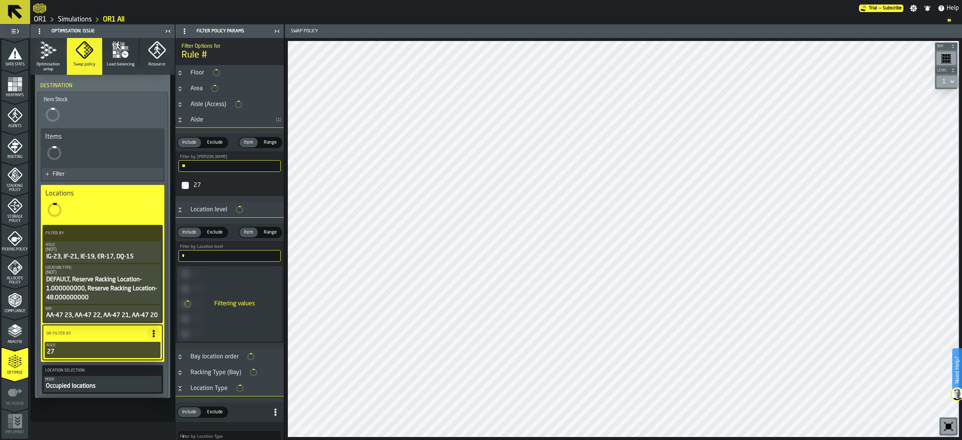
scroll to position [406, 0]
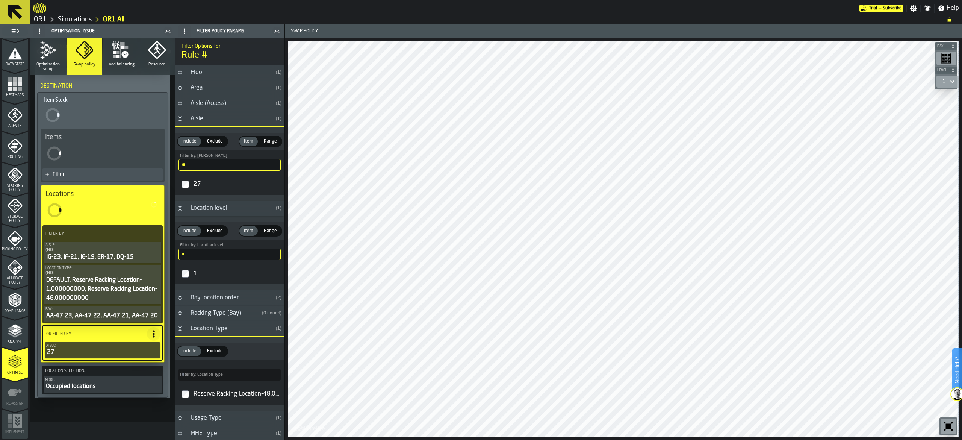
click at [180, 277] on label "1" at bounding box center [229, 274] width 105 height 18
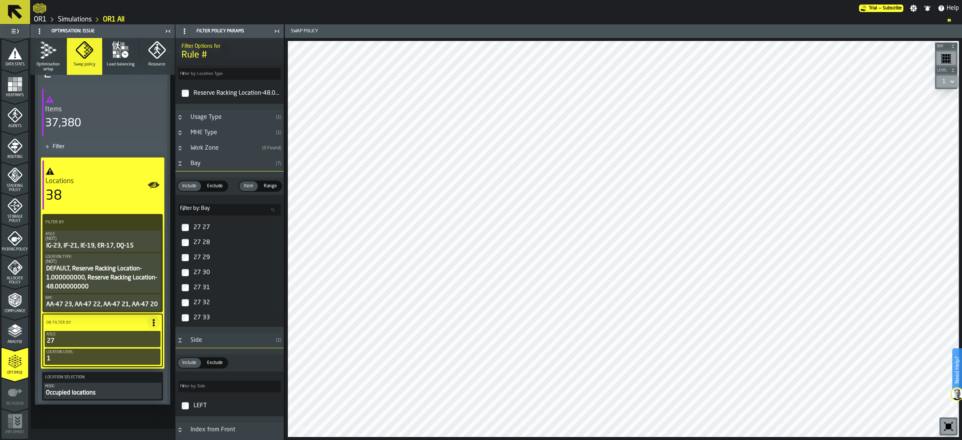
scroll to position [562, 0]
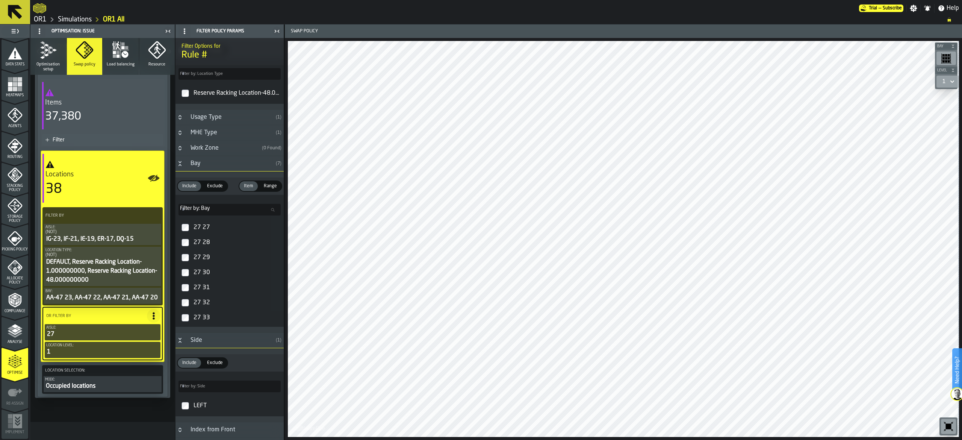
click at [108, 293] on div "AA-47 23, AA-47 22, AA-47 21, AA-47 20" at bounding box center [102, 297] width 114 height 9
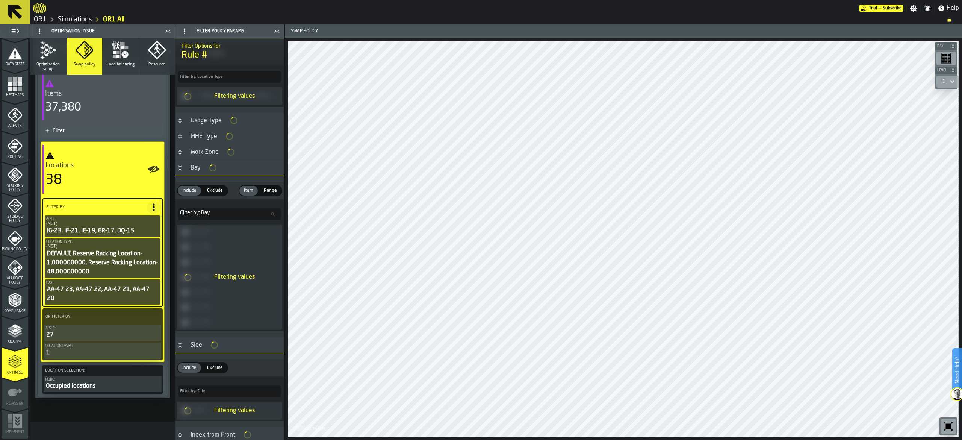
scroll to position [303, 0]
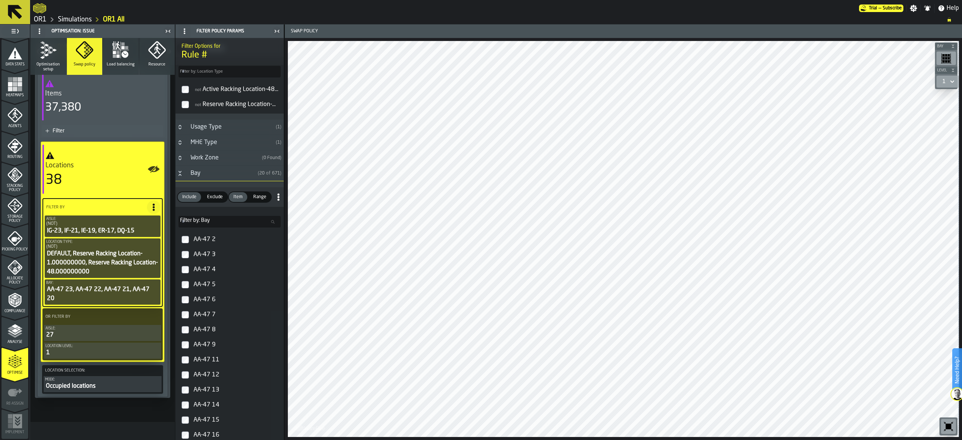
click at [218, 194] on div "Include Include Exclude Exclude Item Item Range Range Filter by: Bay Filter by:…" at bounding box center [230, 366] width 108 height 370
click at [220, 204] on div "Exclude" at bounding box center [215, 199] width 25 height 10
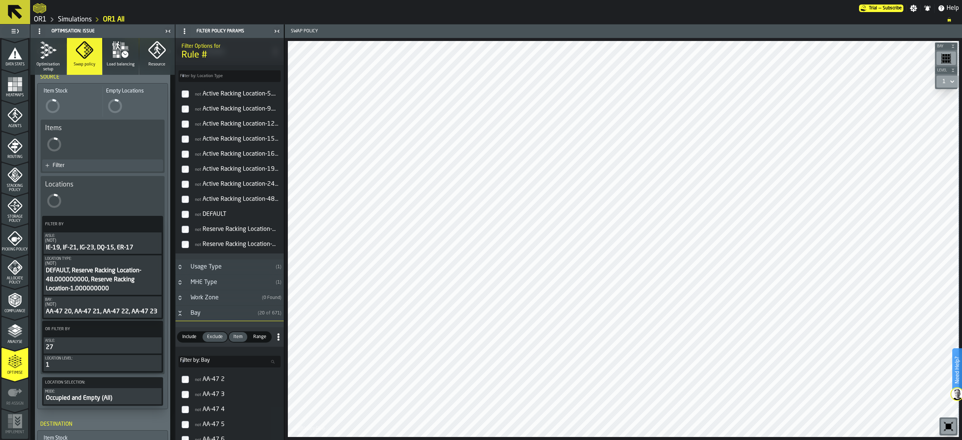
scroll to position [0, 0]
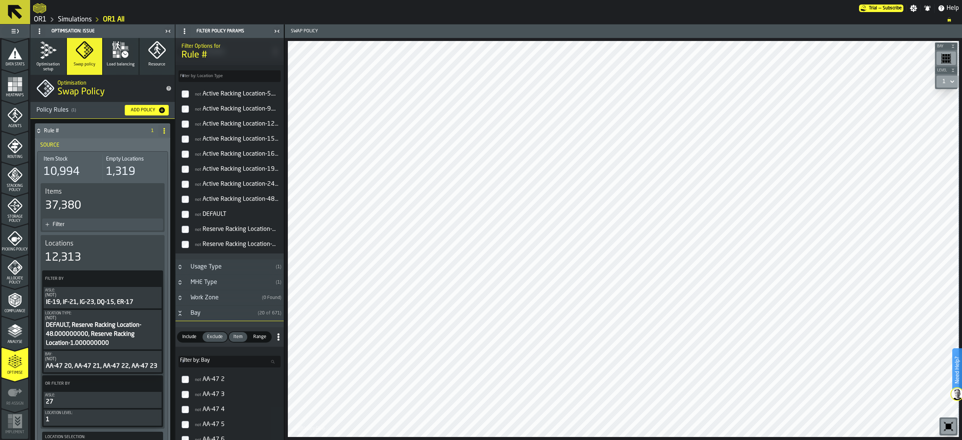
click at [53, 62] on span "Optimisation setup" at bounding box center [48, 67] width 30 height 10
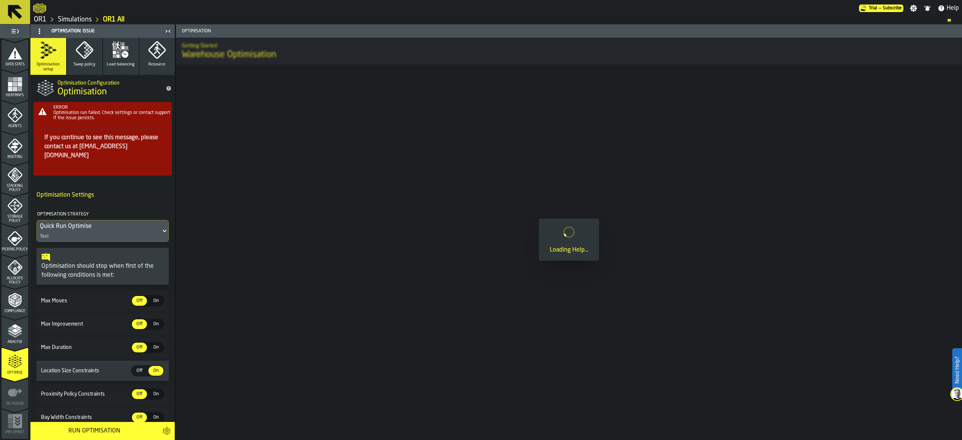
click at [102, 433] on div "Run Optimisation" at bounding box center [94, 430] width 118 height 9
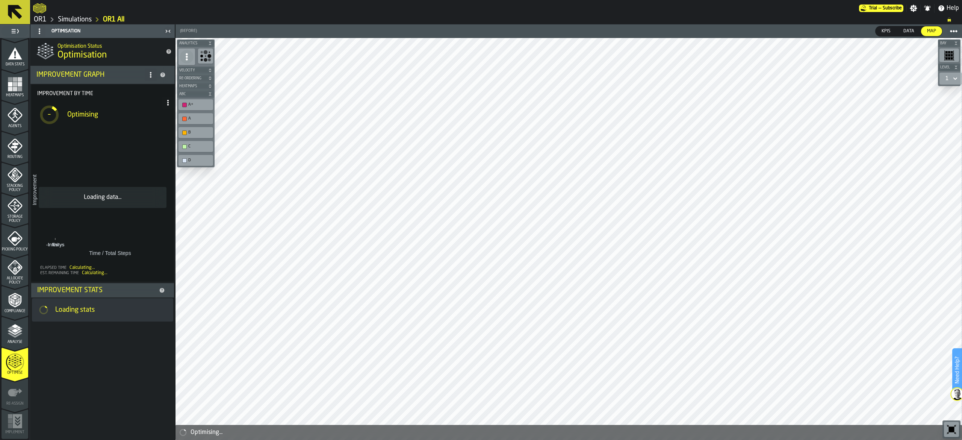
click at [86, 20] on link "Simulations" at bounding box center [75, 19] width 34 height 8
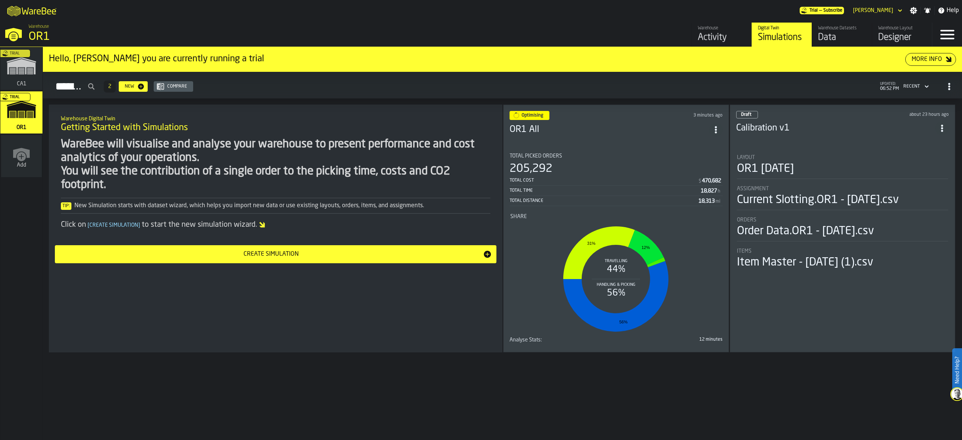
click at [479, 133] on h3 "OR1 All" at bounding box center [610, 130] width 200 height 12
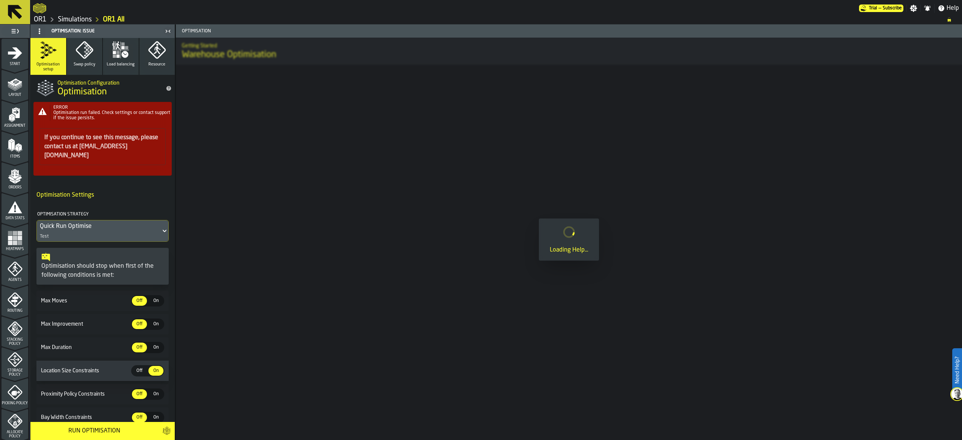
click at [41, 20] on link "OR1" at bounding box center [40, 19] width 13 height 8
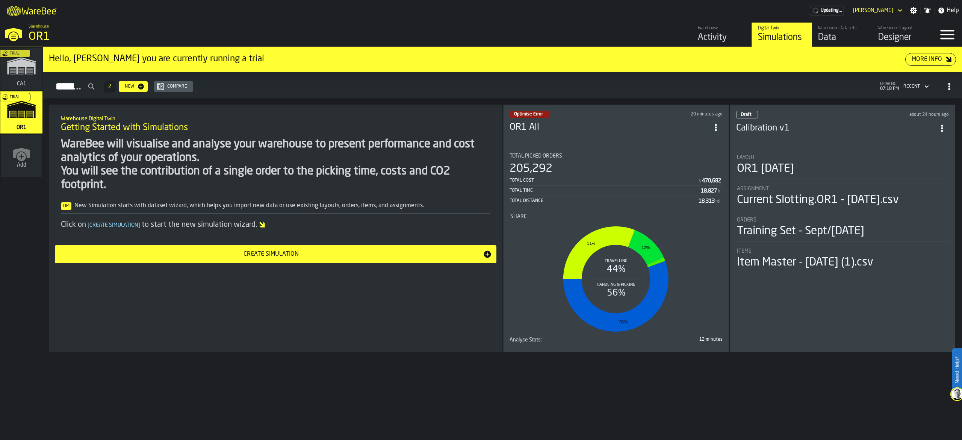
click at [479, 179] on div "Layout OR1 [DATE]" at bounding box center [843, 167] width 212 height 24
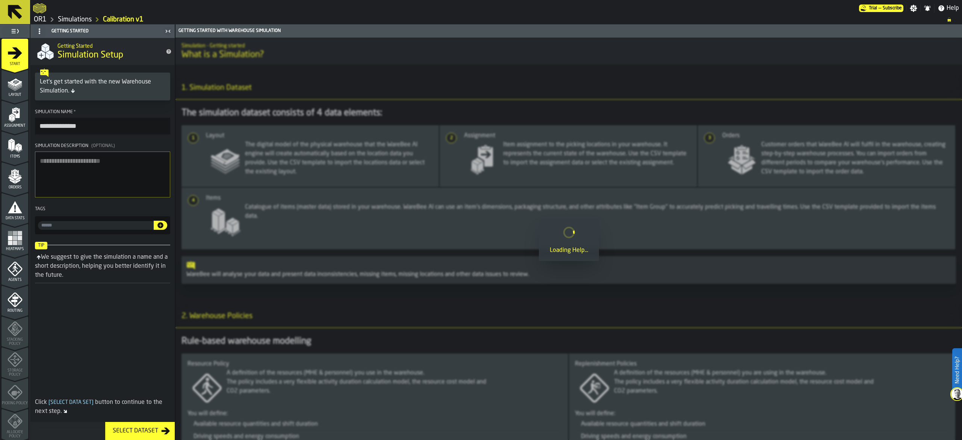
click at [16, 246] on div "Heatmaps" at bounding box center [15, 240] width 27 height 21
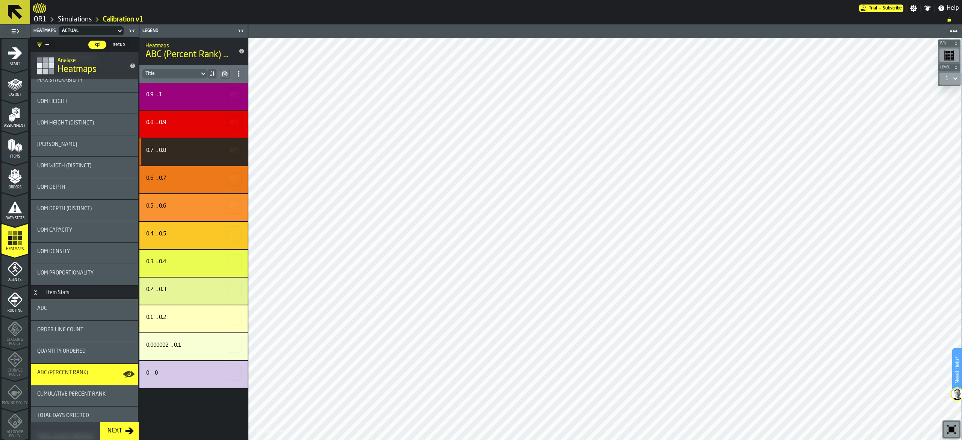
scroll to position [376, 0]
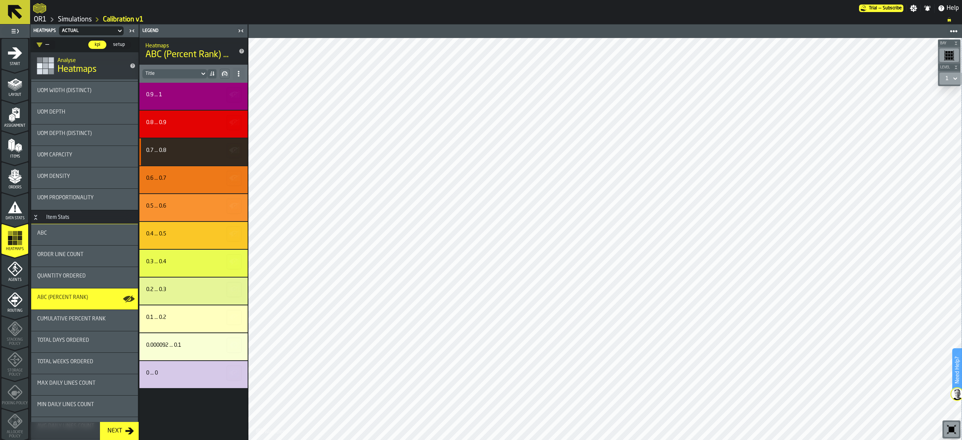
click at [82, 260] on div "Order Line Count" at bounding box center [84, 256] width 95 height 9
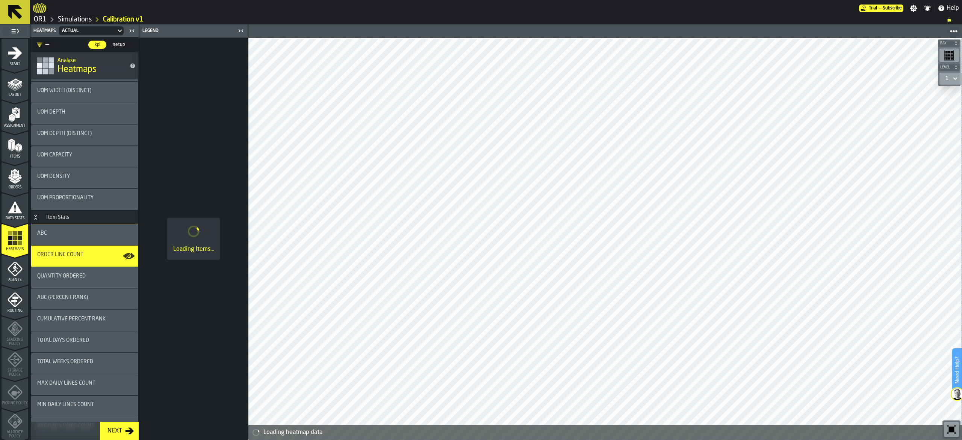
click at [98, 346] on div "Total Days Ordered" at bounding box center [84, 341] width 95 height 9
